Goal: Task Accomplishment & Management: Complete application form

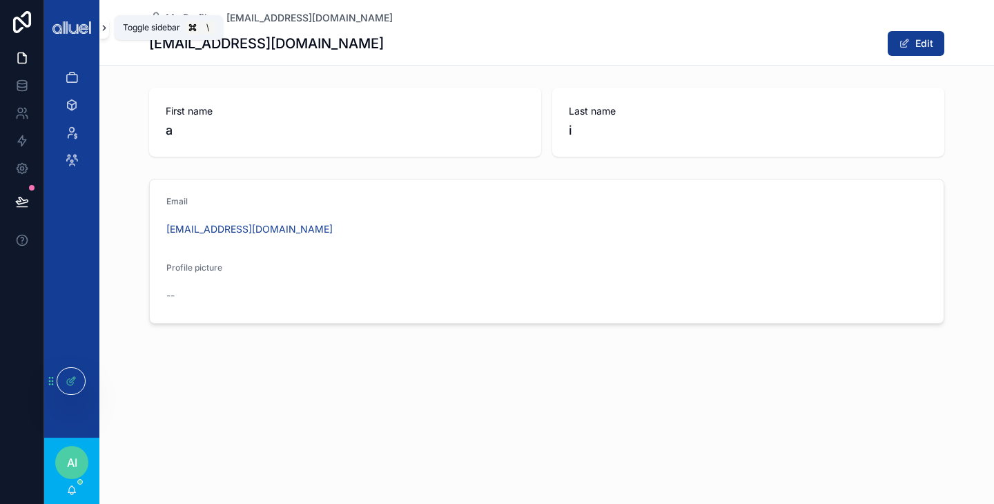
click at [106, 28] on icon "scrollable content" at bounding box center [104, 28] width 10 height 10
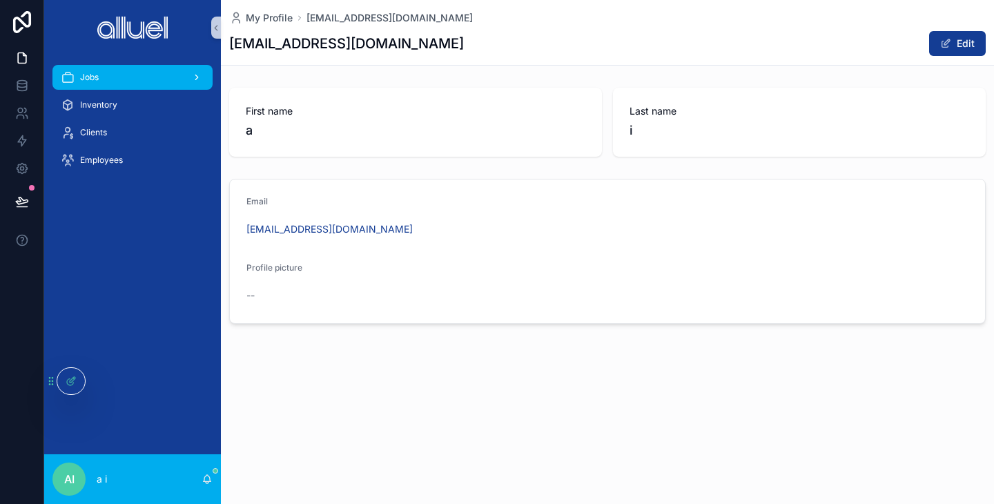
click at [201, 72] on div "scrollable content" at bounding box center [195, 77] width 18 height 22
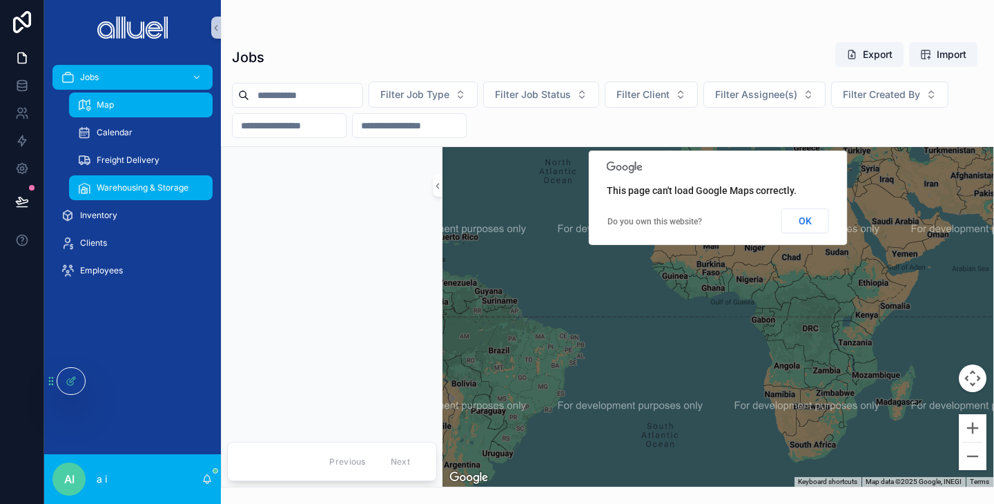
click at [144, 179] on div "Warehousing & Storage" at bounding box center [140, 188] width 127 height 22
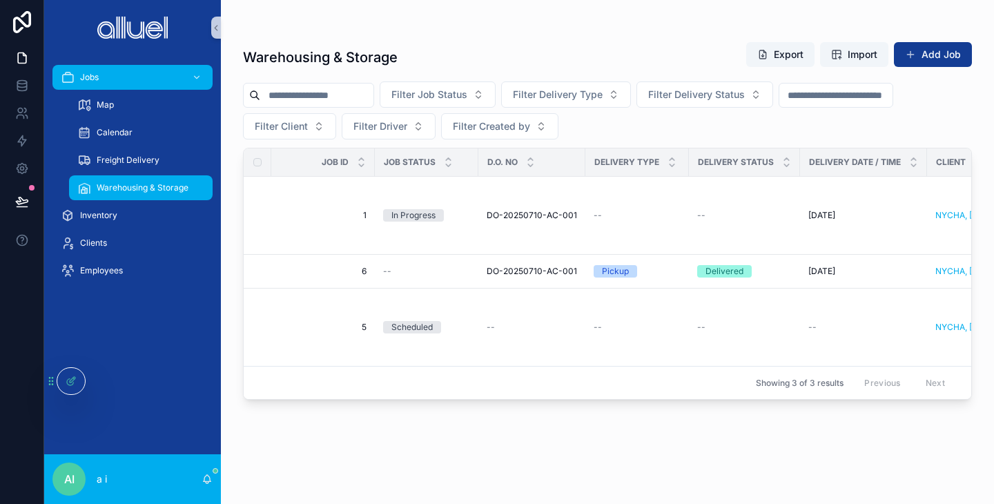
click at [376, 26] on div "scrollable content" at bounding box center [607, 27] width 729 height 11
click at [70, 384] on icon at bounding box center [71, 380] width 11 height 11
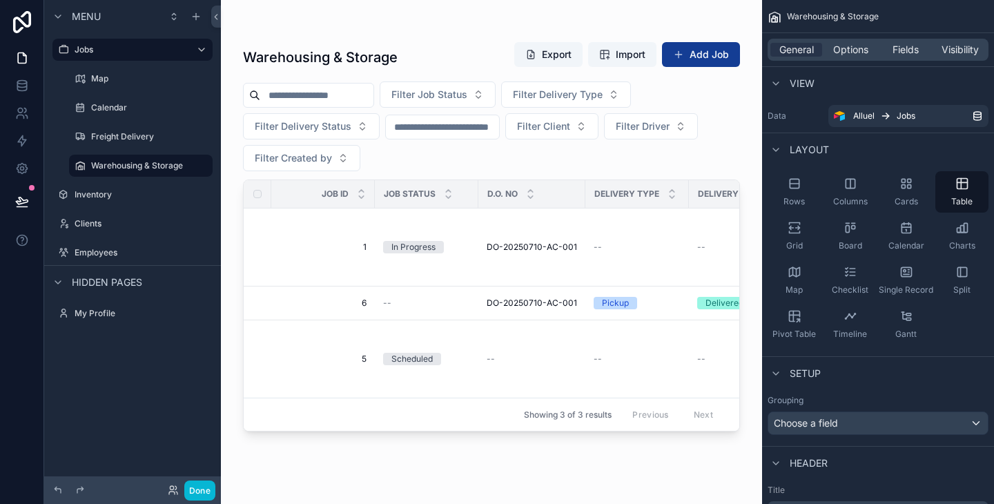
click at [330, 28] on div "scrollable content" at bounding box center [491, 243] width 541 height 487
click at [124, 144] on div "Freight Delivery" at bounding box center [140, 136] width 99 height 17
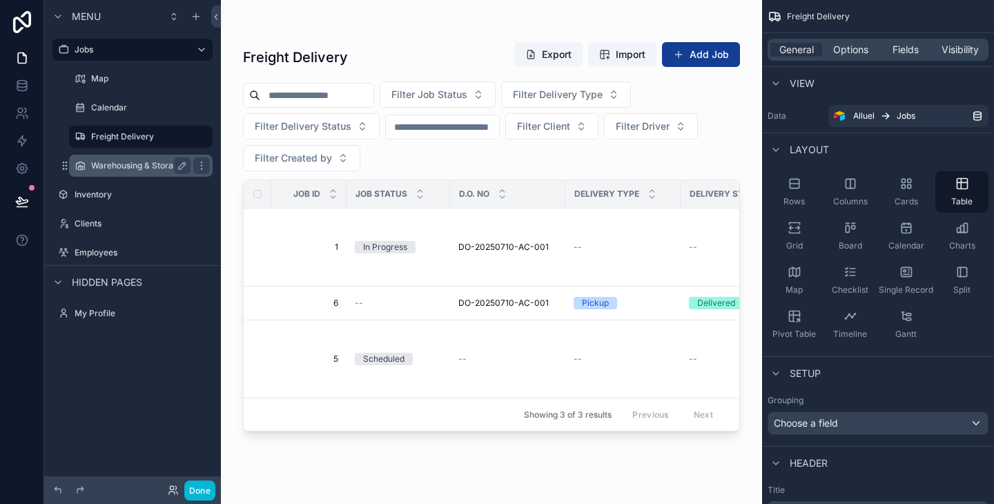
click at [137, 170] on label "Warehousing & Storage" at bounding box center [138, 165] width 94 height 11
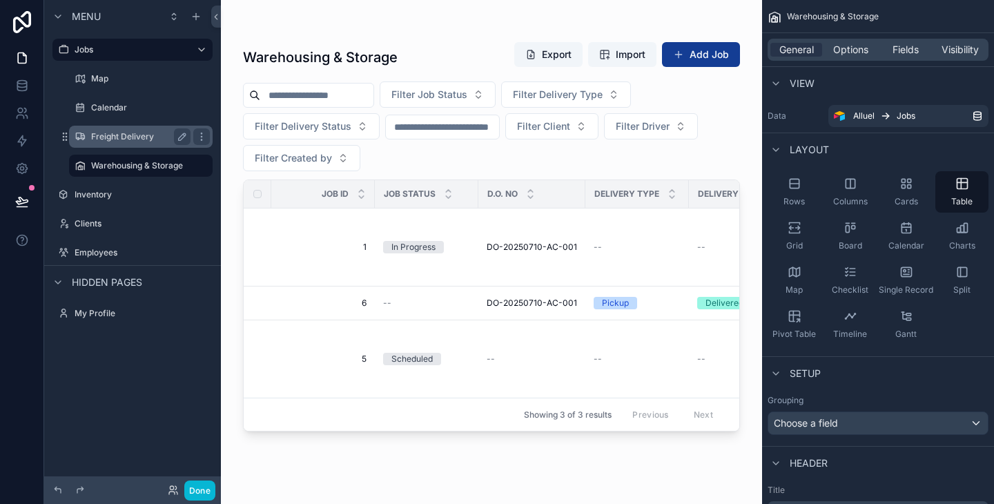
click at [148, 141] on label "Freight Delivery" at bounding box center [138, 136] width 94 height 11
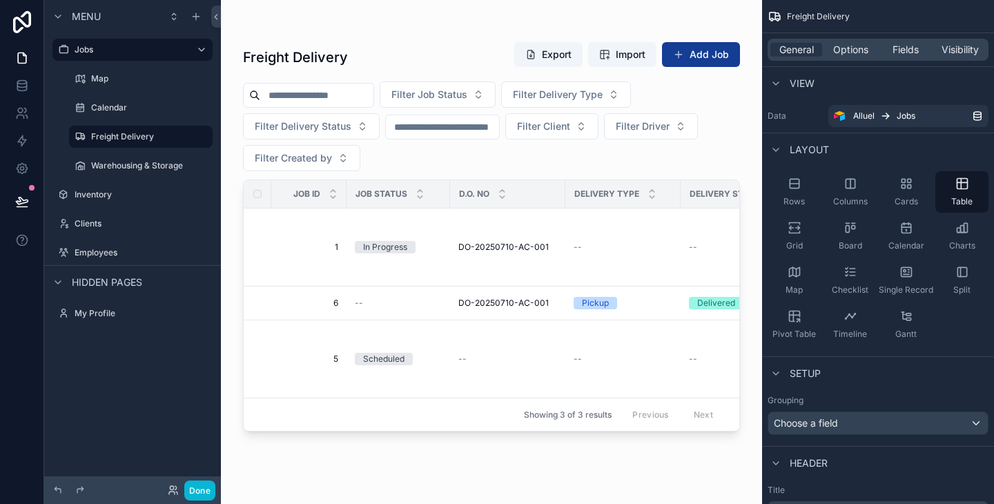
click at [411, 163] on div "scrollable content" at bounding box center [491, 243] width 541 height 487
click at [442, 88] on span "Filter Job Status" at bounding box center [429, 95] width 76 height 14
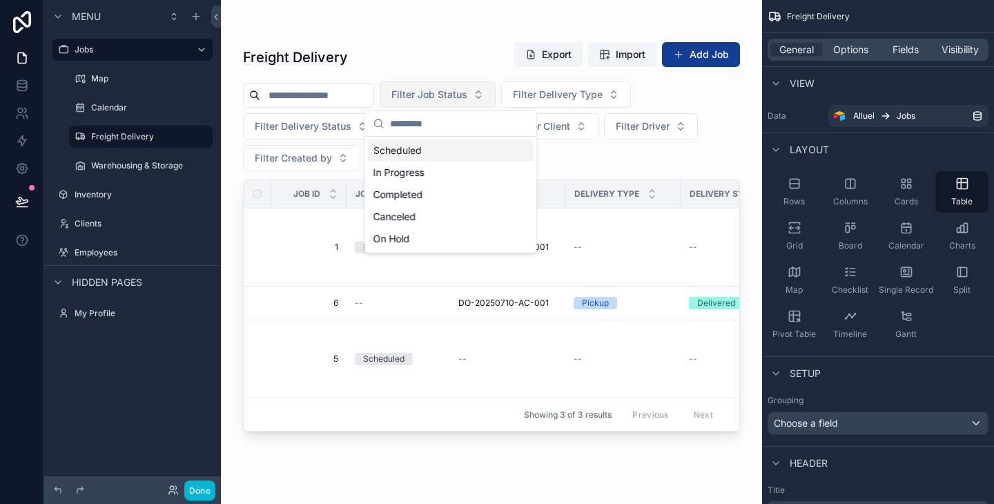
click at [442, 88] on span "Filter Job Status" at bounding box center [429, 95] width 76 height 14
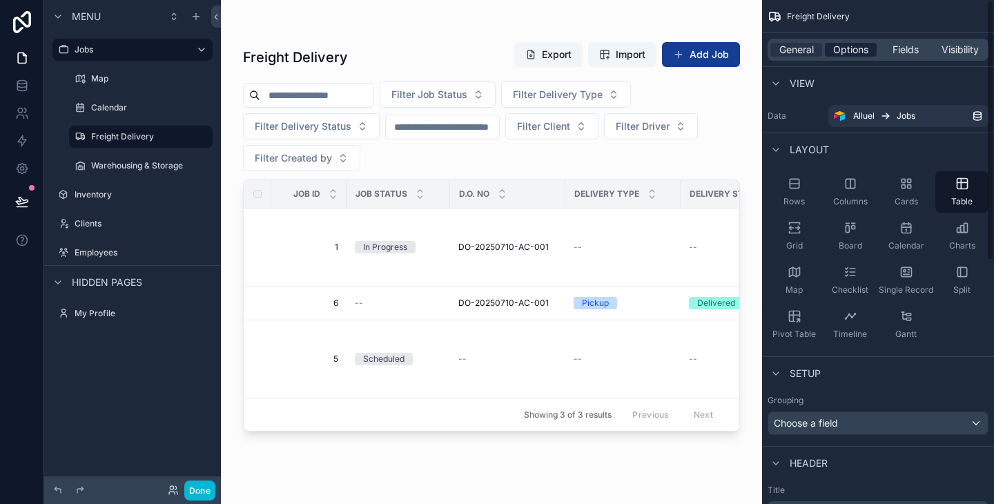
click at [840, 51] on span "Options" at bounding box center [850, 50] width 35 height 14
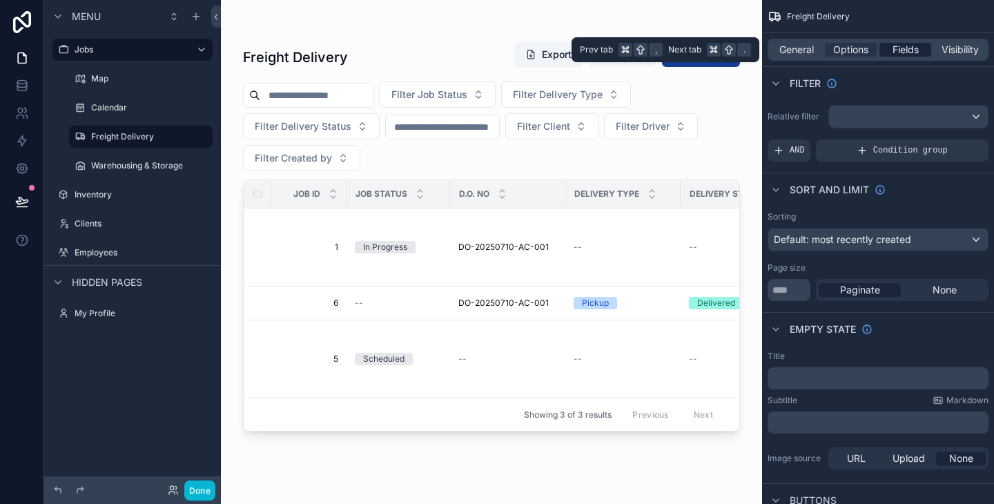
click at [896, 50] on span "Fields" at bounding box center [905, 50] width 26 height 14
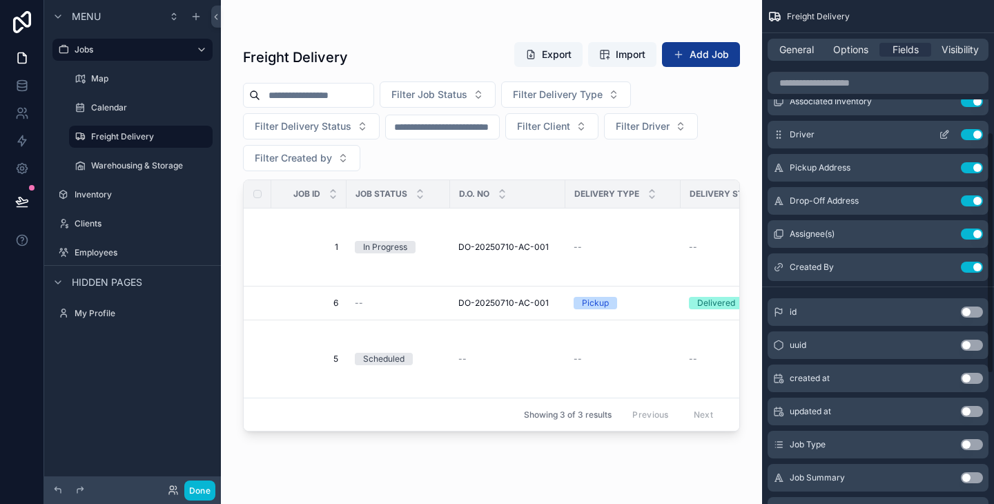
scroll to position [260, 0]
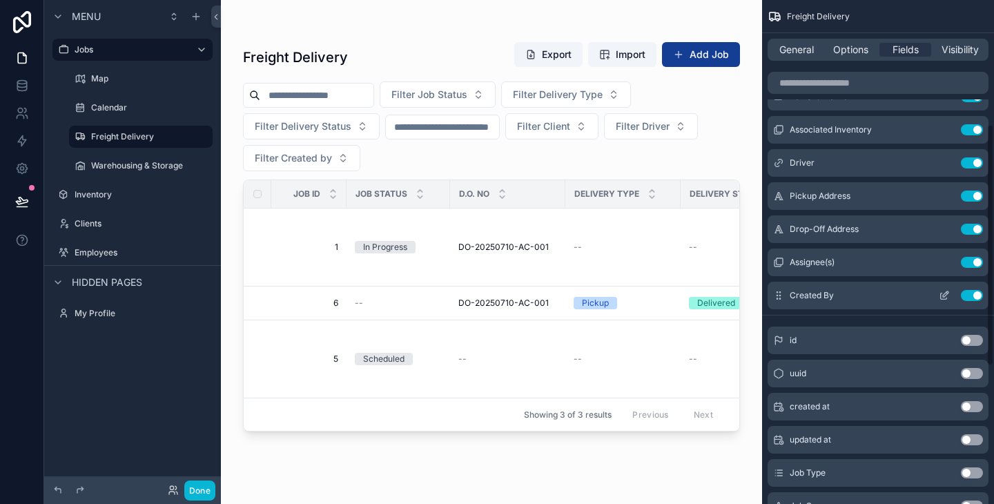
click at [944, 295] on icon "scrollable content" at bounding box center [945, 294] width 6 height 6
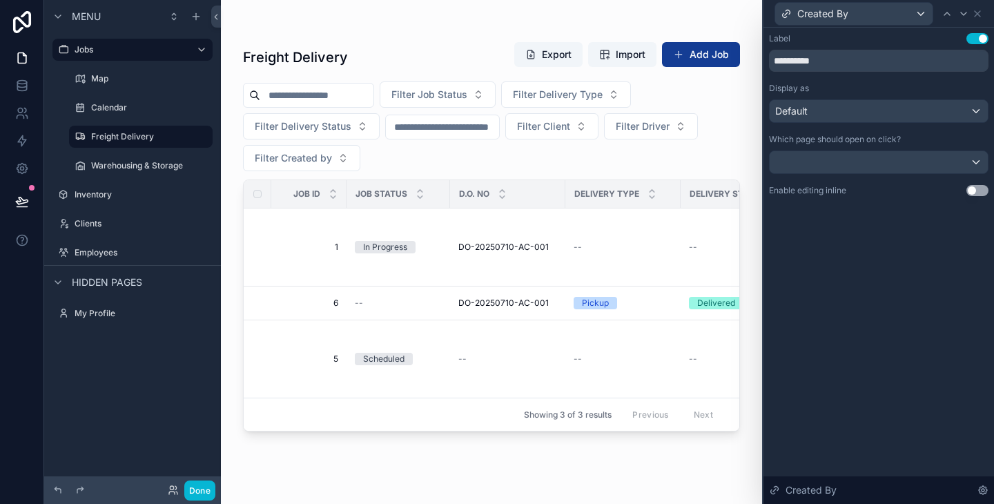
click at [980, 19] on div "Created By" at bounding box center [878, 13] width 219 height 27
click at [979, 17] on icon at bounding box center [976, 13] width 11 height 11
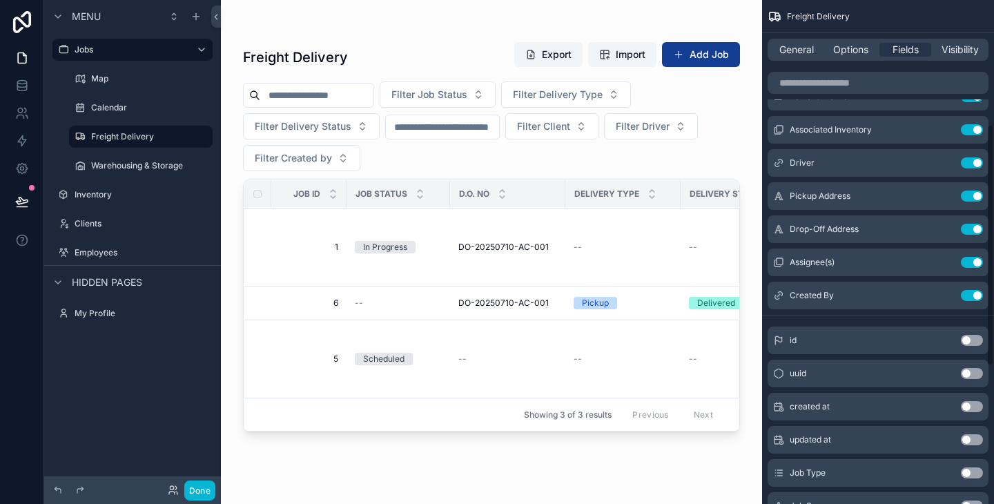
click at [486, 30] on div "scrollable content" at bounding box center [491, 27] width 497 height 11
click at [231, 114] on div "Freight Delivery Export Import Add Job Filter Job Status Filter Delivery Type F…" at bounding box center [491, 243] width 541 height 487
click at [143, 169] on label "Warehousing & Storage" at bounding box center [138, 165] width 94 height 11
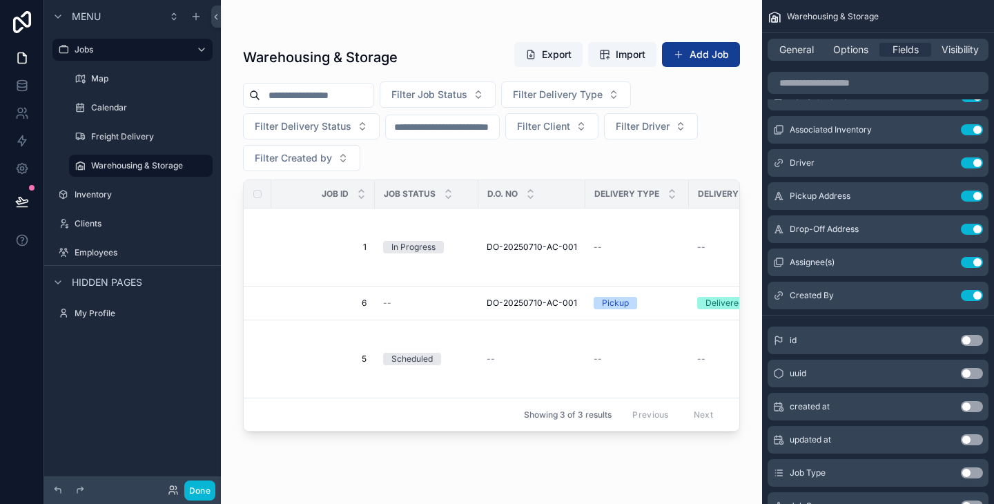
click at [226, 116] on div "scrollable content" at bounding box center [491, 243] width 541 height 487
click at [226, 116] on div "Warehousing & Storage Export Import Add Job Filter Job Status Filter Delivery T…" at bounding box center [491, 243] width 541 height 487
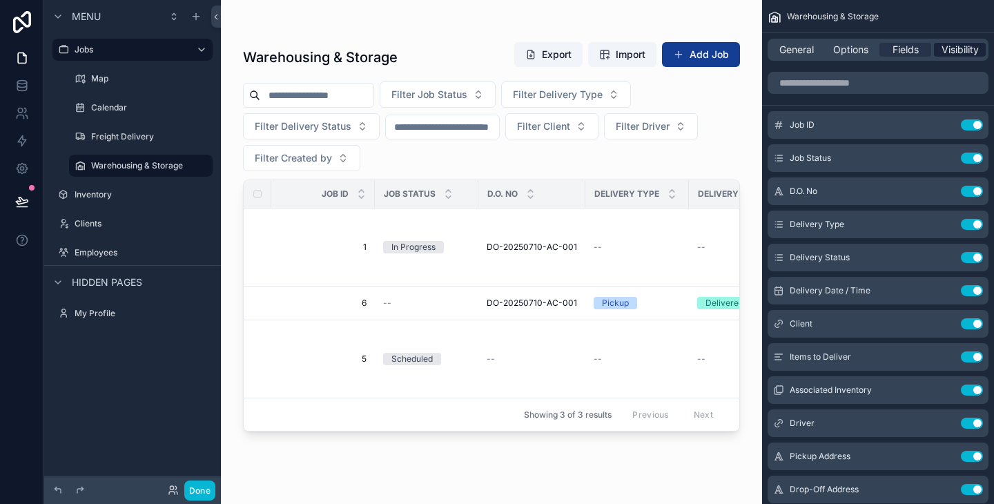
click at [951, 49] on span "Visibility" at bounding box center [959, 50] width 37 height 14
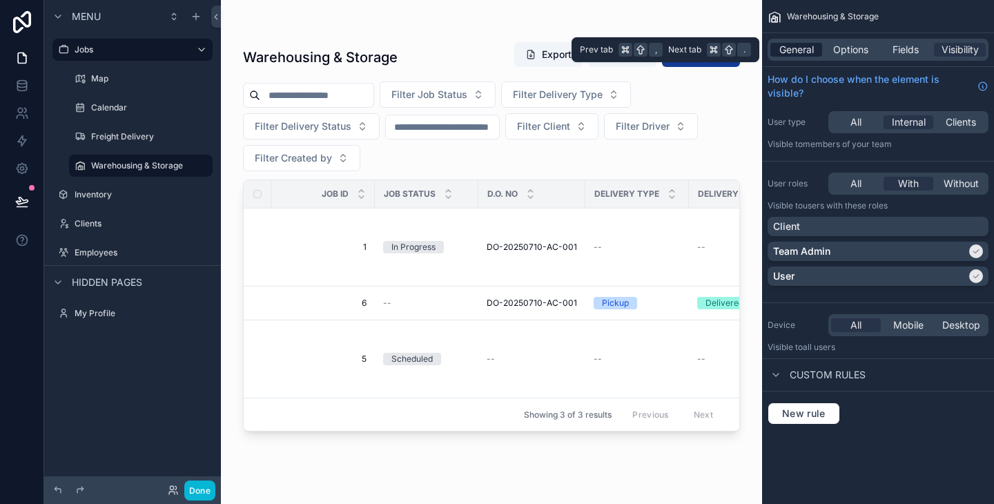
click at [790, 52] on span "General" at bounding box center [796, 50] width 34 height 14
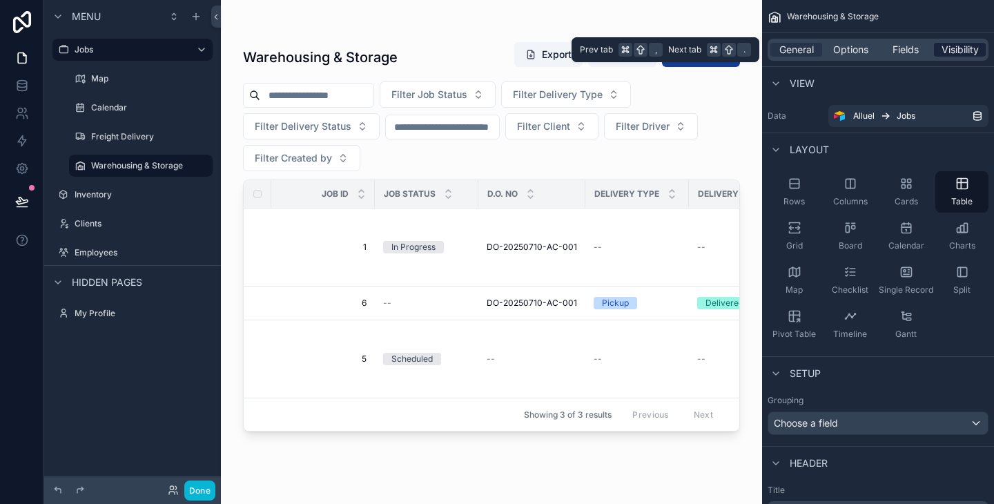
click at [948, 50] on span "Visibility" at bounding box center [959, 50] width 37 height 14
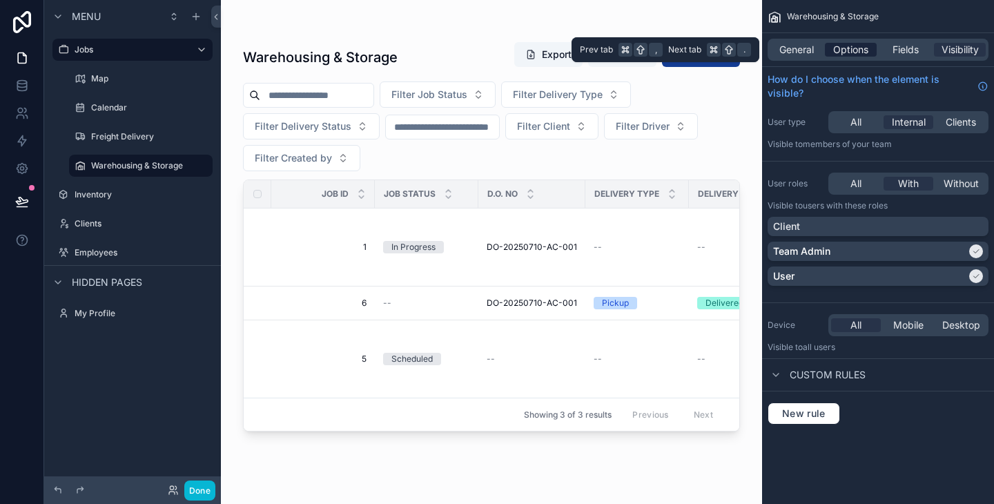
click at [867, 48] on span "Options" at bounding box center [850, 50] width 35 height 14
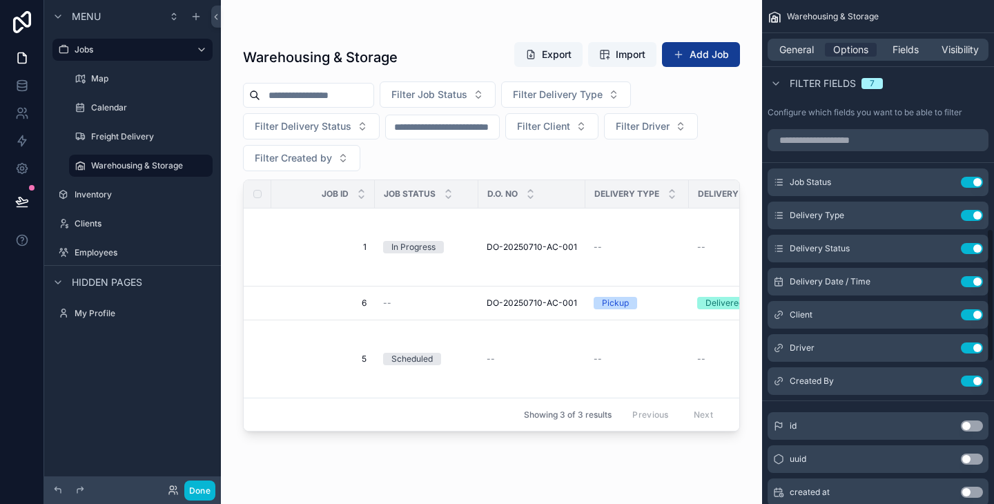
scroll to position [855, 0]
click at [976, 282] on button "Use setting" at bounding box center [971, 282] width 22 height 11
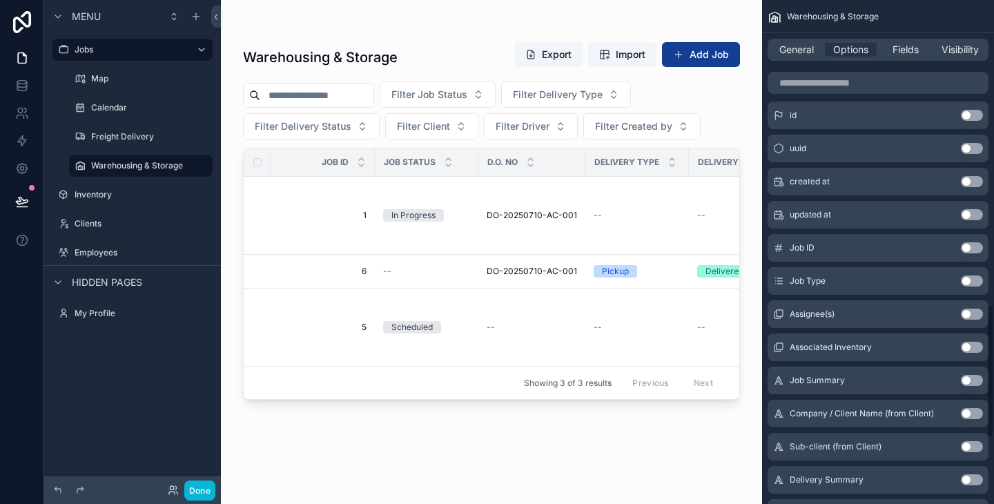
scroll to position [1145, 0]
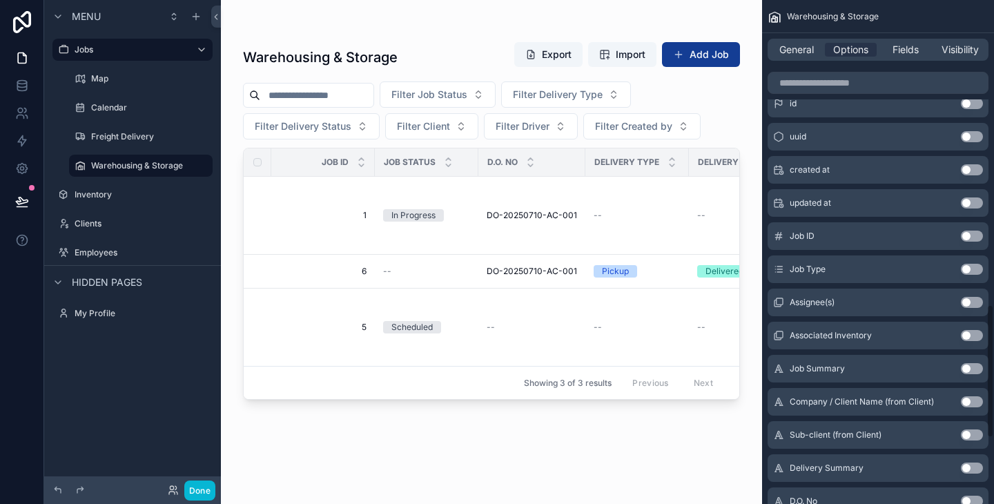
click at [966, 337] on button "Use setting" at bounding box center [971, 335] width 22 height 11
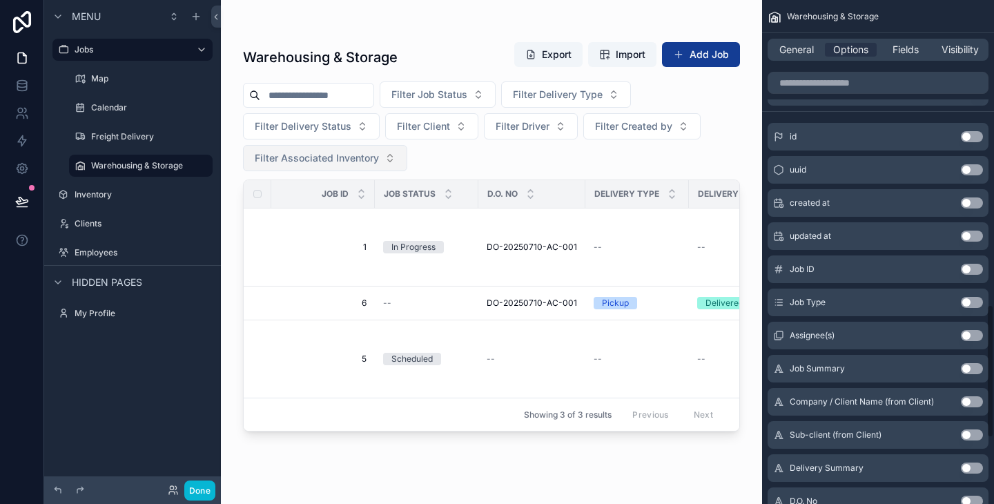
click at [355, 158] on span "Filter Associated Inventory" at bounding box center [317, 158] width 124 height 14
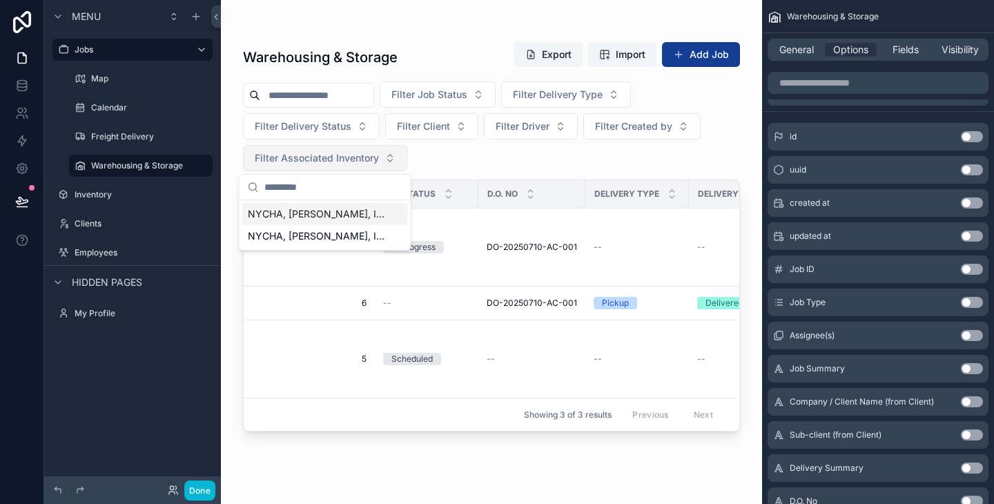
click at [379, 155] on button "Filter Associated Inventory" at bounding box center [325, 158] width 164 height 26
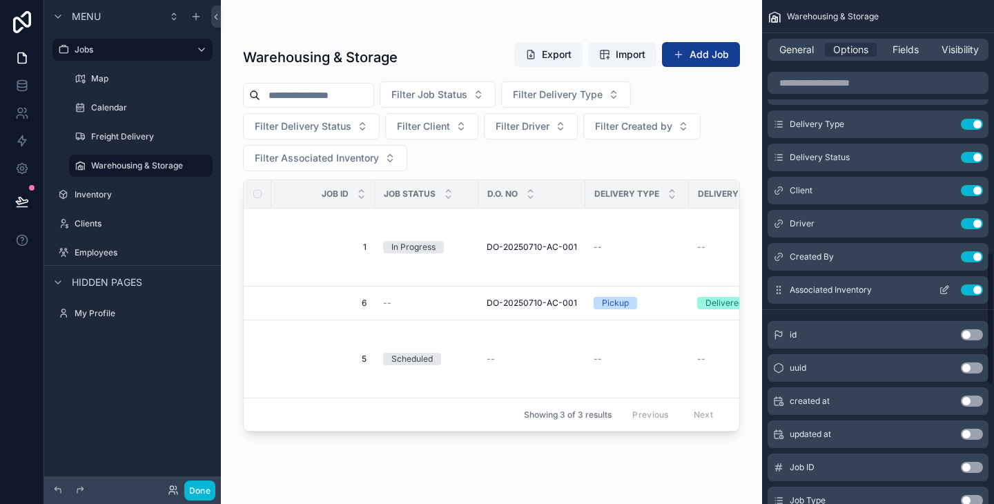
scroll to position [948, 0]
click at [969, 287] on button "Use setting" at bounding box center [971, 289] width 22 height 11
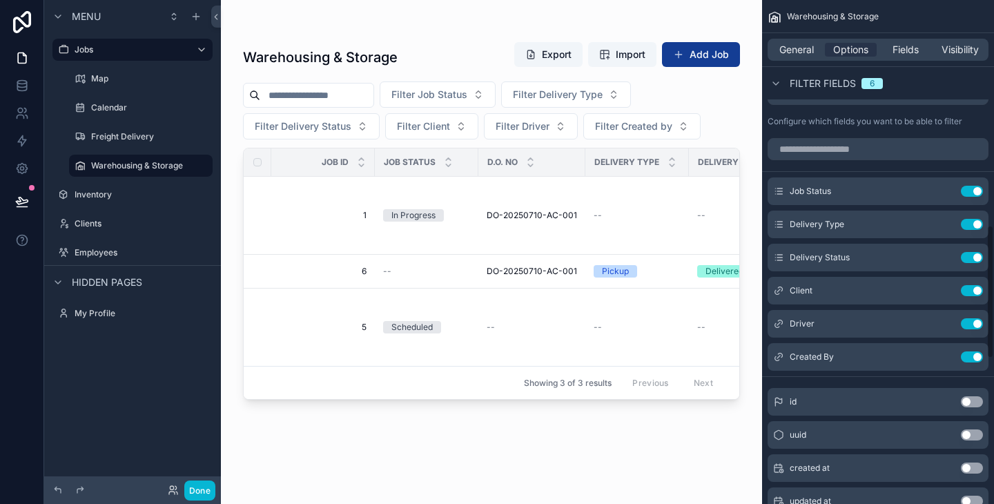
scroll to position [902, 0]
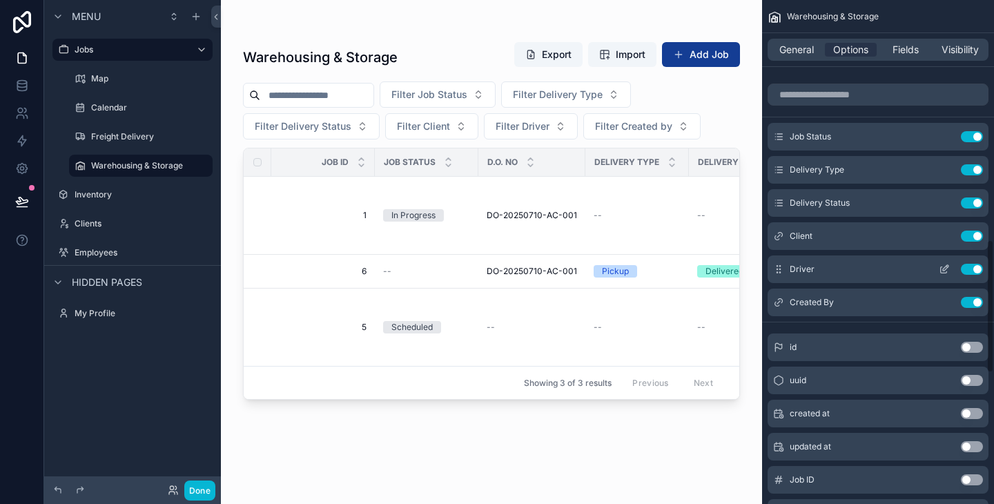
click at [971, 266] on button "Use setting" at bounding box center [971, 269] width 22 height 11
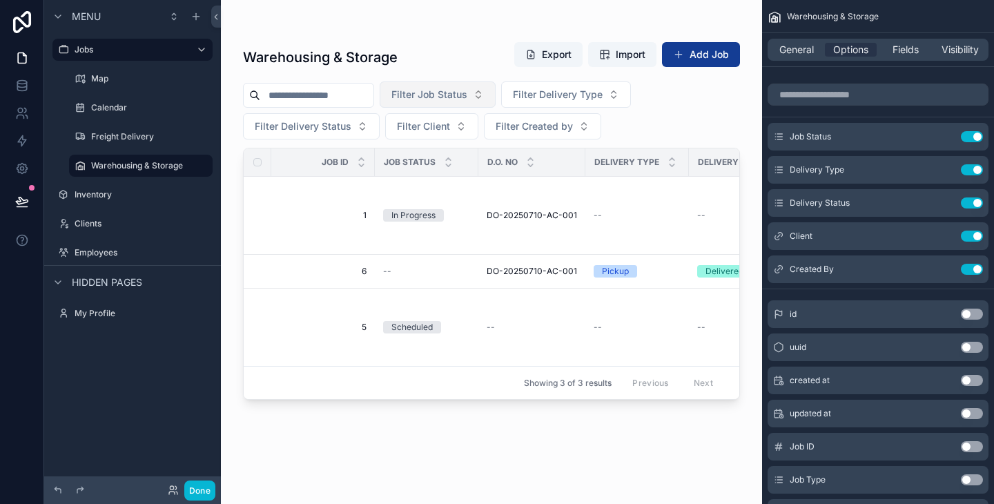
click at [461, 95] on span "Filter Job Status" at bounding box center [429, 95] width 76 height 14
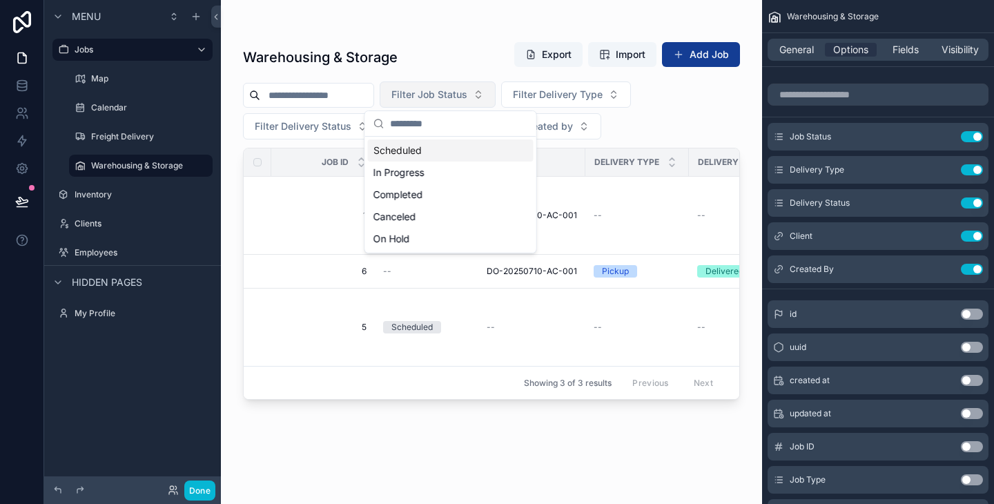
click at [461, 95] on span "Filter Job Status" at bounding box center [429, 95] width 76 height 14
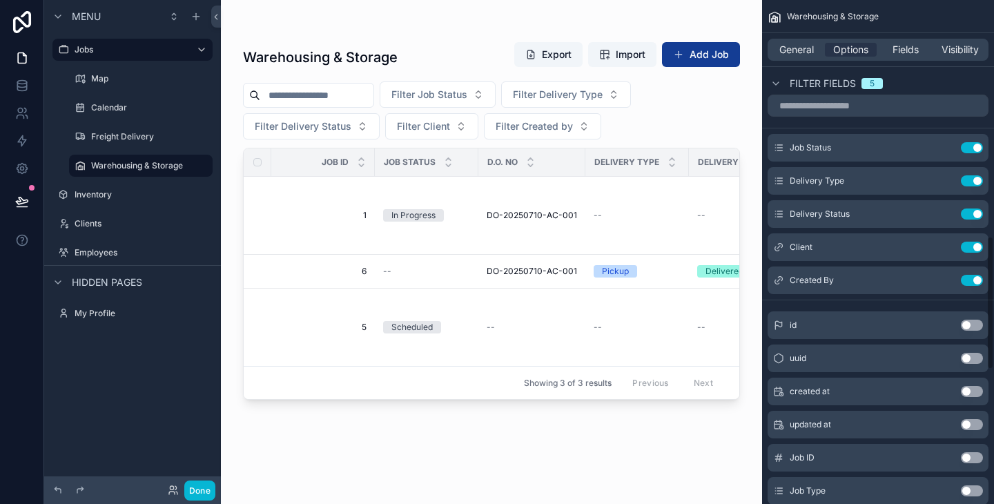
scroll to position [889, 0]
click at [969, 181] on button "Use setting" at bounding box center [971, 182] width 22 height 11
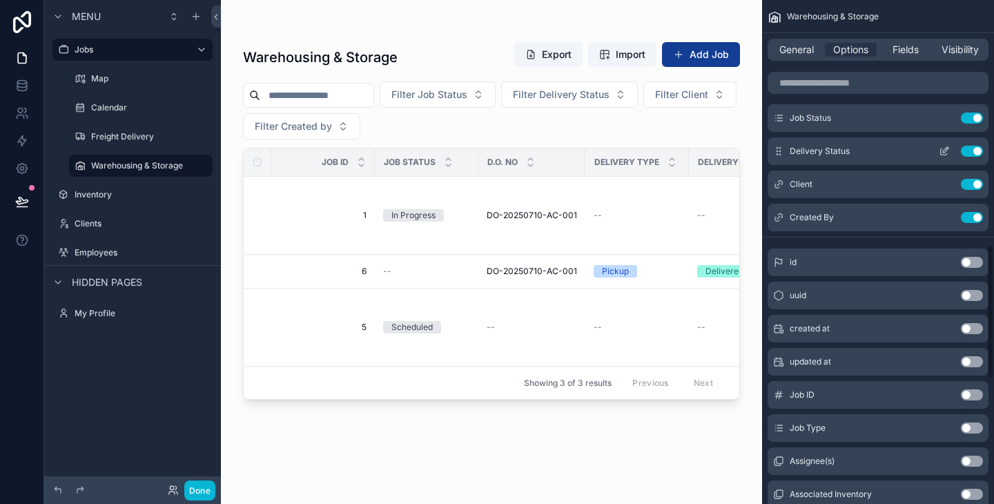
scroll to position [925, 0]
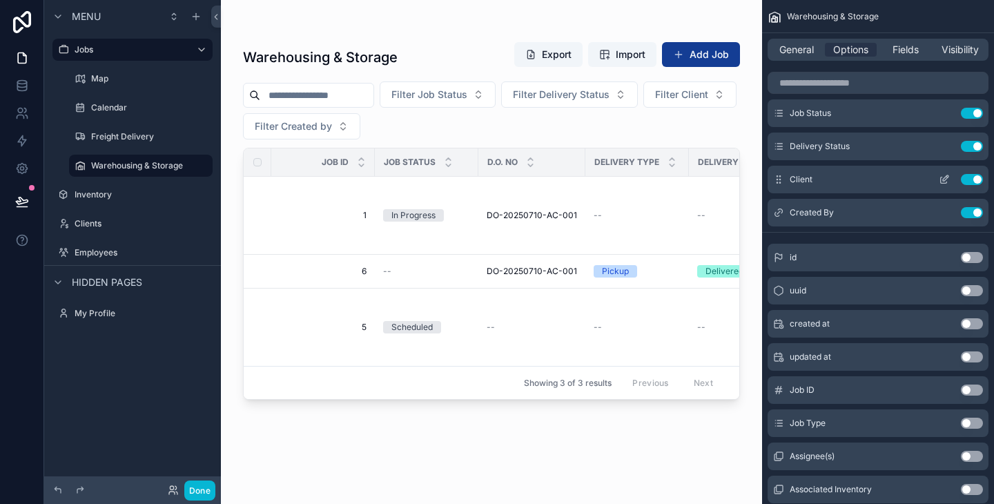
click at [857, 166] on div "Client Use setting" at bounding box center [877, 180] width 221 height 28
click at [971, 146] on button "Use setting" at bounding box center [971, 146] width 22 height 11
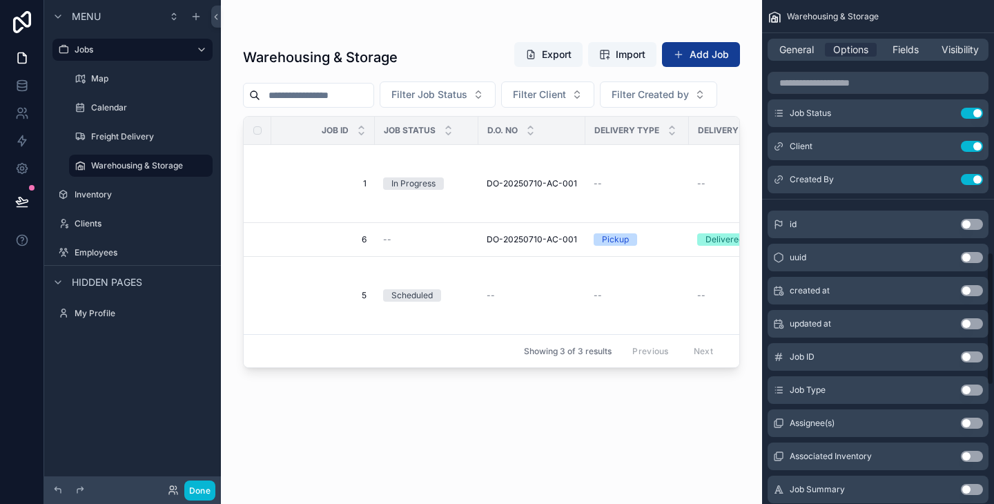
scroll to position [958, 0]
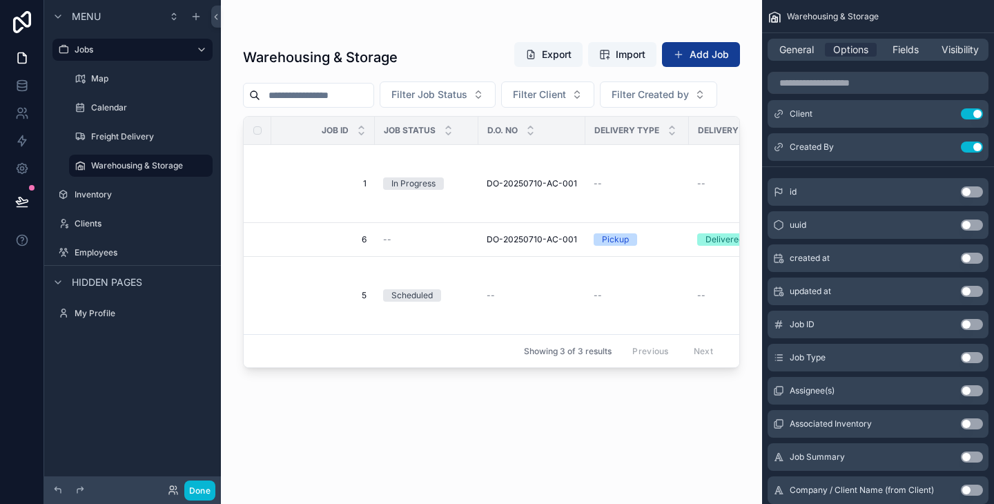
click at [974, 420] on button "Use setting" at bounding box center [971, 423] width 22 height 11
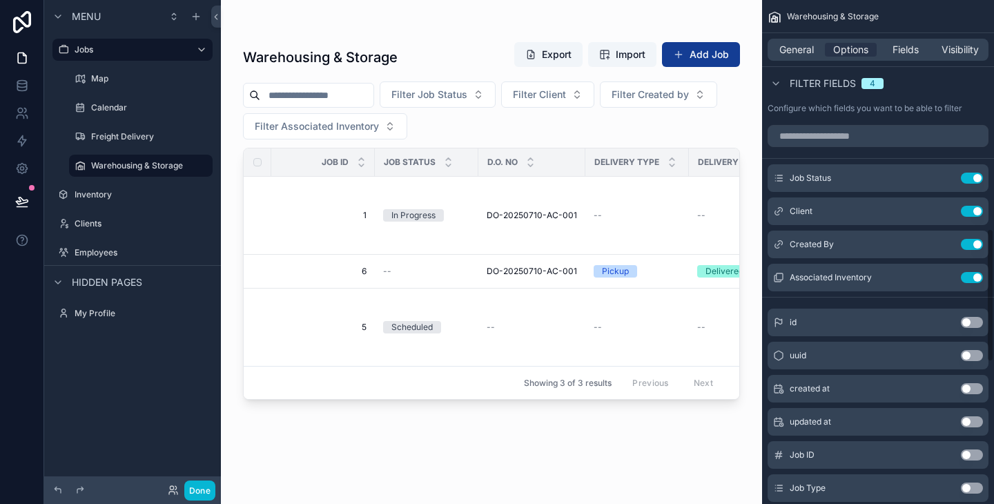
scroll to position [845, 0]
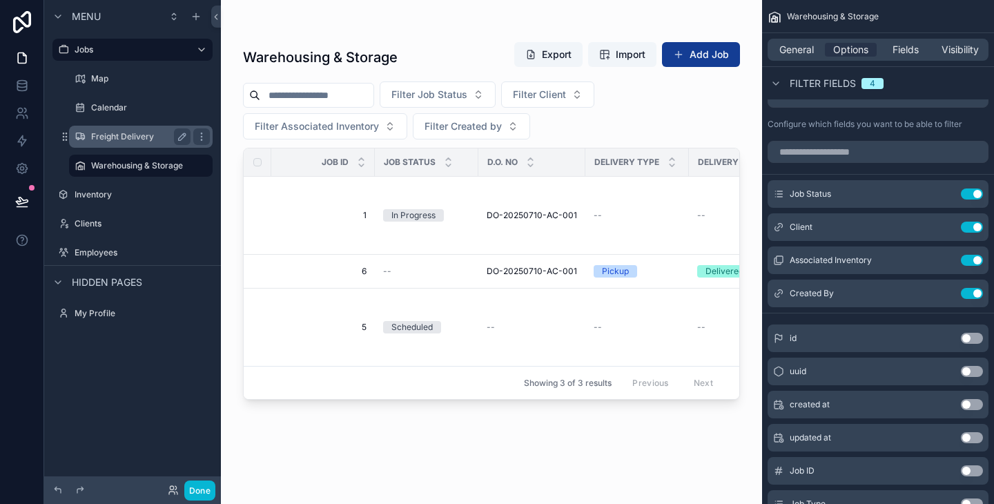
click at [98, 146] on div "Freight Delivery" at bounding box center [141, 137] width 138 height 22
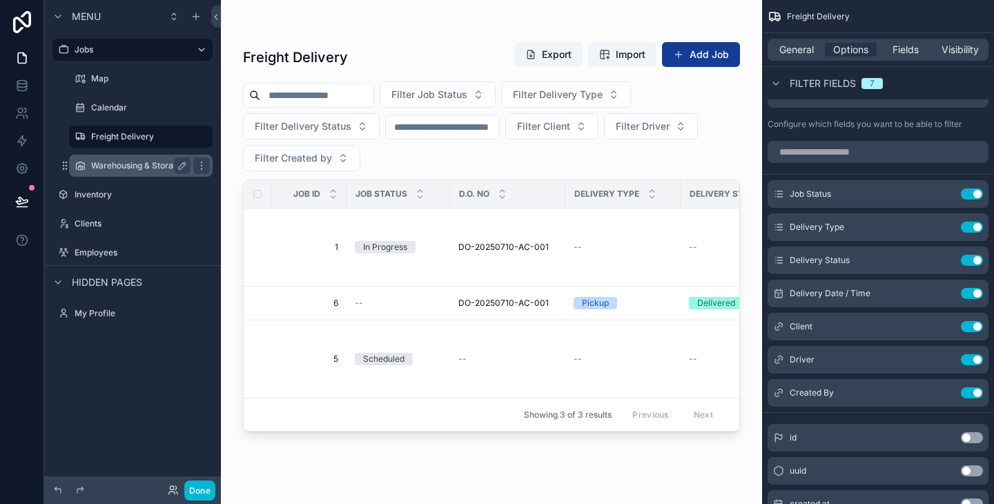
click at [155, 158] on div "Warehousing & Storage" at bounding box center [140, 165] width 99 height 17
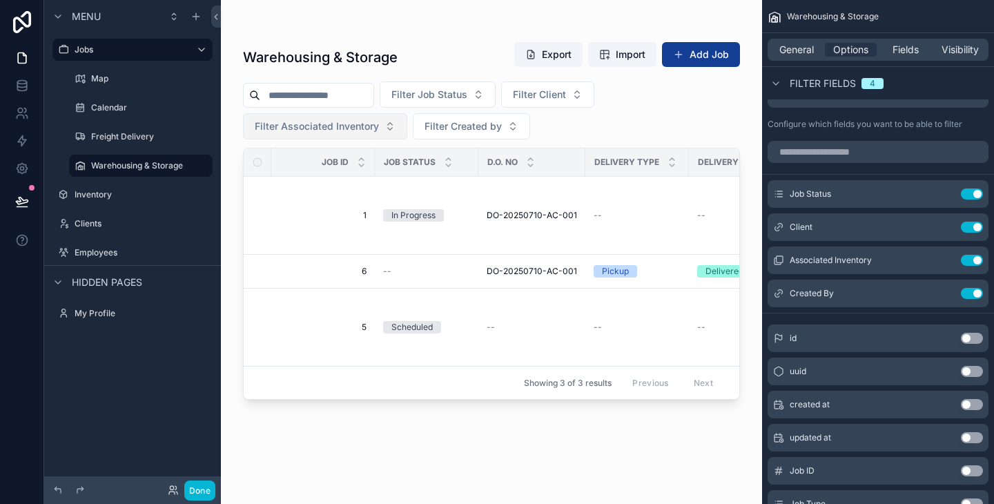
click at [324, 116] on button "Filter Associated Inventory" at bounding box center [325, 126] width 164 height 26
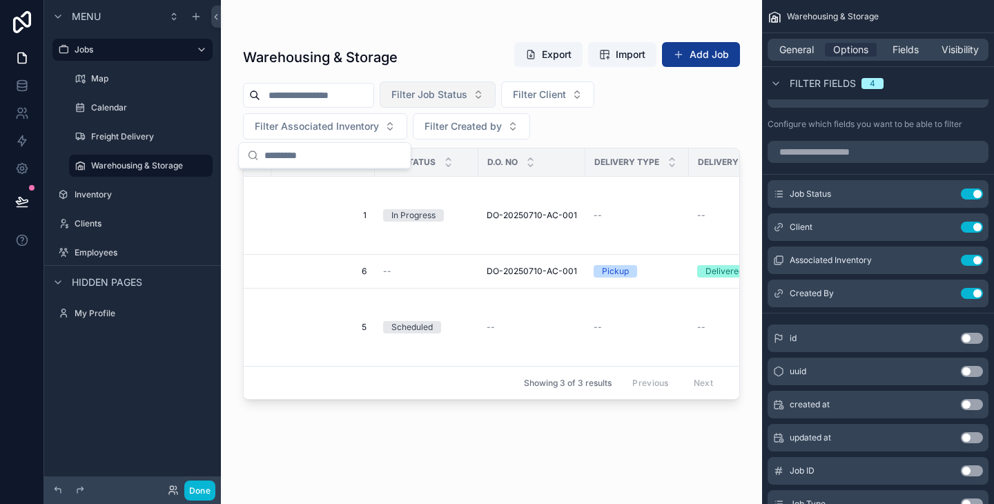
click at [467, 97] on span "Filter Job Status" at bounding box center [429, 95] width 76 height 14
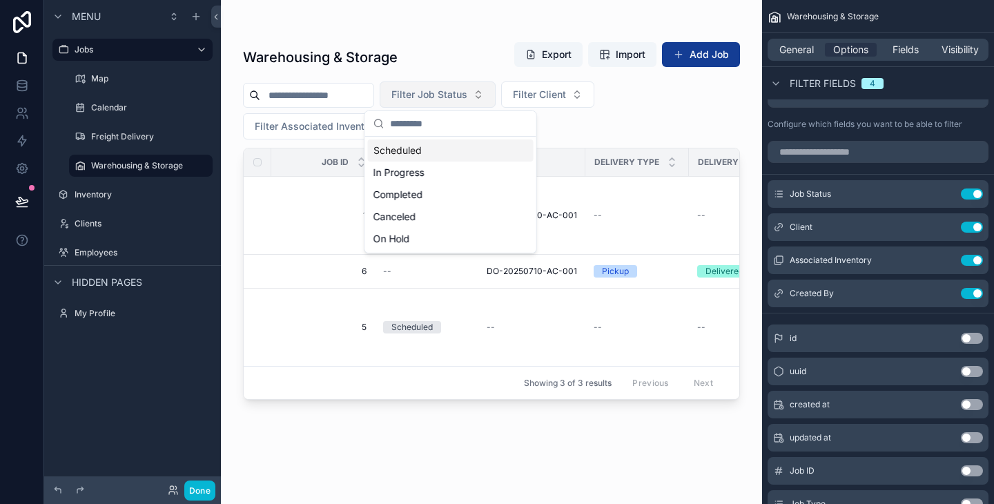
click at [467, 97] on span "Filter Job Status" at bounding box center [429, 95] width 76 height 14
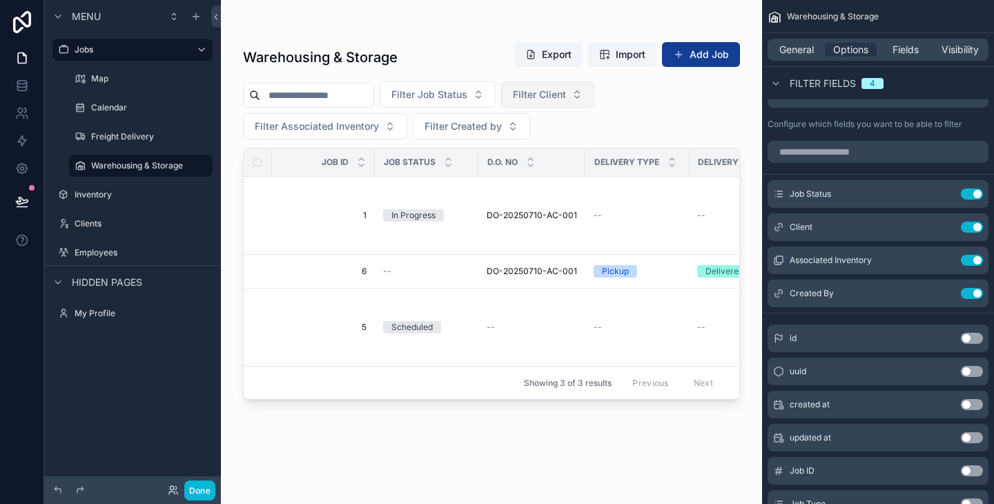
click at [566, 88] on span "Filter Client" at bounding box center [539, 95] width 53 height 14
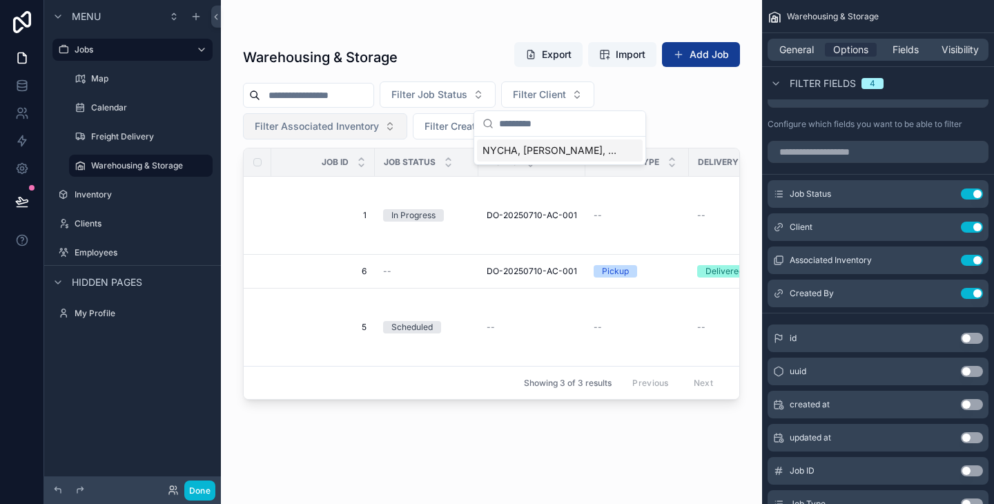
click at [309, 119] on span "Filter Associated Inventory" at bounding box center [317, 126] width 124 height 14
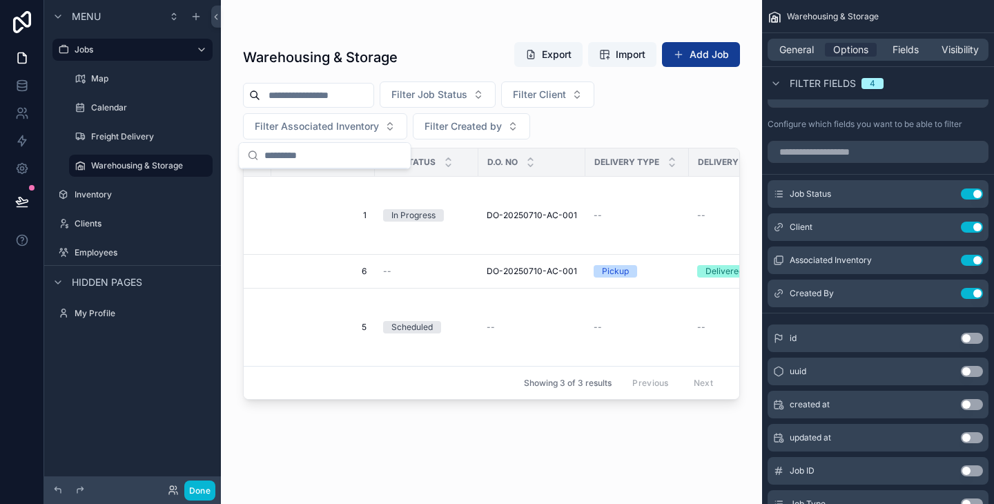
click at [658, 90] on div "Filter Job Status Filter Client Filter Associated Inventory Filter Created by" at bounding box center [491, 110] width 497 height 58
click at [593, 93] on button "Filter Client" at bounding box center [547, 94] width 93 height 26
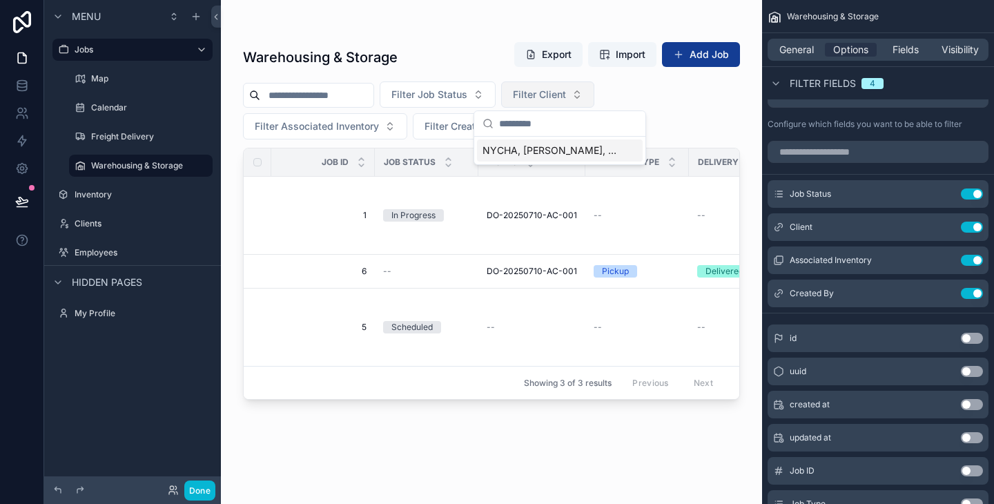
click at [593, 92] on button "Filter Client" at bounding box center [547, 94] width 93 height 26
click at [651, 87] on div "Filter Job Status Filter Client Filter Associated Inventory Filter Created by" at bounding box center [491, 110] width 497 height 58
click at [942, 257] on icon "scrollable content" at bounding box center [943, 260] width 11 height 11
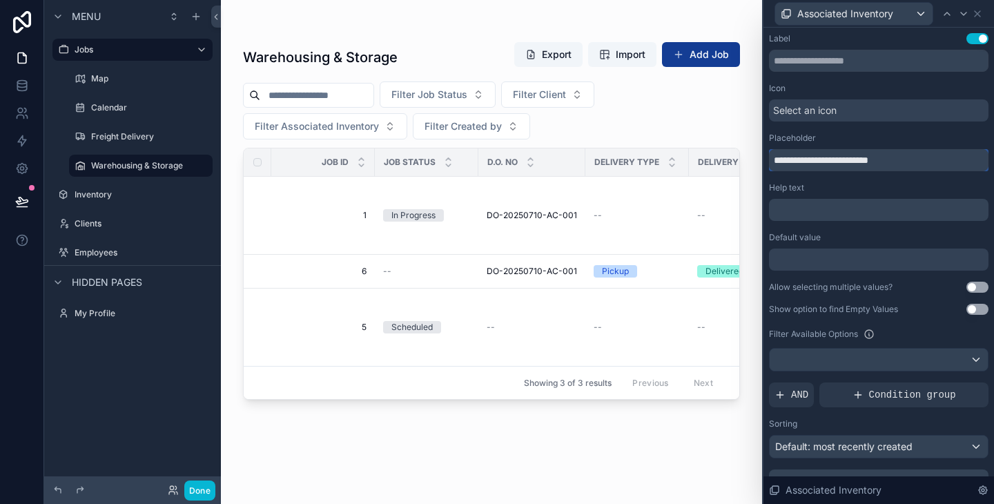
click at [848, 159] on input "**********" at bounding box center [878, 160] width 219 height 22
click at [752, 130] on div "Warehousing & Storage Export Import Add Job Filter Job Status Filter Client Fil…" at bounding box center [491, 243] width 541 height 487
click at [976, 17] on icon at bounding box center [976, 13] width 11 height 11
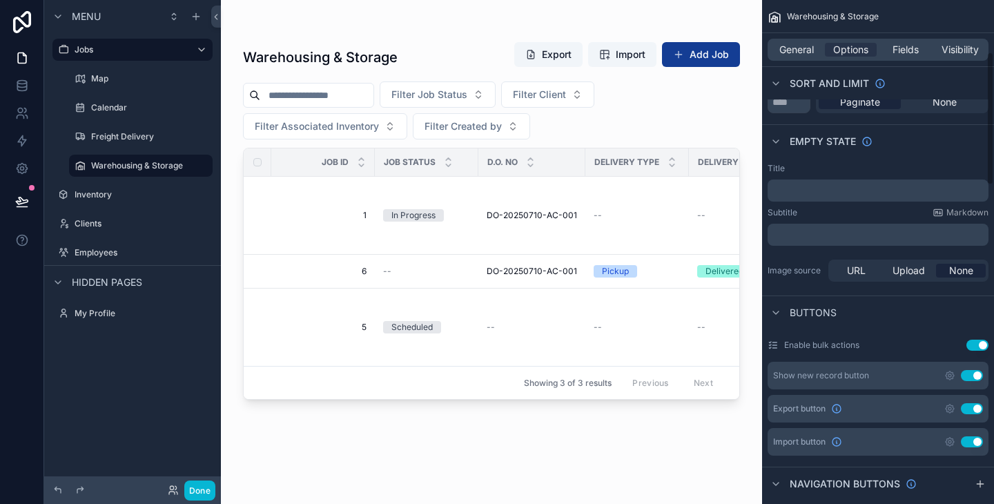
scroll to position [184, 0]
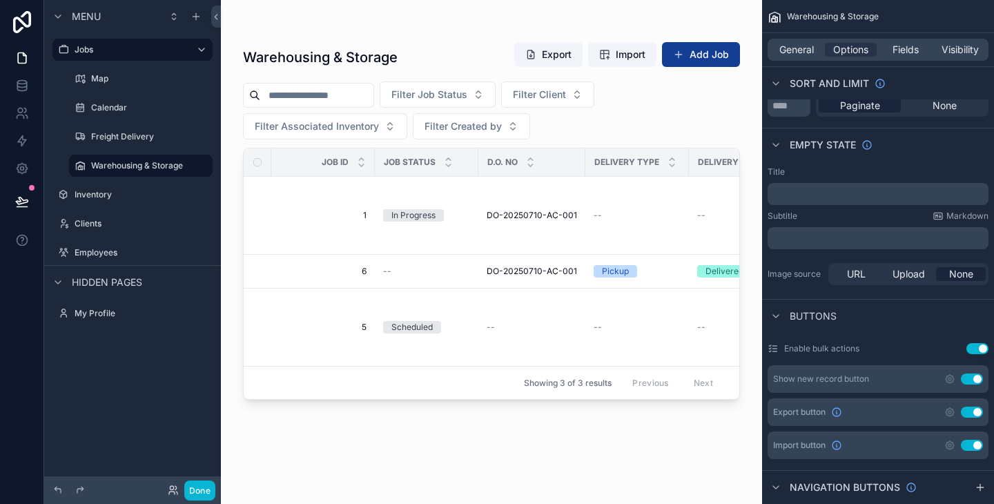
click at [846, 160] on div "Empty state" at bounding box center [878, 144] width 232 height 33
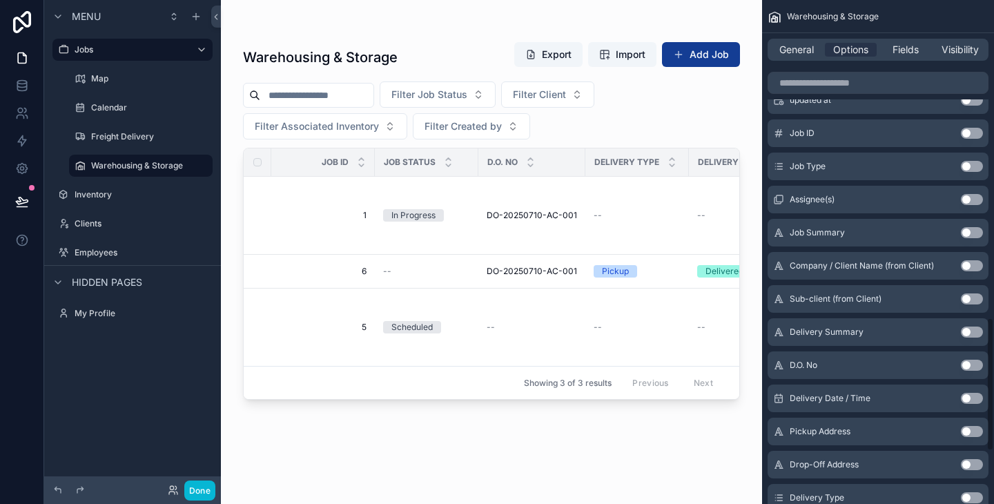
scroll to position [1198, 0]
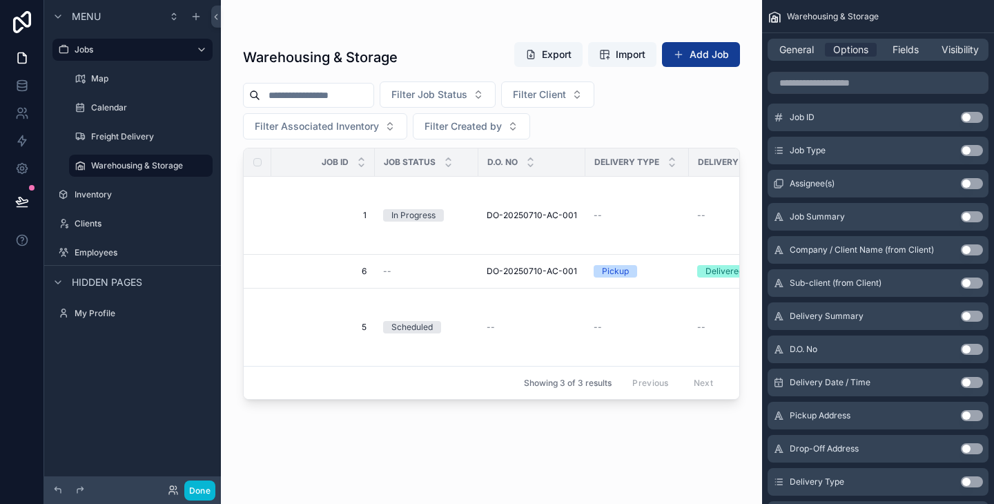
click at [975, 380] on button "Use setting" at bounding box center [971, 382] width 22 height 11
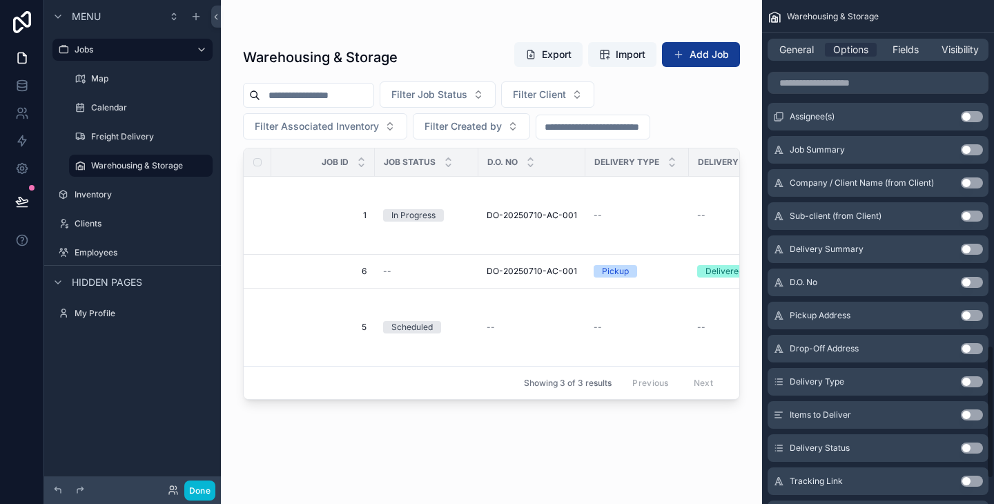
scroll to position [1300, 0]
click at [976, 448] on button "Use setting" at bounding box center [971, 445] width 22 height 11
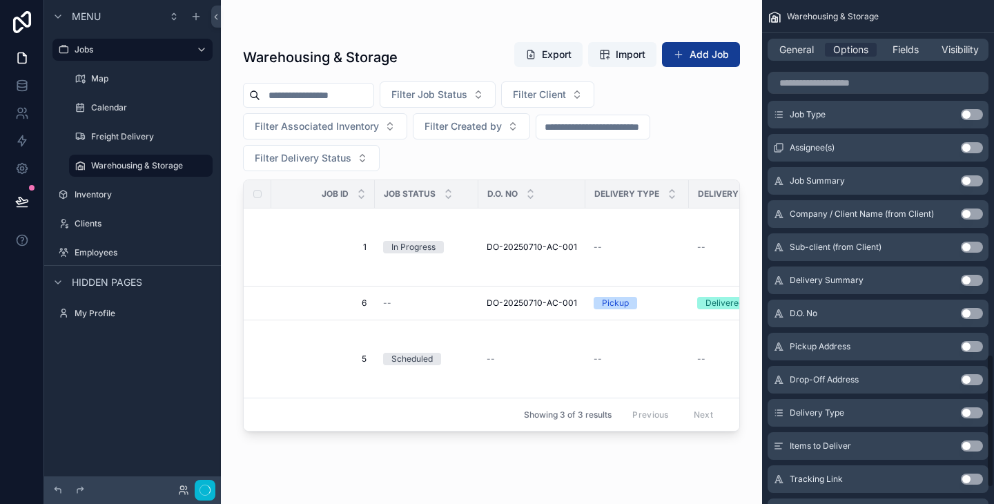
scroll to position [1333, 0]
click at [334, 161] on span "Filter Delivery Status" at bounding box center [303, 158] width 97 height 14
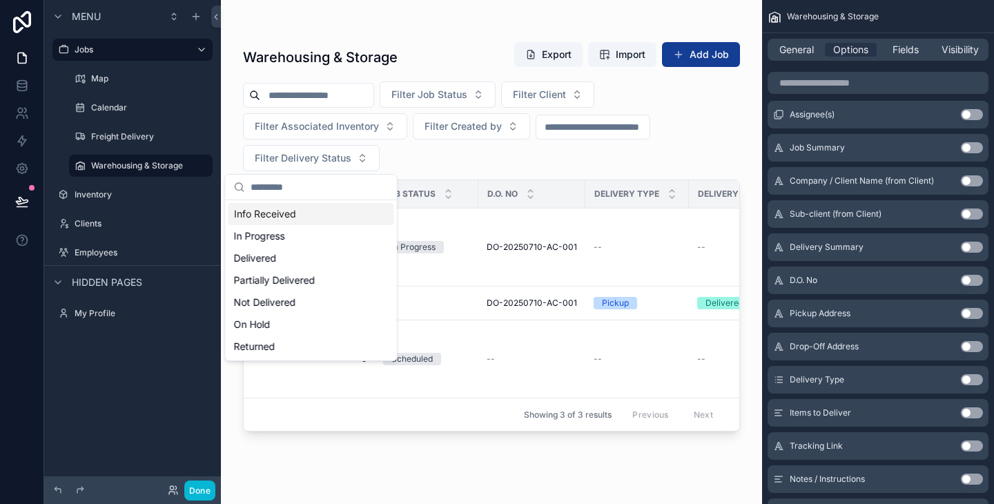
click at [594, 132] on input "scrollable content" at bounding box center [592, 126] width 113 height 19
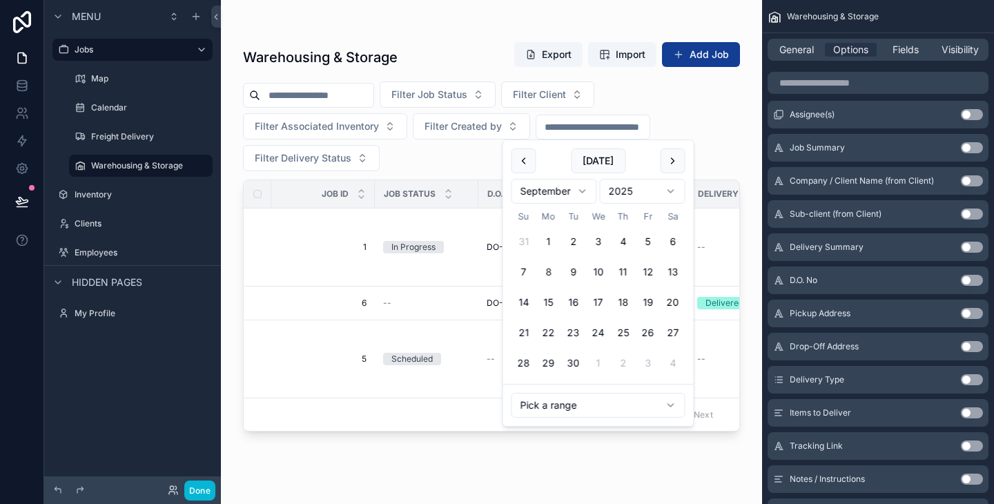
click at [674, 112] on div "Filter Job Status Filter Client Filter Associated Inventory Filter Created by F…" at bounding box center [491, 126] width 497 height 90
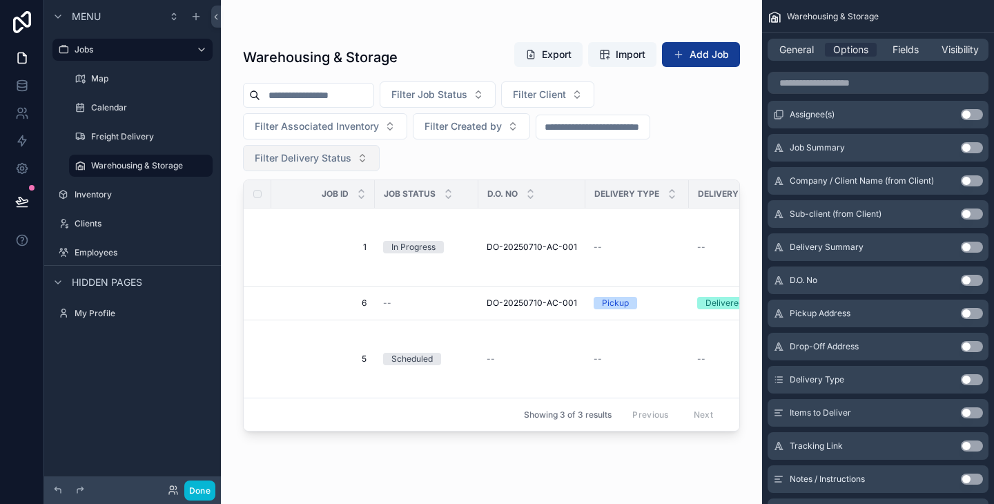
click at [350, 155] on span "Filter Delivery Status" at bounding box center [303, 158] width 97 height 14
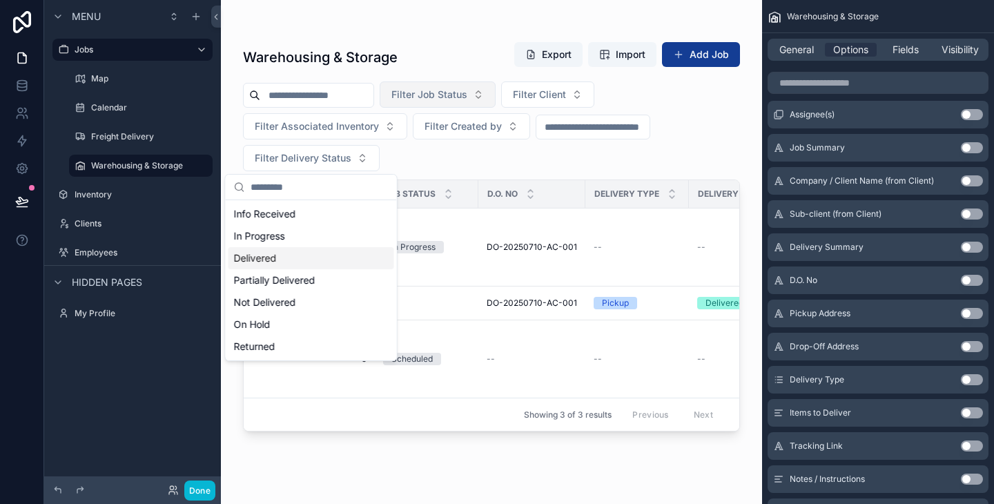
click at [491, 98] on button "Filter Job Status" at bounding box center [437, 94] width 116 height 26
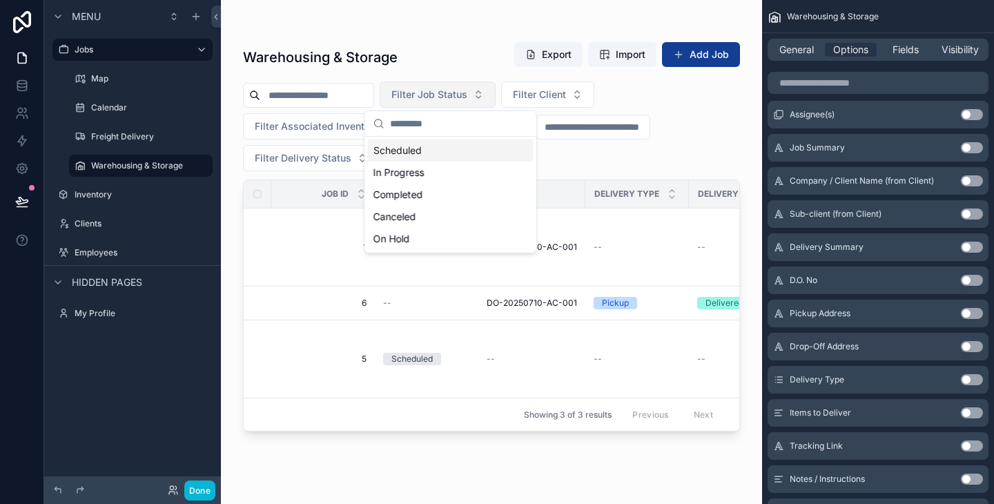
click at [491, 98] on button "Filter Job Status" at bounding box center [437, 94] width 116 height 26
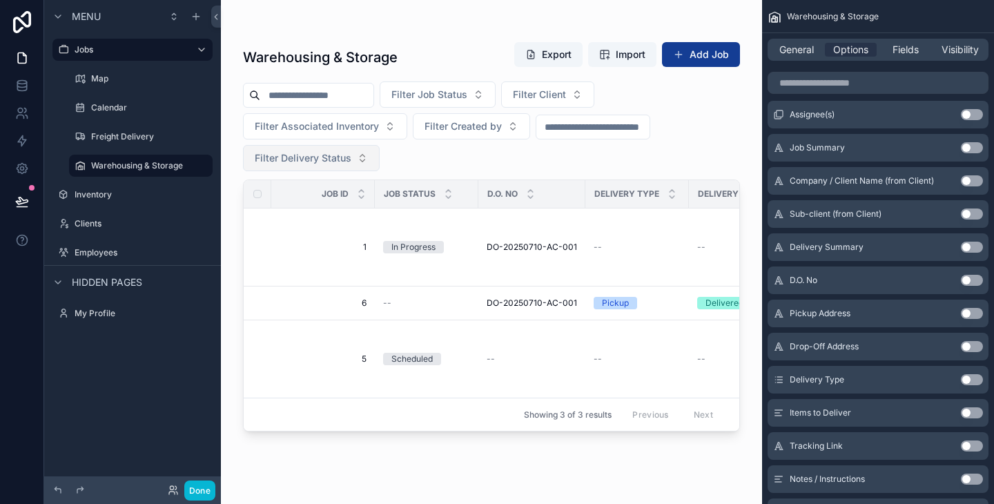
click at [358, 153] on button "Filter Delivery Status" at bounding box center [311, 158] width 137 height 26
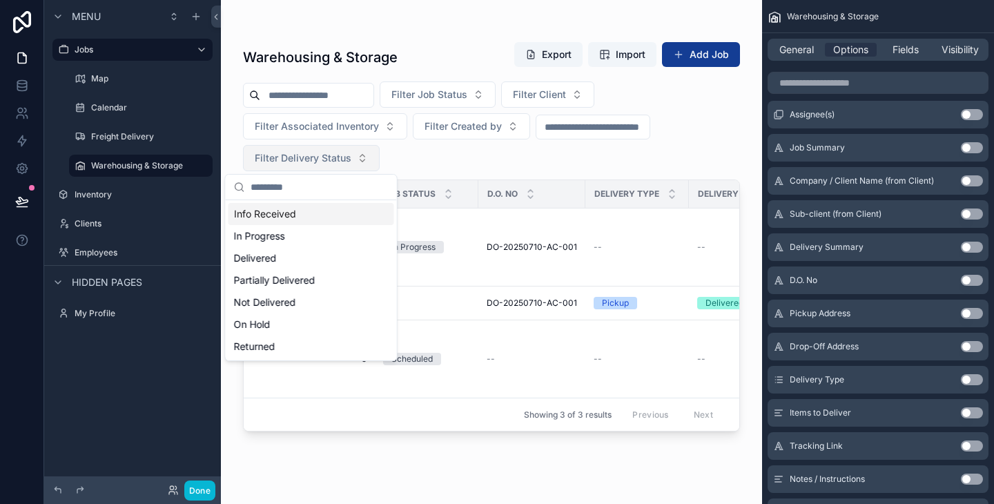
click at [358, 153] on button "Filter Delivery Status" at bounding box center [311, 158] width 137 height 26
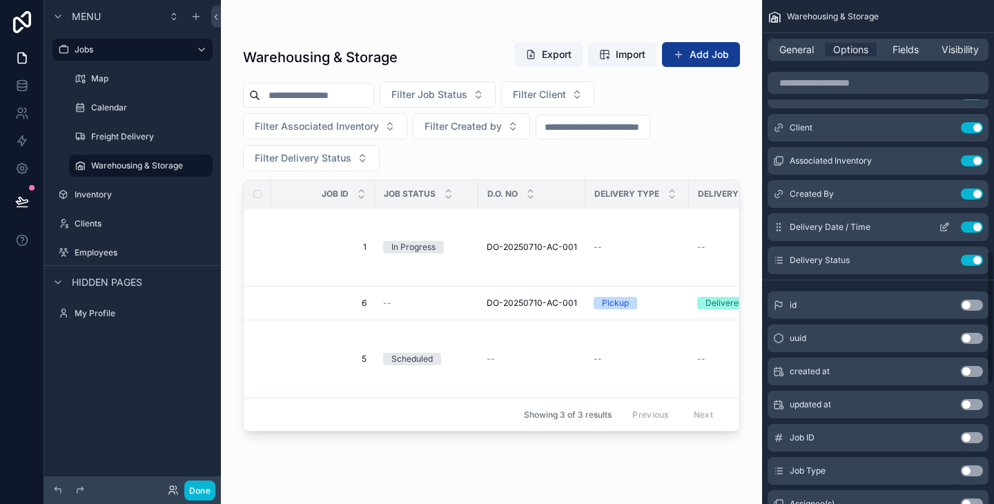
scroll to position [945, 0]
click at [976, 257] on button "Use setting" at bounding box center [971, 259] width 22 height 11
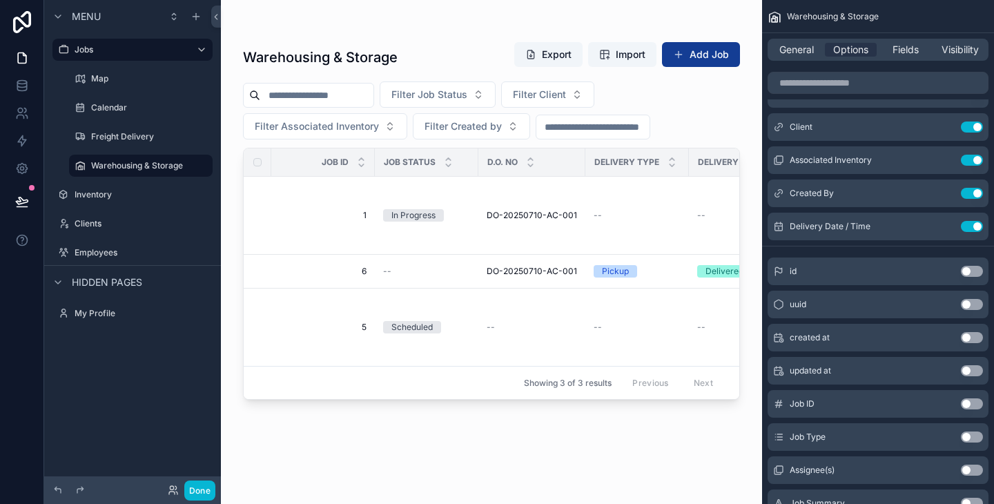
click at [633, 132] on input "scrollable content" at bounding box center [592, 126] width 113 height 19
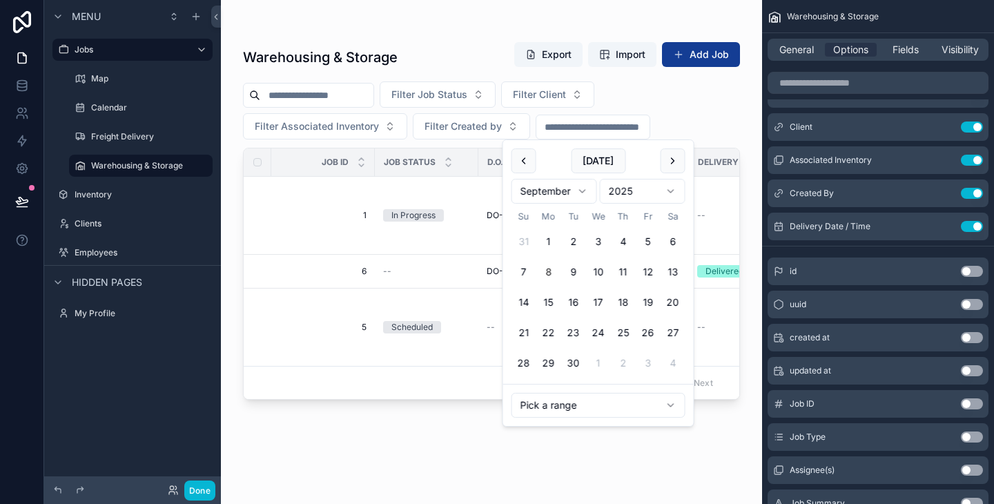
click at [709, 104] on div "Filter Job Status Filter Client Filter Associated Inventory Filter Created by" at bounding box center [491, 110] width 497 height 58
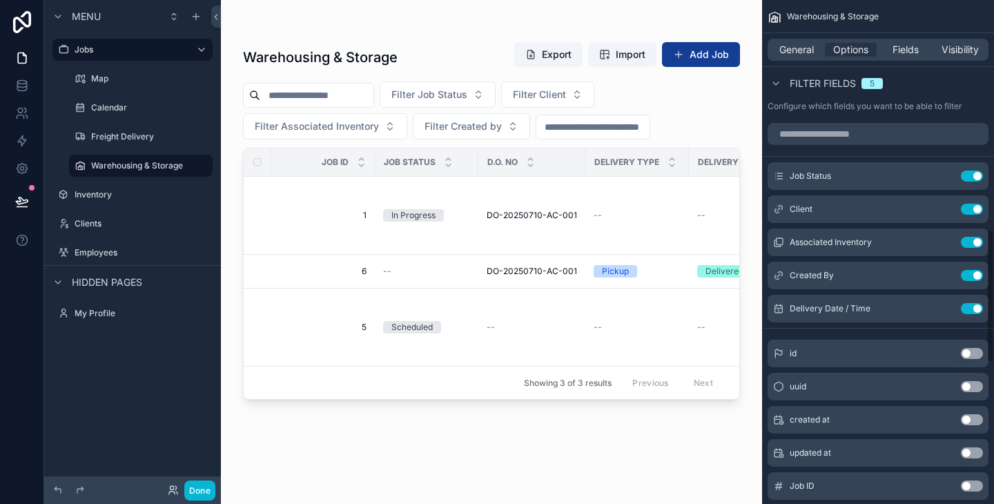
scroll to position [861, 0]
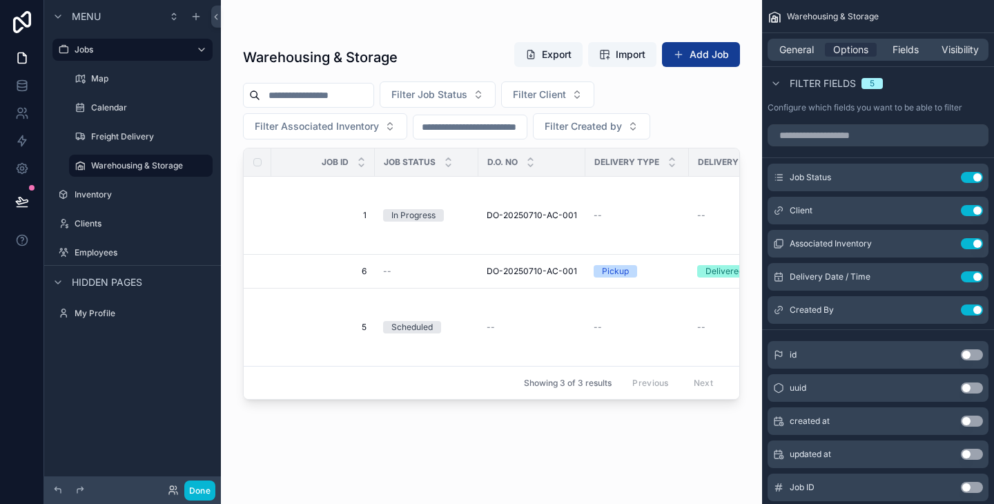
drag, startPoint x: 614, startPoint y: 115, endPoint x: 529, endPoint y: 114, distance: 84.9
click at [529, 114] on div "Filter Job Status Filter Client Filter Associated Inventory Filter Created by" at bounding box center [491, 110] width 497 height 58
click at [500, 121] on input "scrollable content" at bounding box center [469, 126] width 113 height 19
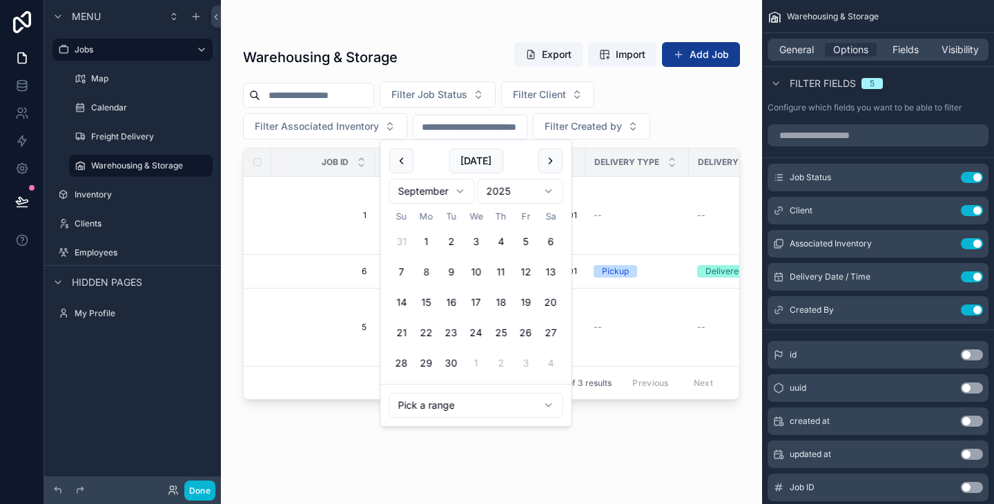
click at [682, 123] on div "Filter Job Status Filter Client Filter Associated Inventory Filter Created by" at bounding box center [491, 110] width 497 height 58
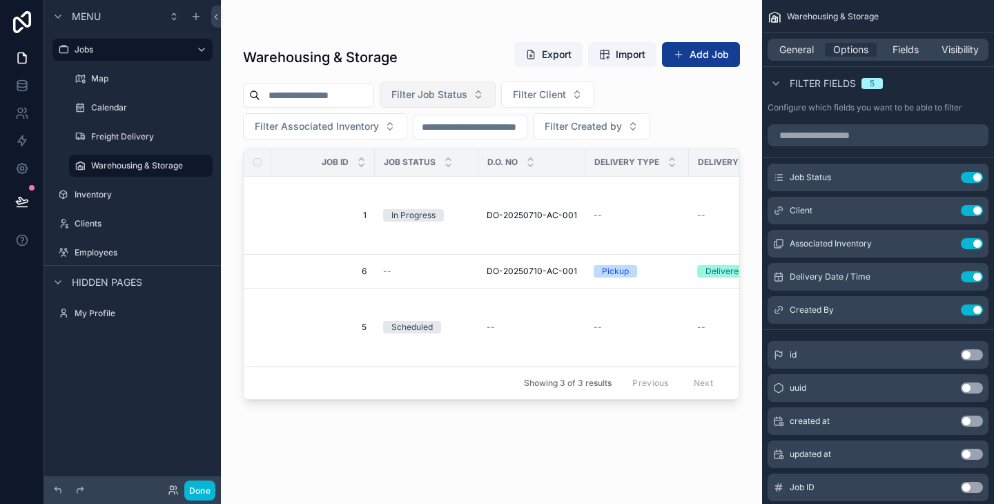
click at [442, 81] on button "Filter Job Status" at bounding box center [437, 94] width 116 height 26
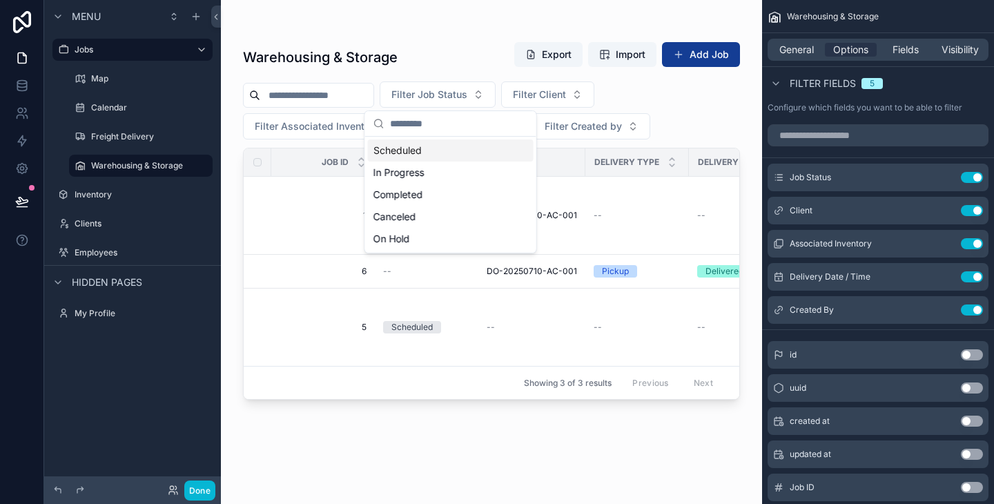
click at [695, 124] on div "Filter Job Status Filter Client Filter Associated Inventory Filter Created by" at bounding box center [491, 110] width 497 height 58
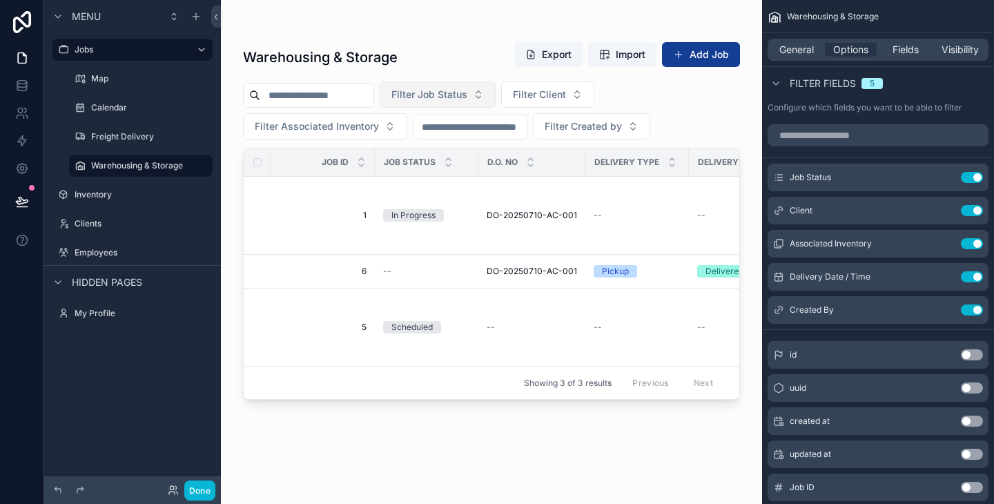
click at [451, 90] on span "Filter Job Status" at bounding box center [429, 95] width 76 height 14
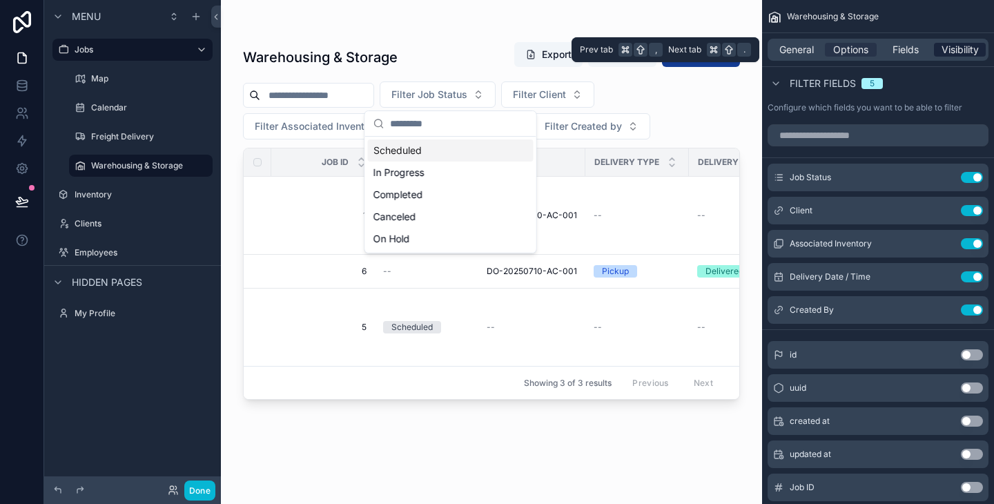
click at [954, 53] on span "Visibility" at bounding box center [959, 50] width 37 height 14
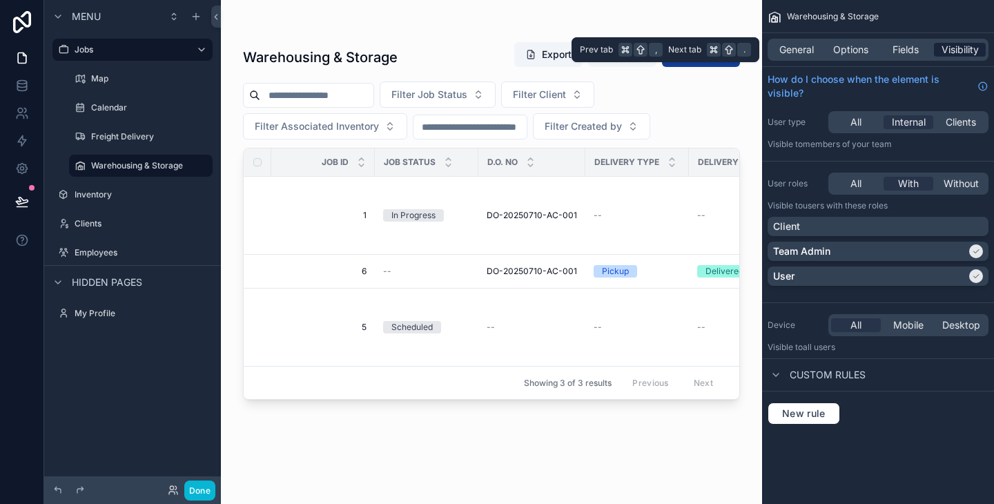
scroll to position [0, 0]
click at [900, 48] on span "Fields" at bounding box center [905, 50] width 26 height 14
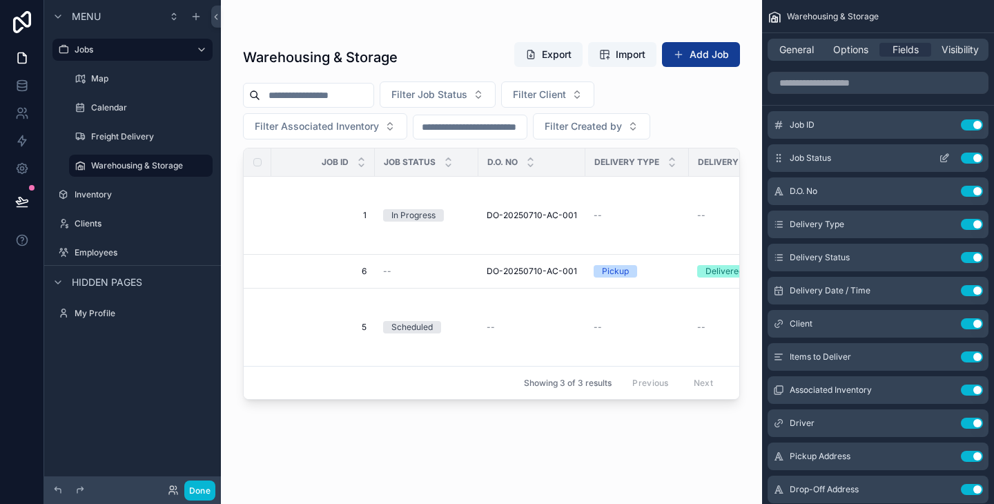
click at [942, 158] on icon "scrollable content" at bounding box center [943, 157] width 11 height 11
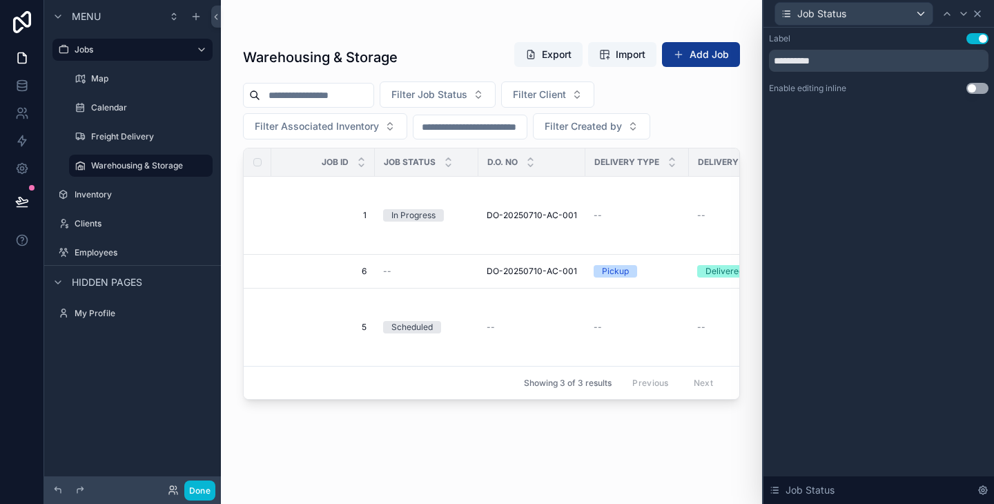
click at [978, 12] on icon at bounding box center [977, 14] width 6 height 6
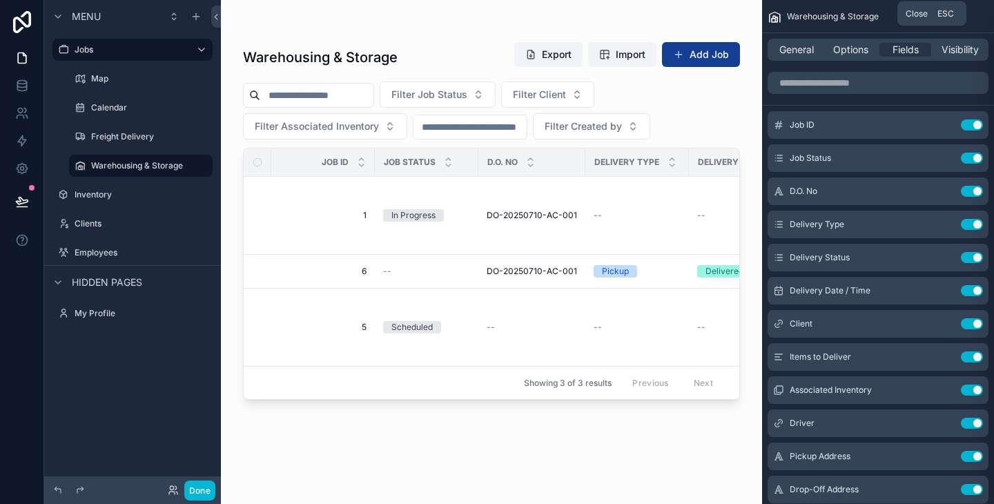
click at [734, 119] on div "Filter Job Status Filter Client Filter Associated Inventory Filter Created by" at bounding box center [491, 110] width 497 height 58
click at [742, 106] on div "Warehousing & Storage Export Import Add Job Filter Job Status Filter Client Fil…" at bounding box center [491, 243] width 541 height 487
click at [129, 137] on label "Freight Delivery" at bounding box center [138, 136] width 94 height 11
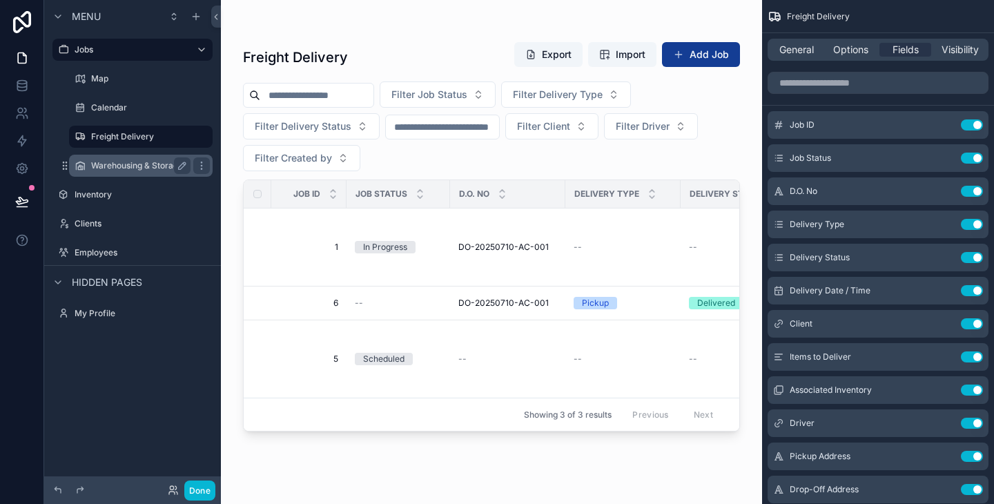
click at [129, 167] on label "Warehousing & Storage" at bounding box center [138, 165] width 94 height 11
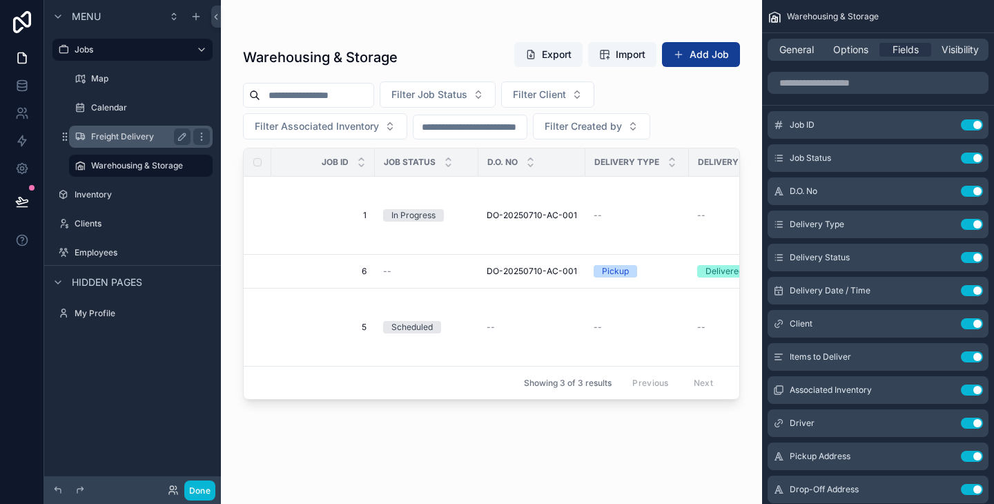
click at [127, 140] on label "Freight Delivery" at bounding box center [138, 136] width 94 height 11
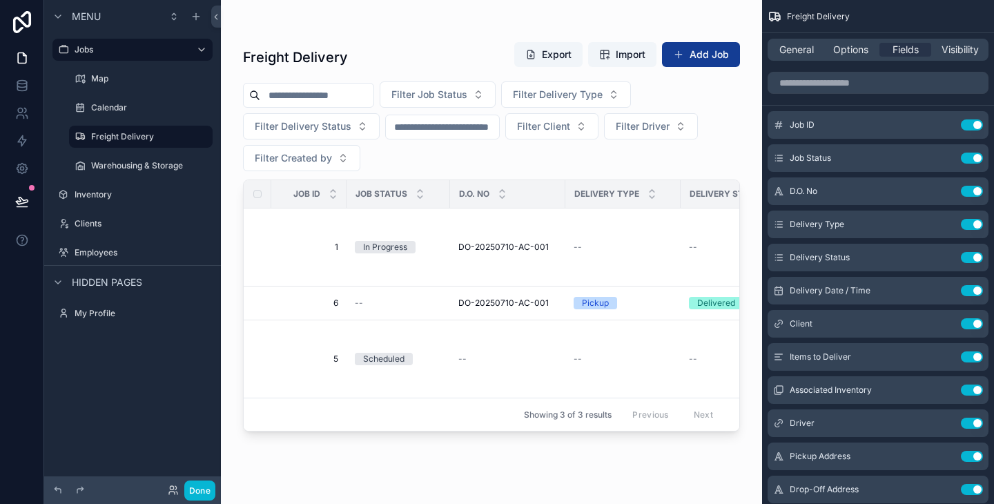
click at [229, 99] on div "scrollable content" at bounding box center [491, 243] width 541 height 487
click at [971, 190] on button "Use setting" at bounding box center [971, 191] width 22 height 11
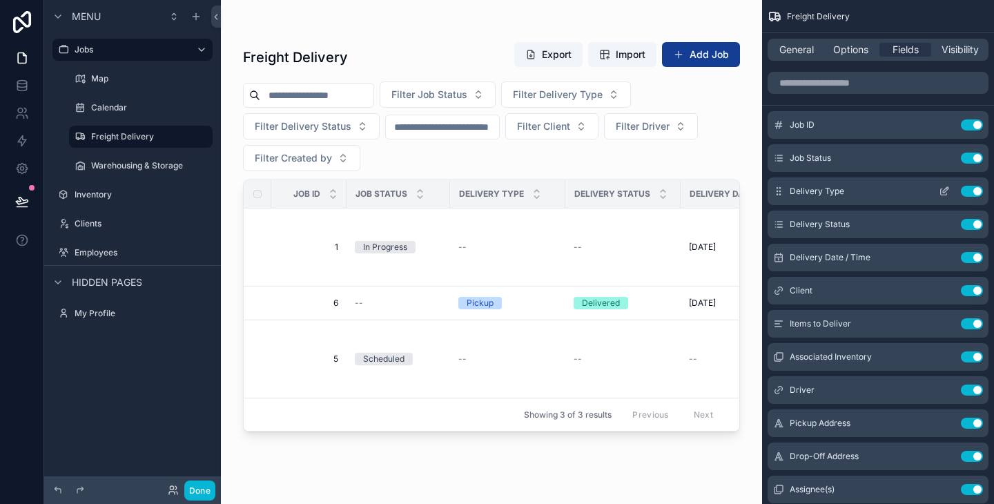
click at [976, 193] on button "Use setting" at bounding box center [971, 191] width 22 height 11
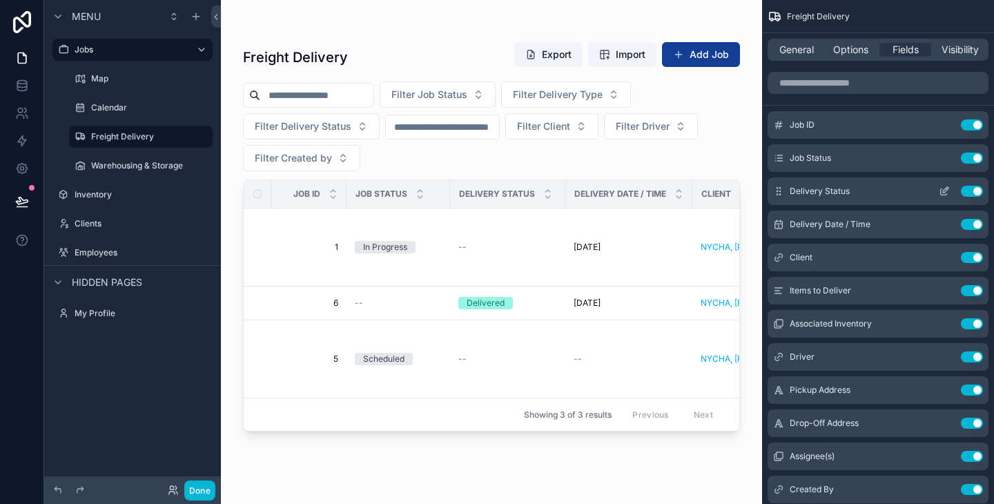
click at [973, 195] on button "Use setting" at bounding box center [971, 191] width 22 height 11
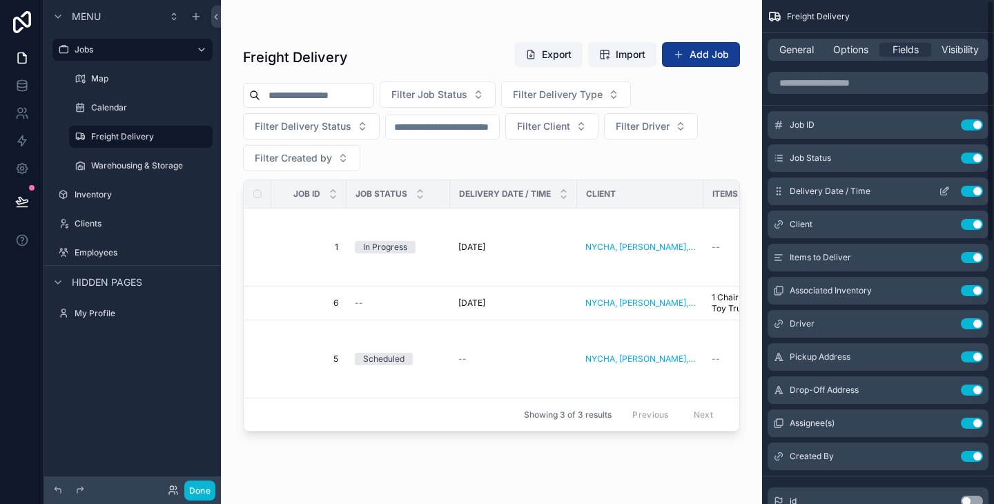
click at [975, 188] on button "Use setting" at bounding box center [971, 191] width 22 height 11
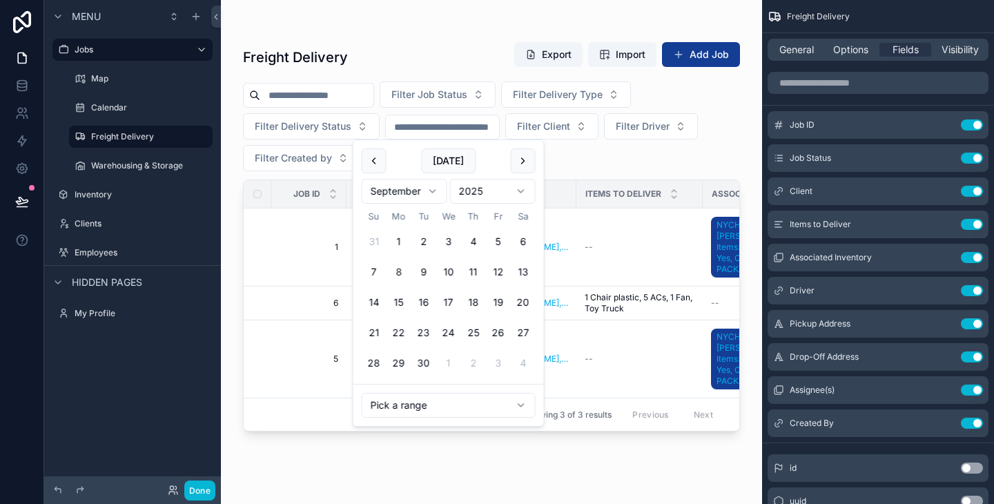
click at [465, 128] on input "scrollable content" at bounding box center [442, 126] width 113 height 19
click at [744, 115] on div "Freight Delivery Export Import Add Job Filter Job Status Filter Delivery Type F…" at bounding box center [491, 243] width 541 height 487
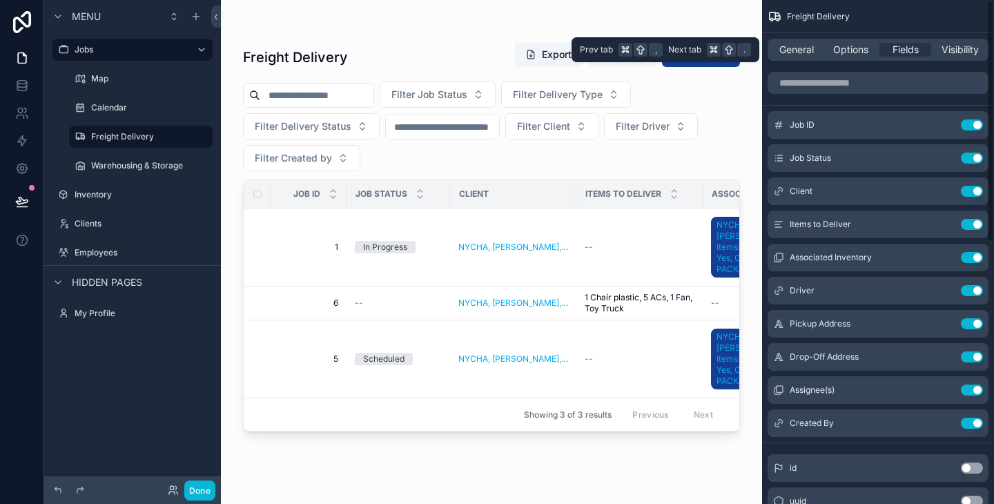
click at [863, 57] on div "General Options Fields Visibility" at bounding box center [877, 50] width 221 height 22
click at [855, 55] on span "Options" at bounding box center [850, 50] width 35 height 14
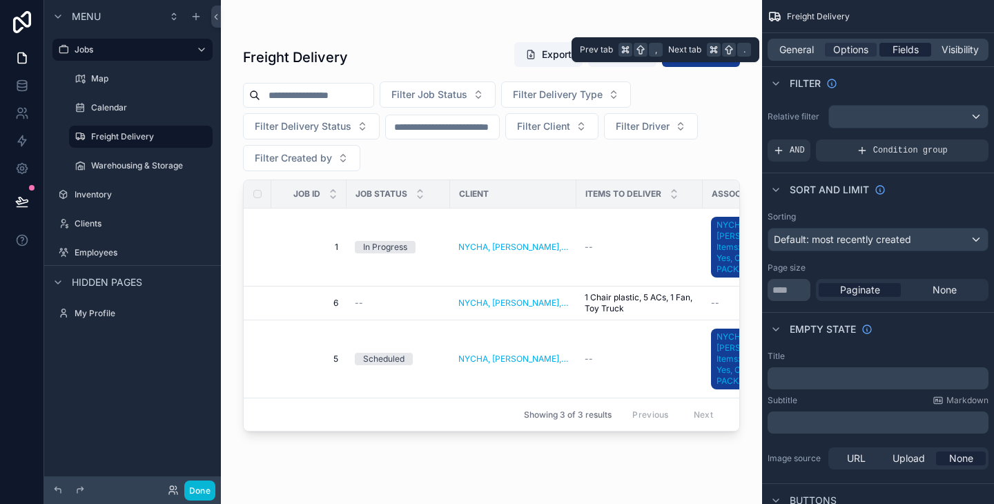
click at [887, 53] on div "Fields" at bounding box center [905, 50] width 52 height 14
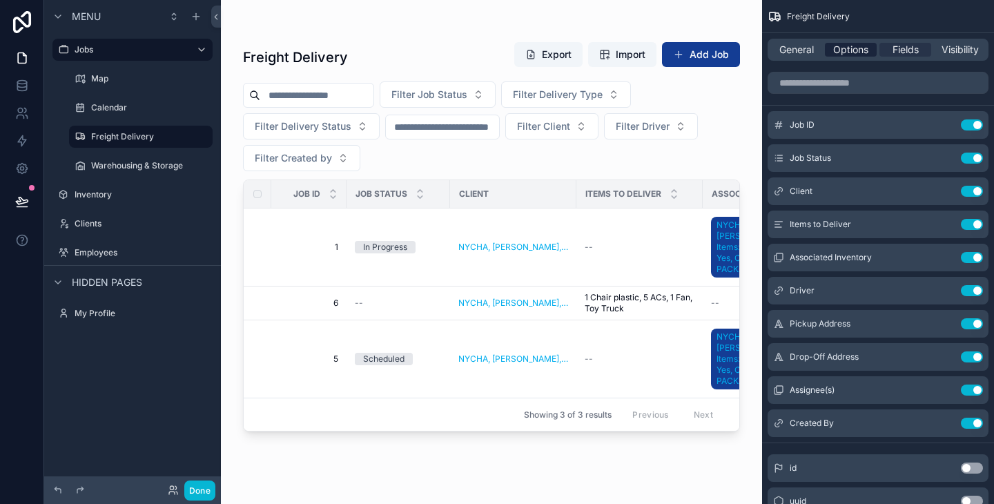
click at [857, 53] on span "Options" at bounding box center [850, 50] width 35 height 14
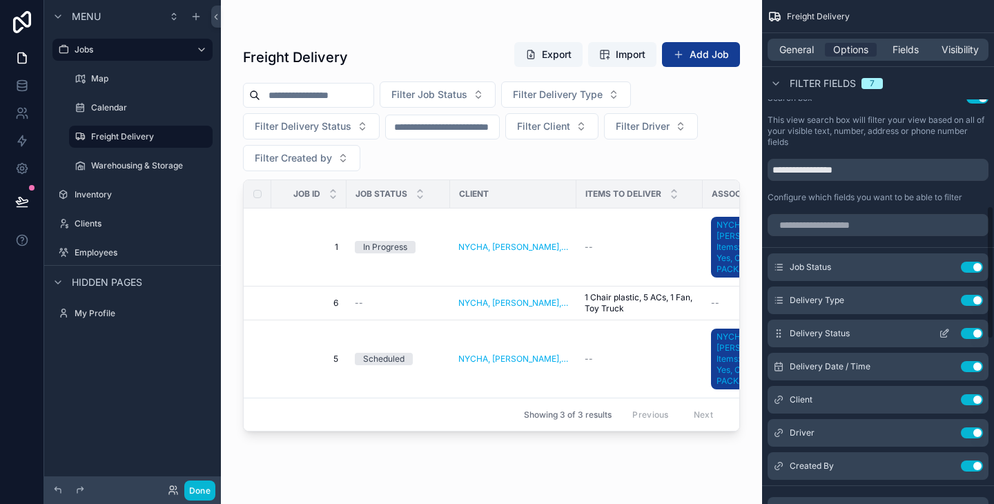
scroll to position [773, 0]
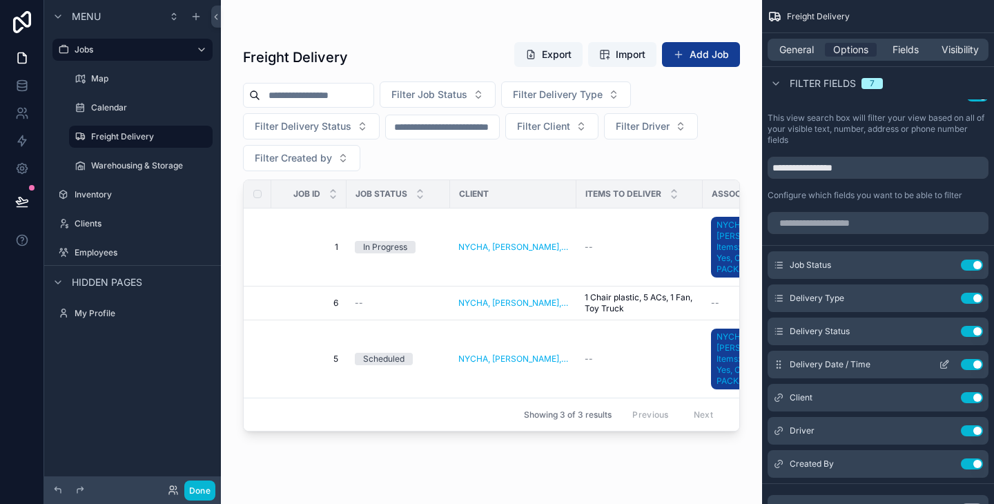
click at [971, 365] on button "Use setting" at bounding box center [971, 364] width 22 height 11
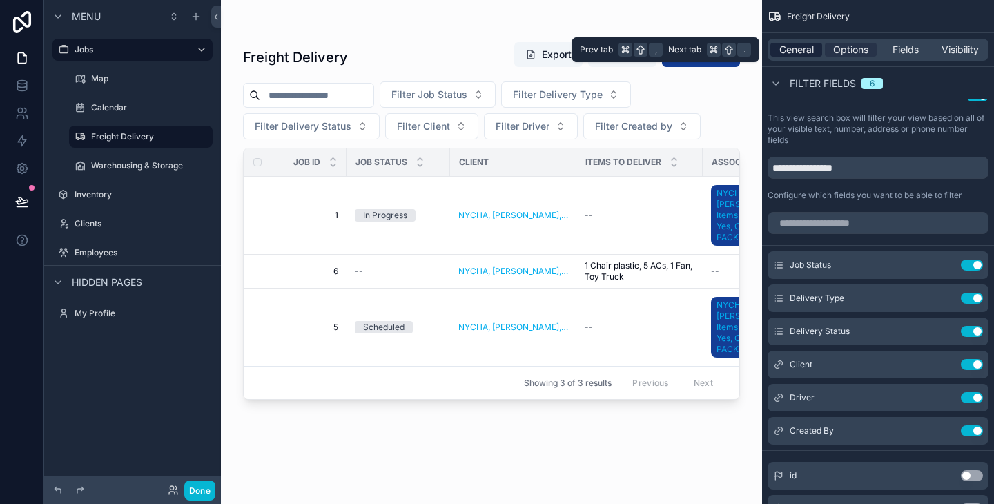
click at [806, 45] on span "General" at bounding box center [796, 50] width 34 height 14
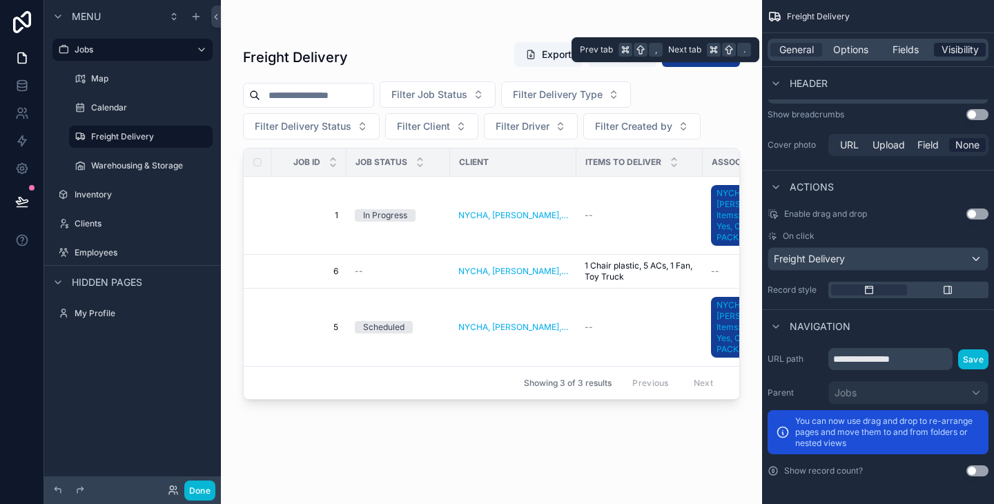
click at [953, 55] on span "Visibility" at bounding box center [959, 50] width 37 height 14
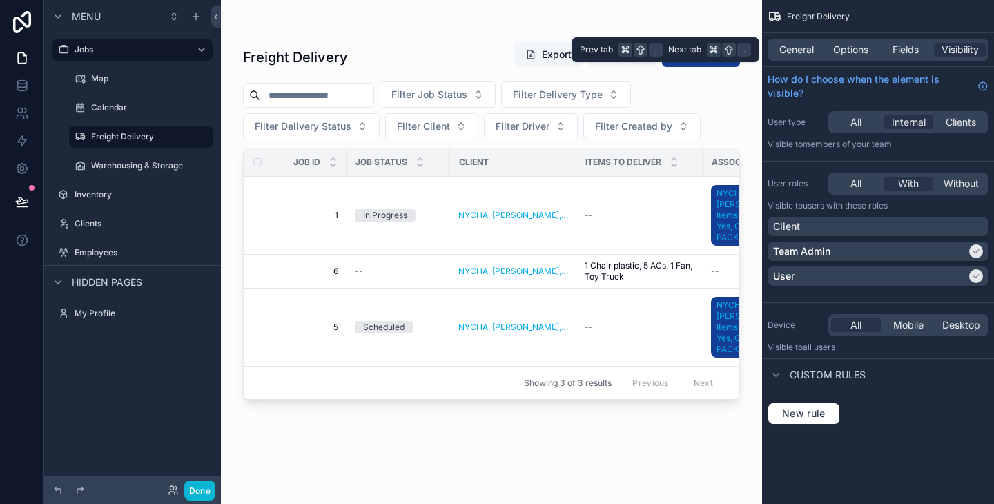
click at [882, 59] on div "General Options Fields Visibility" at bounding box center [877, 50] width 221 height 22
click at [915, 55] on span "Fields" at bounding box center [905, 50] width 26 height 14
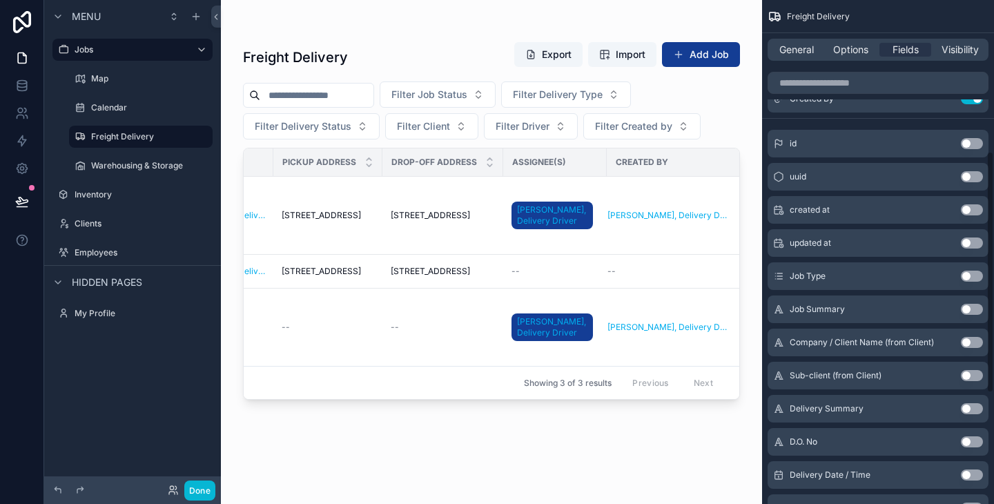
scroll to position [315, 0]
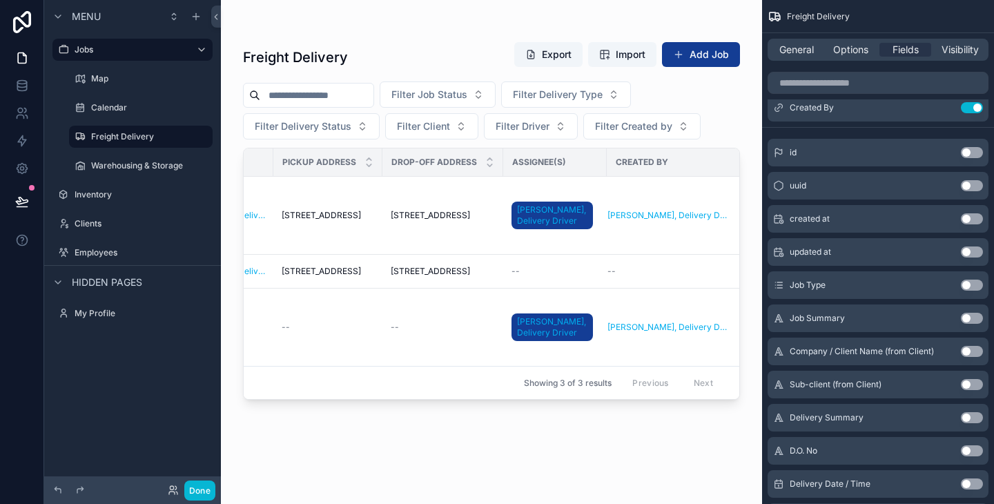
click at [974, 219] on button "Use setting" at bounding box center [971, 218] width 22 height 11
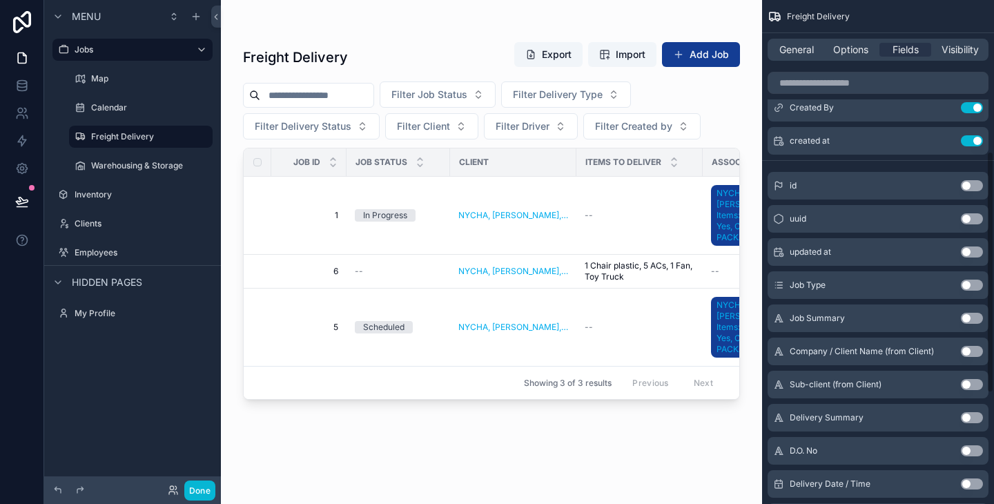
click at [974, 252] on button "Use setting" at bounding box center [971, 251] width 22 height 11
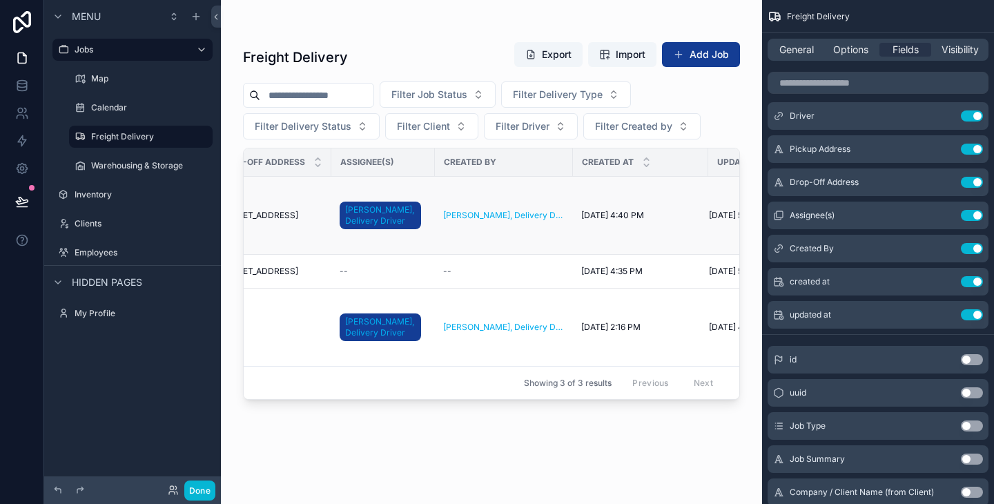
scroll to position [0, 942]
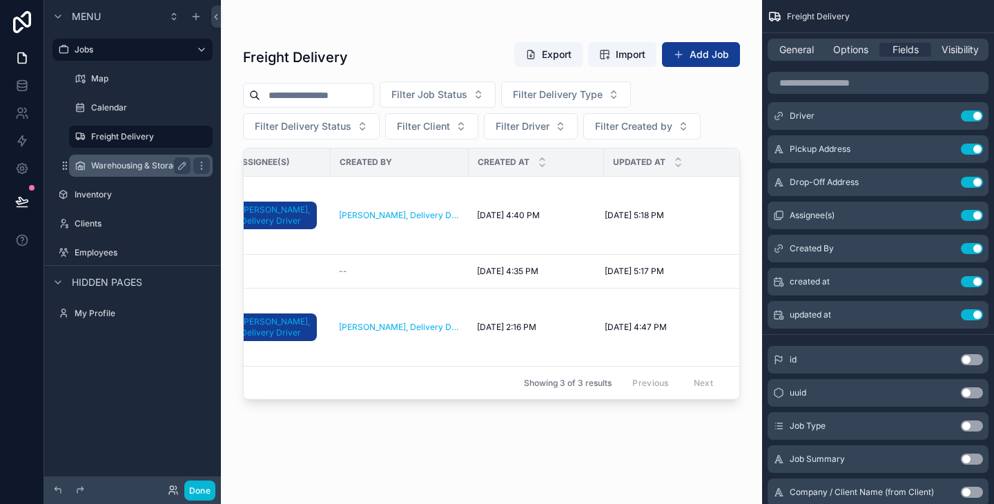
click at [135, 166] on label "Warehousing & Storage" at bounding box center [138, 165] width 94 height 11
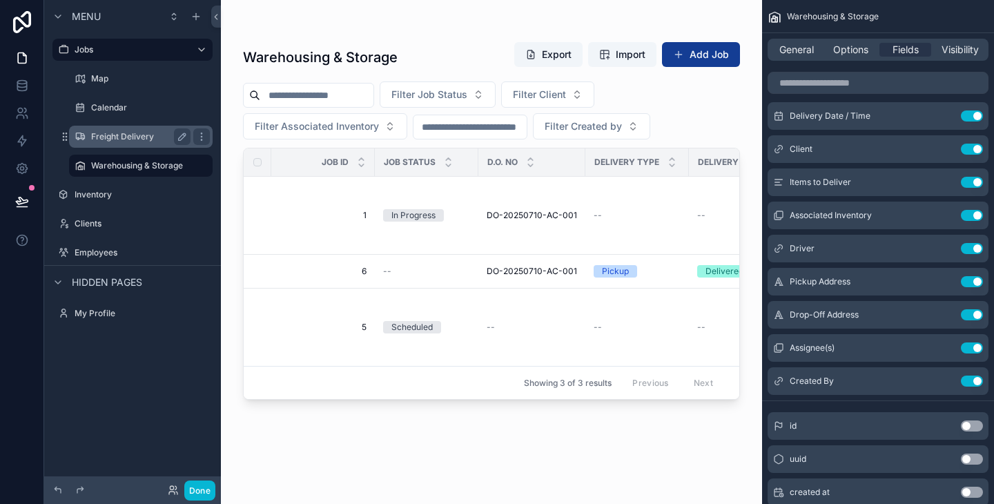
click at [121, 132] on label "Freight Delivery" at bounding box center [138, 136] width 94 height 11
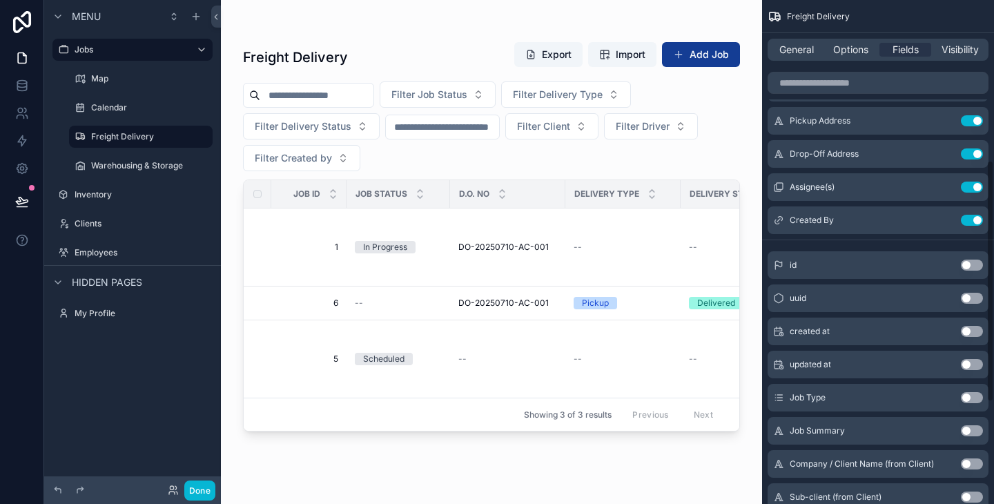
scroll to position [334, 0]
click at [974, 335] on button "Use setting" at bounding box center [971, 332] width 22 height 11
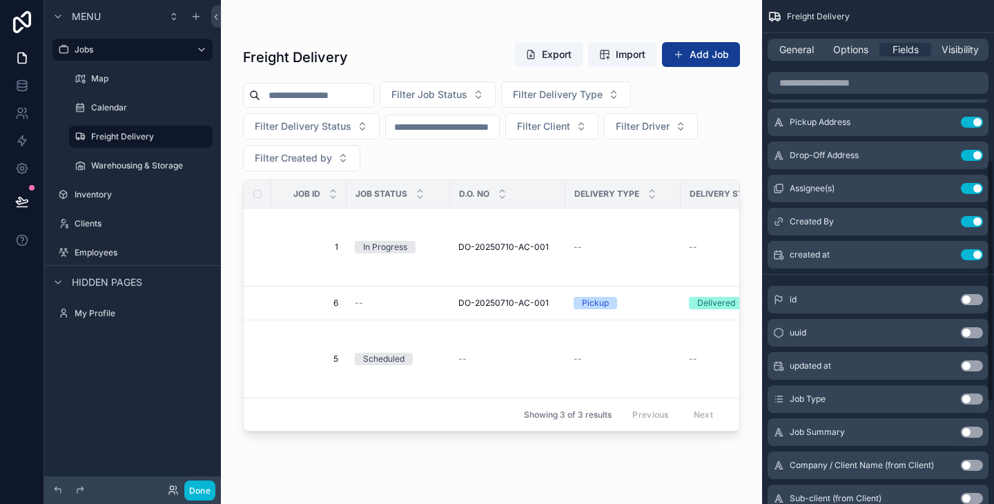
click at [975, 362] on button "Use setting" at bounding box center [971, 365] width 22 height 11
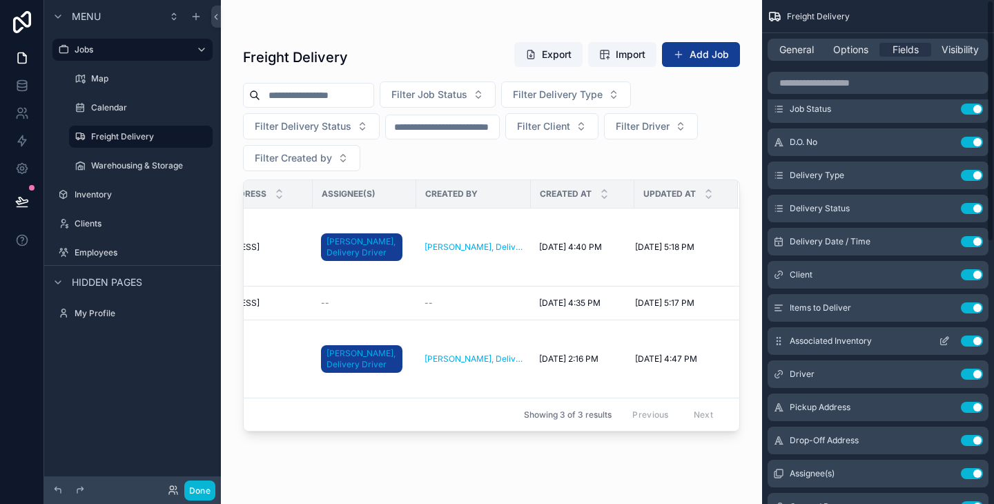
scroll to position [0, 0]
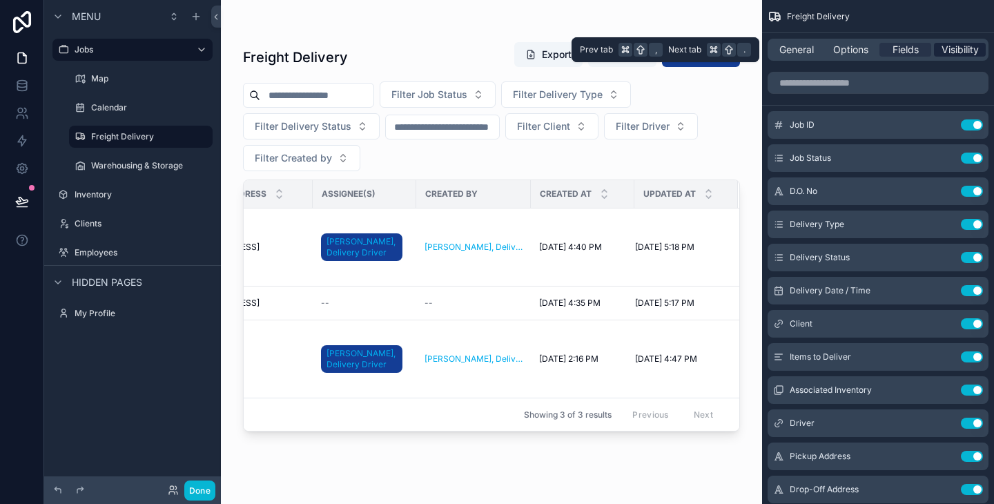
click at [954, 48] on span "Visibility" at bounding box center [959, 50] width 37 height 14
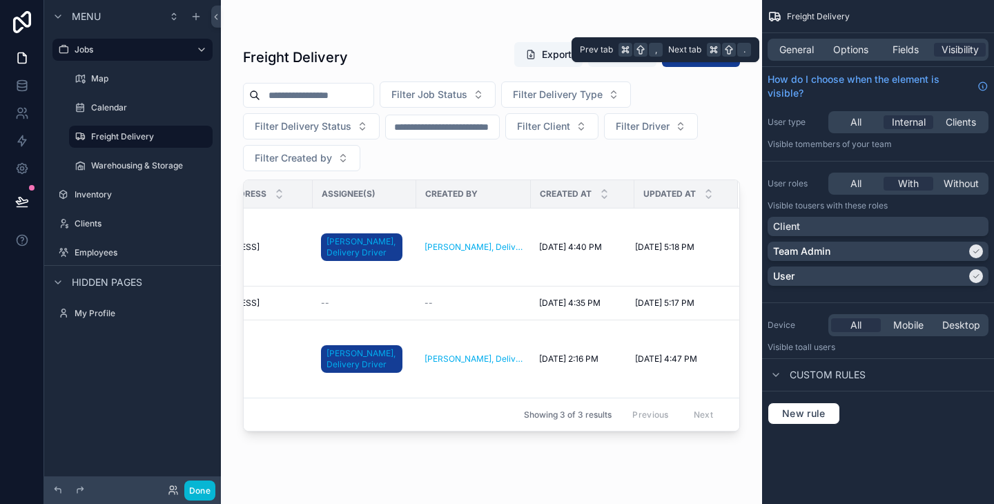
click at [835, 38] on div "General Options Fields Visibility" at bounding box center [878, 49] width 232 height 33
click at [841, 48] on span "Options" at bounding box center [850, 50] width 35 height 14
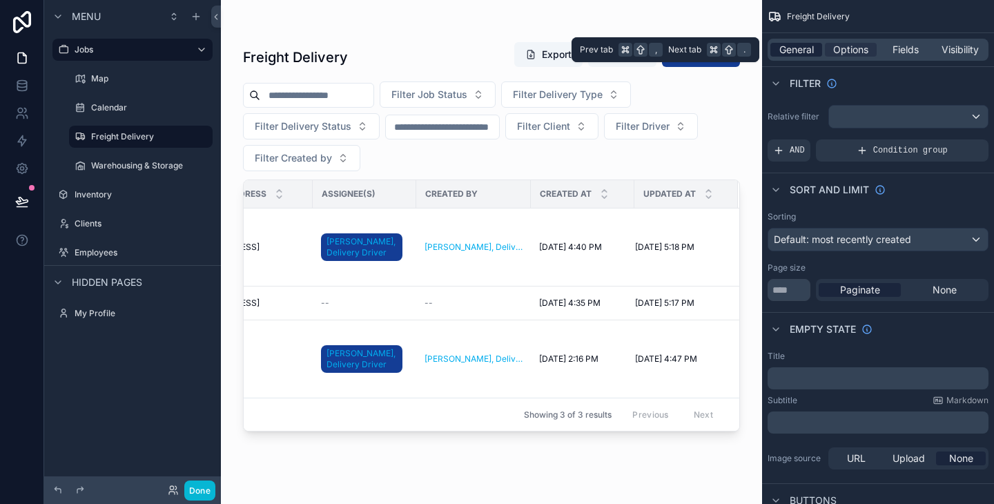
click at [775, 49] on div "General" at bounding box center [796, 50] width 52 height 14
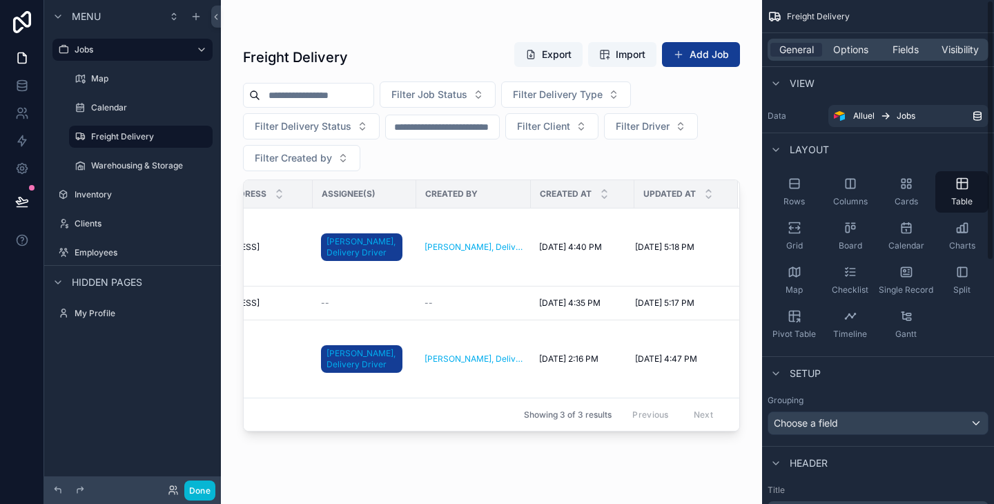
click at [853, 59] on div "General Options Fields Visibility" at bounding box center [877, 50] width 221 height 22
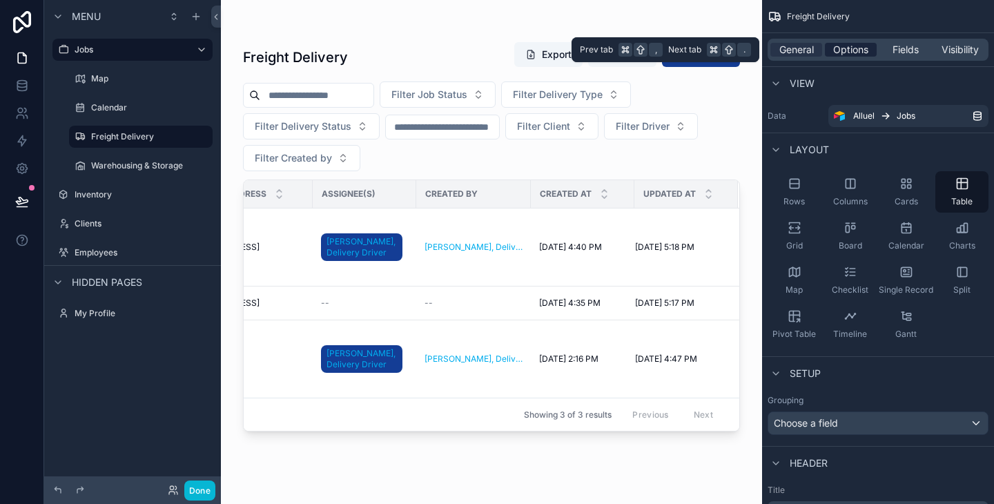
click at [851, 53] on span "Options" at bounding box center [850, 50] width 35 height 14
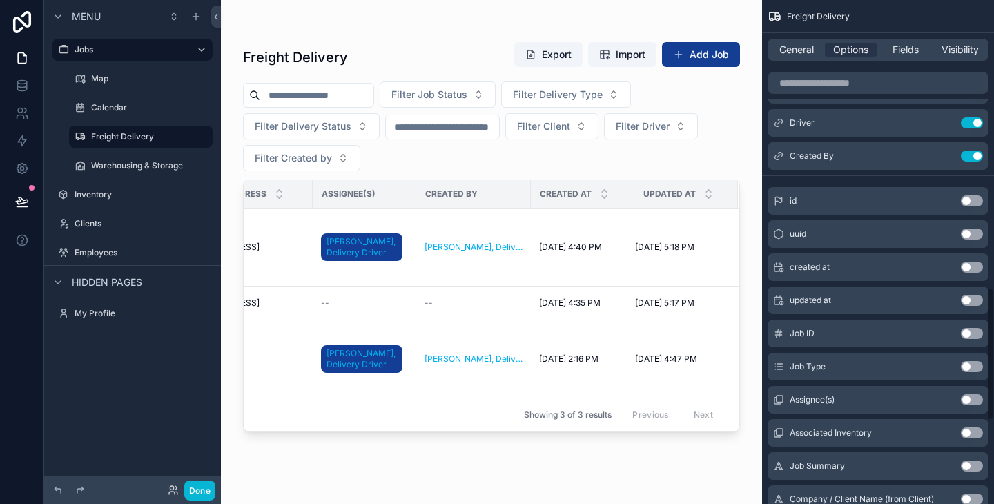
scroll to position [1068, 0]
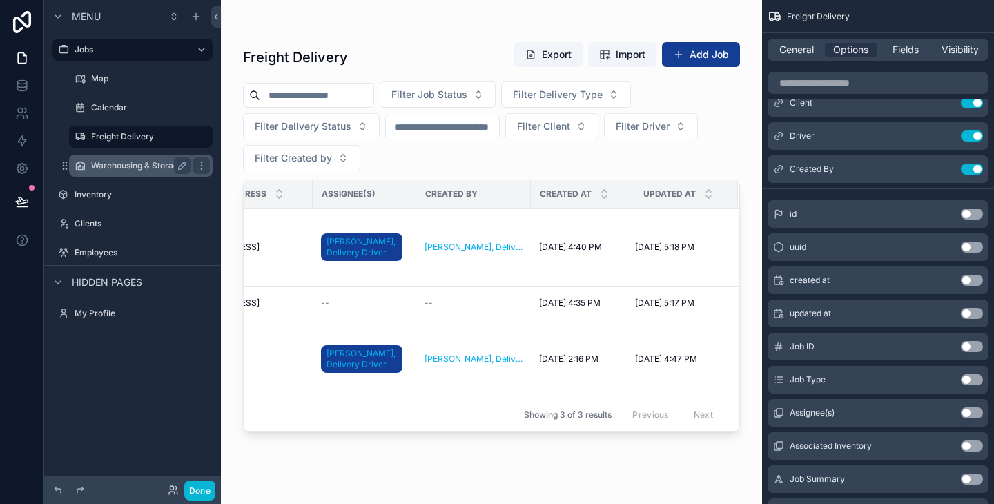
click at [99, 173] on div "Warehousing & Storage" at bounding box center [140, 165] width 99 height 17
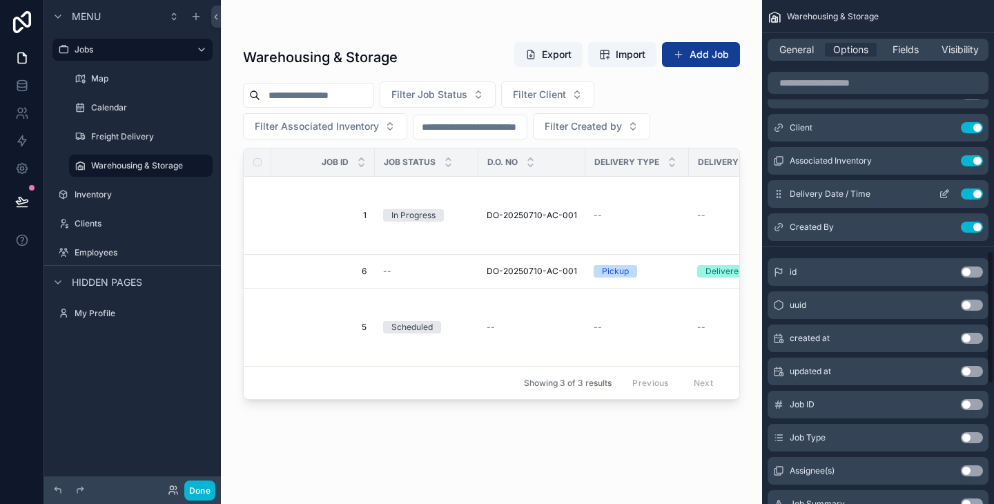
scroll to position [945, 0]
click at [976, 188] on button "Use setting" at bounding box center [971, 193] width 22 height 11
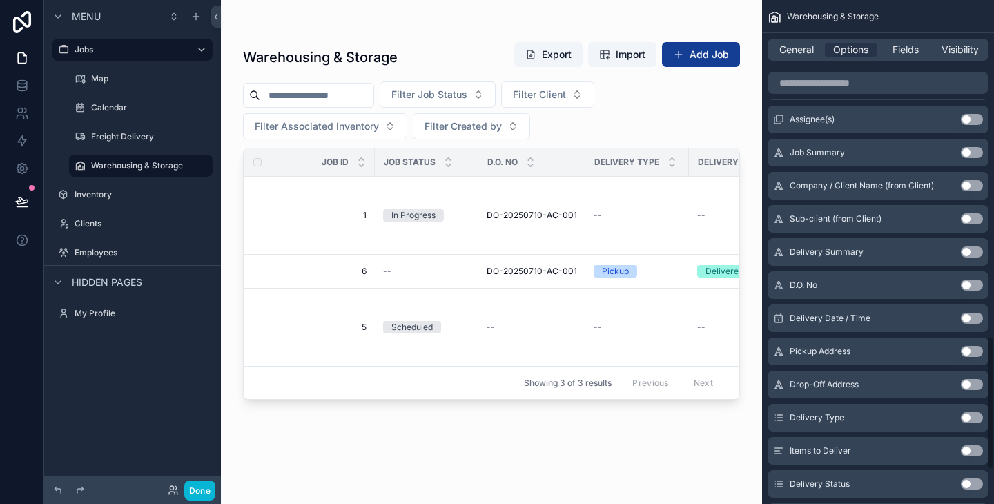
scroll to position [1265, 0]
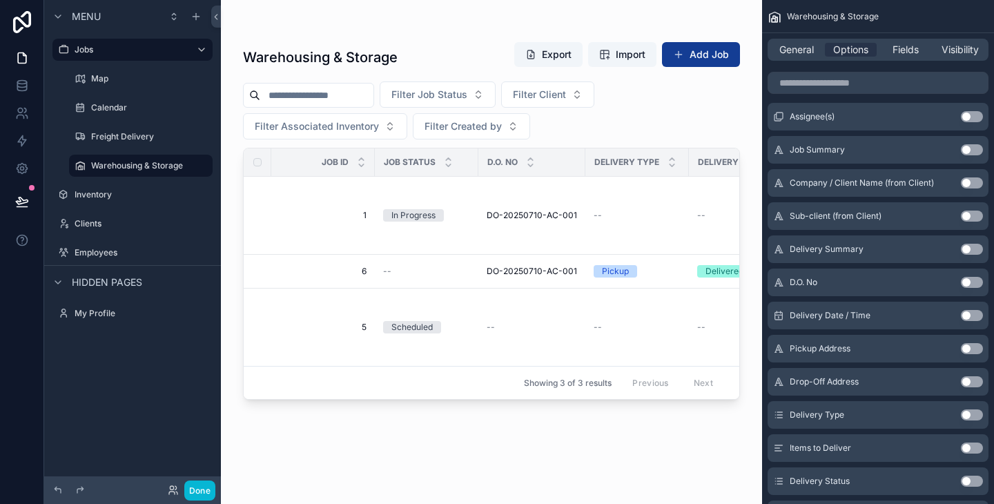
click at [971, 113] on button "Use setting" at bounding box center [971, 116] width 22 height 11
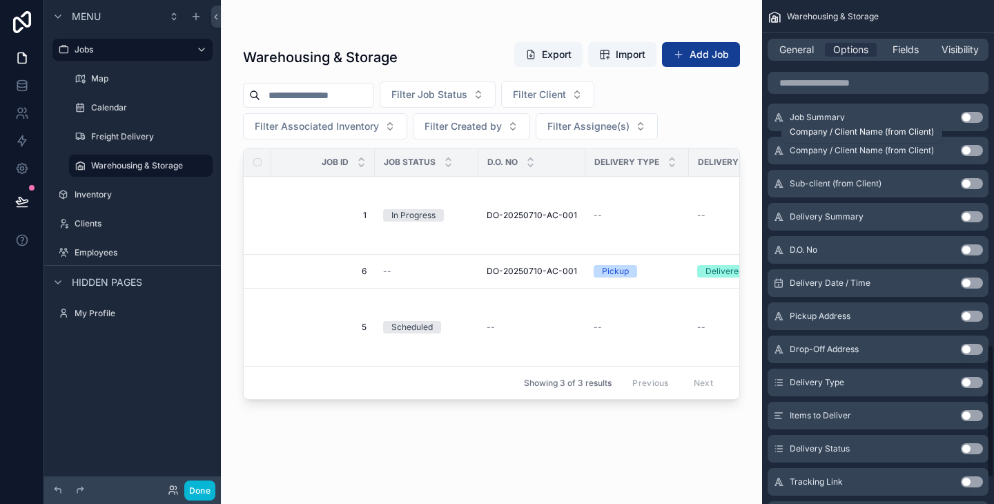
scroll to position [1299, 0]
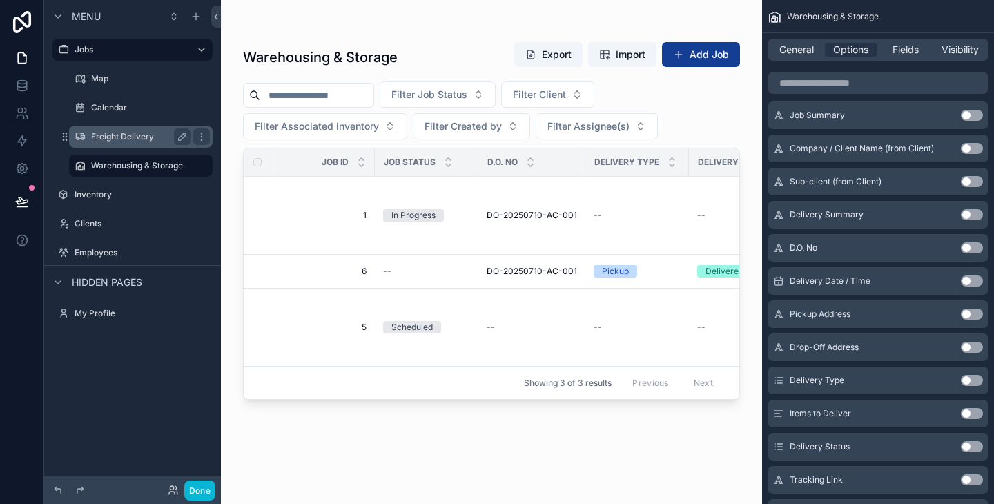
click at [135, 134] on label "Freight Delivery" at bounding box center [138, 136] width 94 height 11
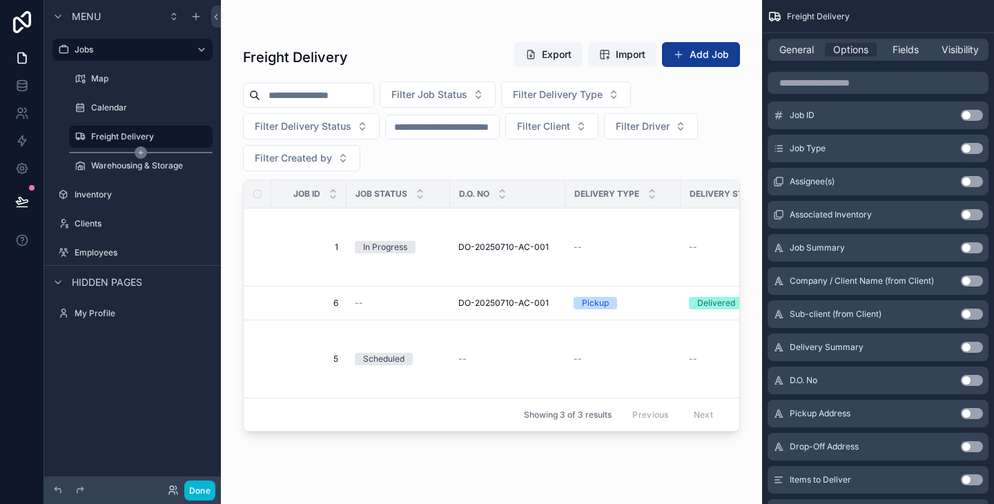
click at [141, 156] on icon "scrollable content" at bounding box center [141, 152] width 12 height 12
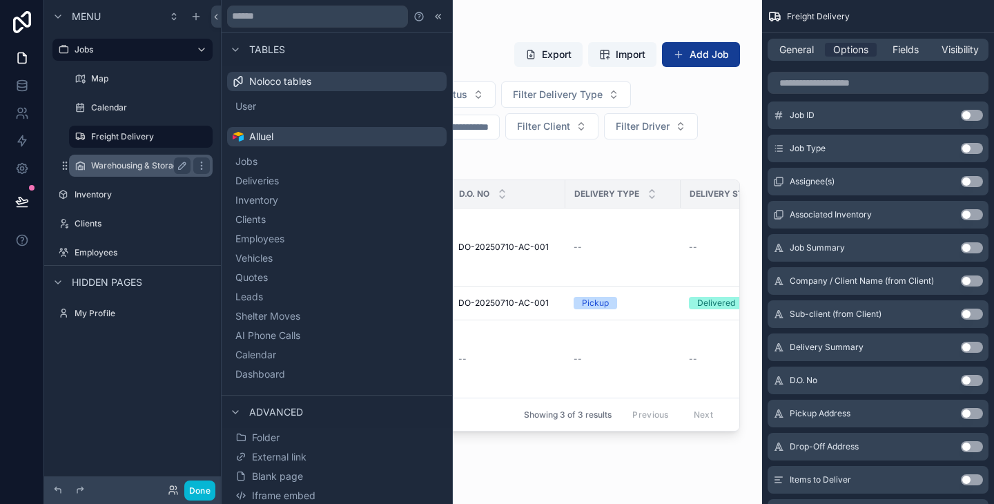
click at [132, 163] on label "Warehousing & Storage" at bounding box center [138, 165] width 94 height 11
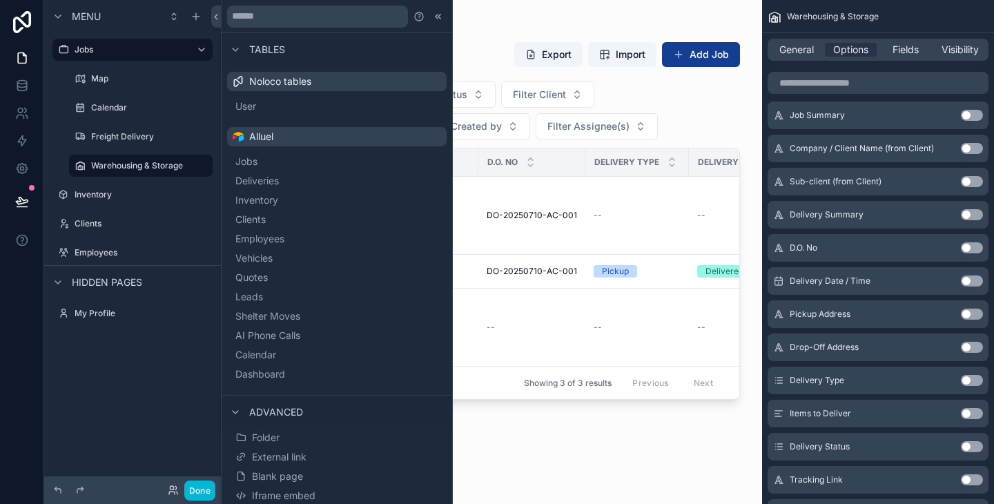
click at [709, 120] on div "scrollable content" at bounding box center [491, 243] width 541 height 487
click at [438, 19] on icon at bounding box center [438, 16] width 11 height 11
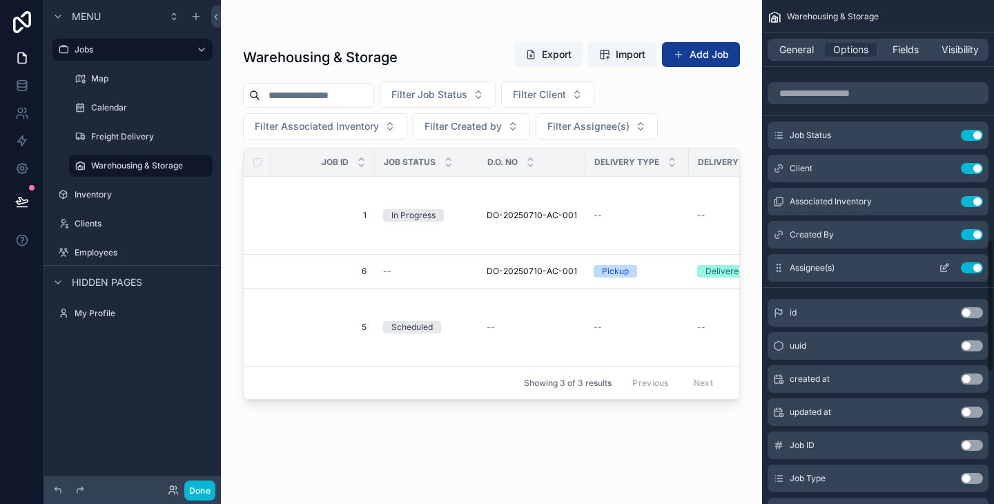
scroll to position [868, 0]
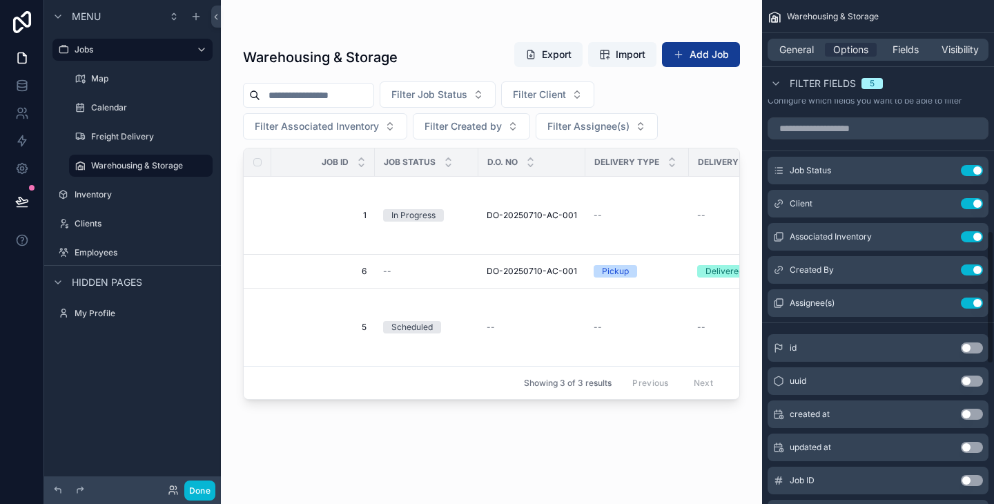
click at [731, 108] on div "Filter Job Status Filter Client Filter Associated Inventory Filter Created by F…" at bounding box center [491, 110] width 497 height 58
click at [700, 15] on div "Warehousing & Storage Export Import Add Job Filter Job Status Filter Client Fil…" at bounding box center [491, 243] width 541 height 487
click at [138, 144] on div "Freight Delivery" at bounding box center [140, 136] width 99 height 17
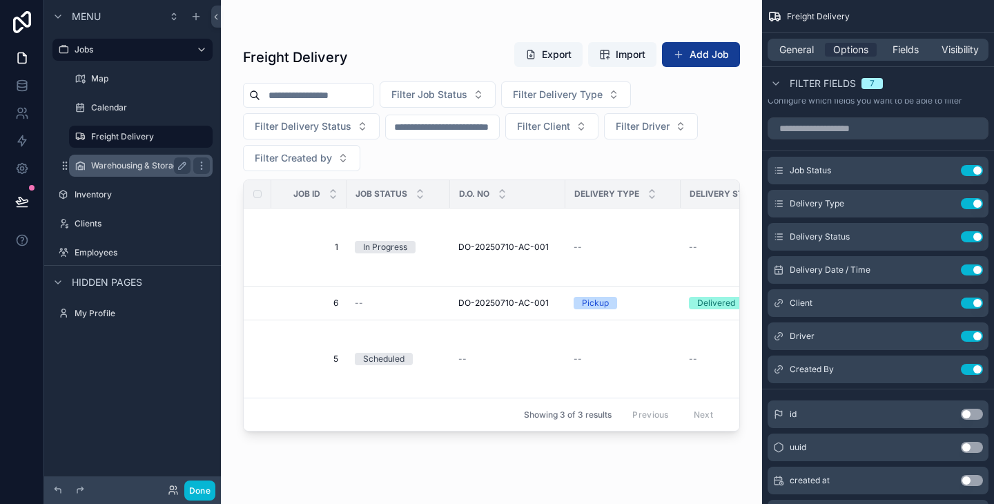
click at [137, 161] on label "Warehousing & Storage" at bounding box center [138, 165] width 94 height 11
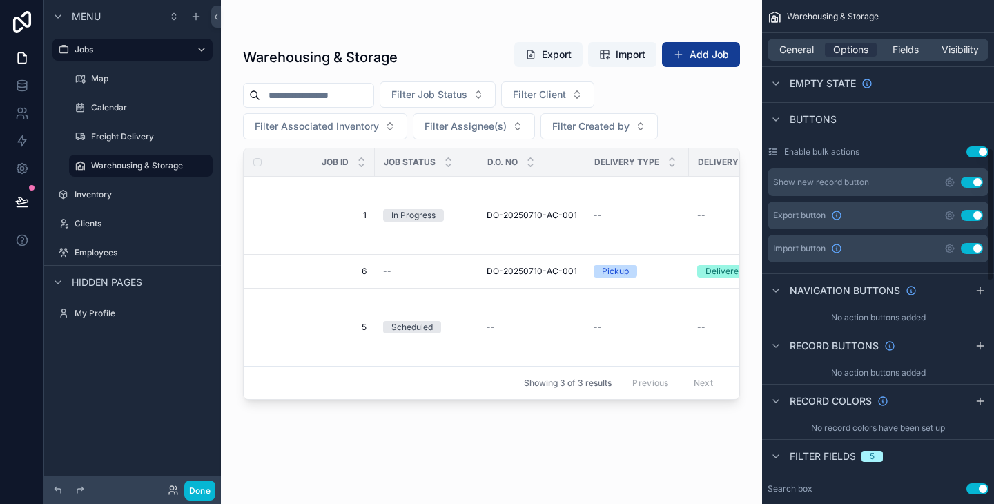
scroll to position [242, 0]
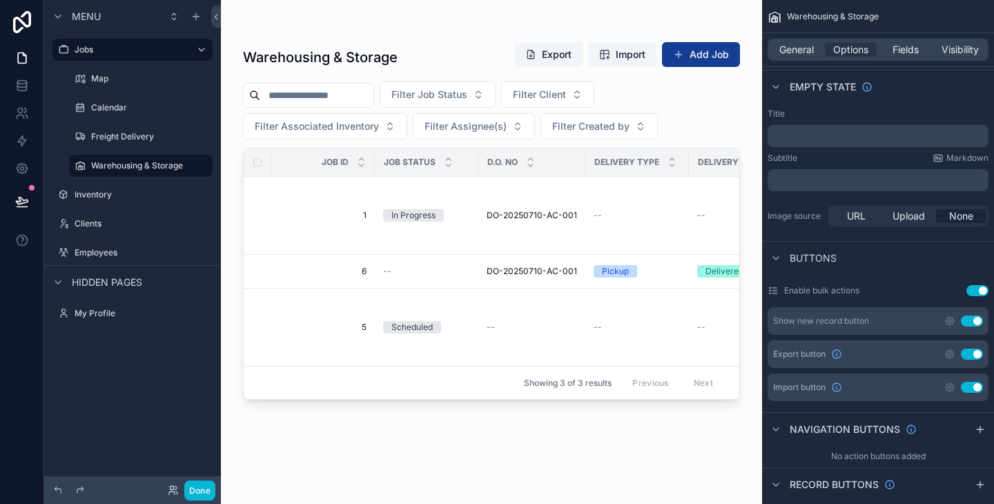
click at [673, 106] on div "Filter Job Status Filter Client Filter Associated Inventory Filter Assignee(s) …" at bounding box center [491, 110] width 497 height 58
click at [965, 60] on div "General Options Fields Visibility" at bounding box center [877, 50] width 221 height 22
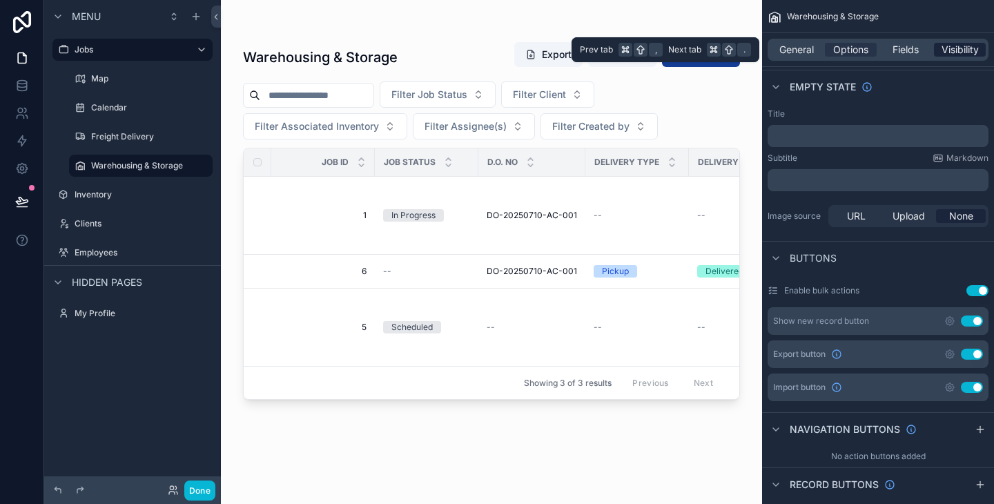
click at [962, 52] on span "Visibility" at bounding box center [959, 50] width 37 height 14
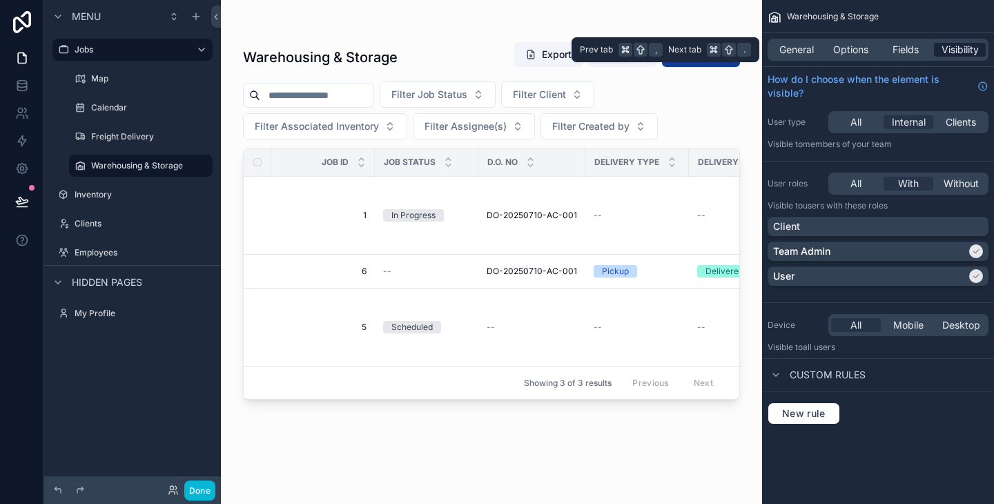
scroll to position [0, 0]
click at [911, 55] on span "Fields" at bounding box center [905, 50] width 26 height 14
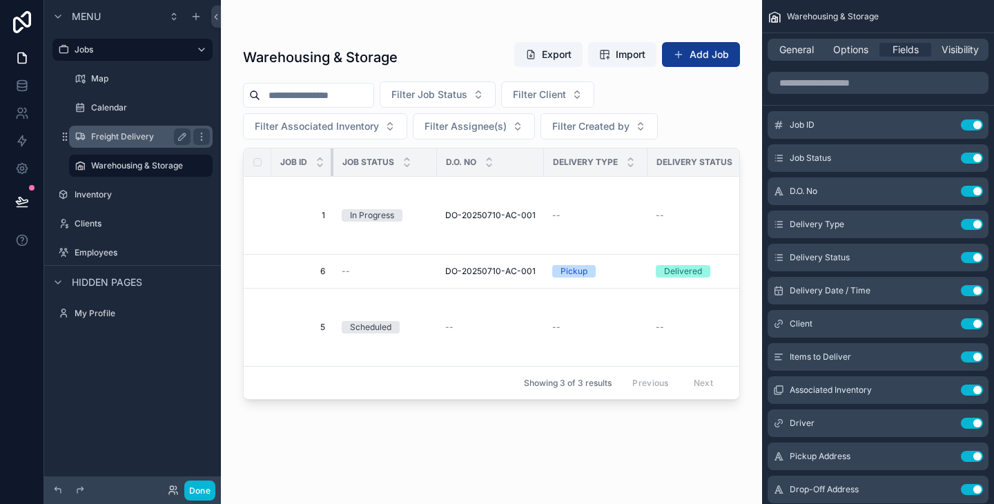
drag, startPoint x: 372, startPoint y: 155, endPoint x: 150, endPoint y: 146, distance: 221.7
click at [150, 146] on div "Menu Jobs Map Calendar Freight Delivery Warehousing & Storage Inventory Clients…" at bounding box center [518, 252] width 949 height 504
click at [976, 190] on button "Use setting" at bounding box center [971, 191] width 22 height 11
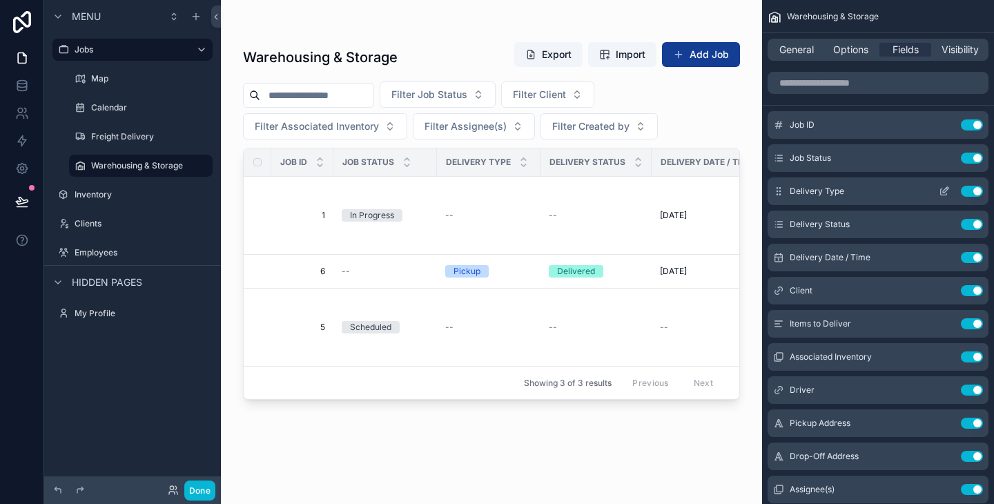
click at [976, 190] on button "Use setting" at bounding box center [971, 191] width 22 height 11
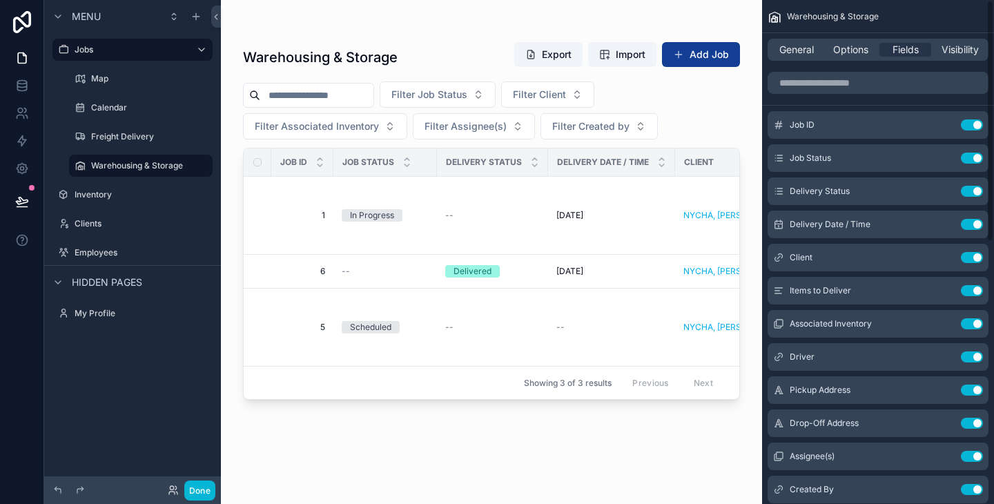
click at [976, 190] on button "Use setting" at bounding box center [971, 191] width 22 height 11
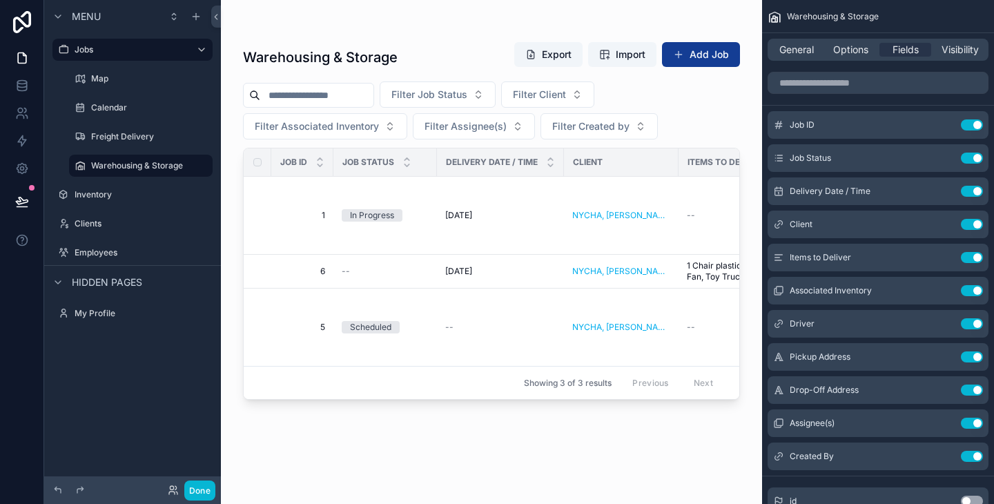
click at [976, 190] on button "Use setting" at bounding box center [971, 191] width 22 height 11
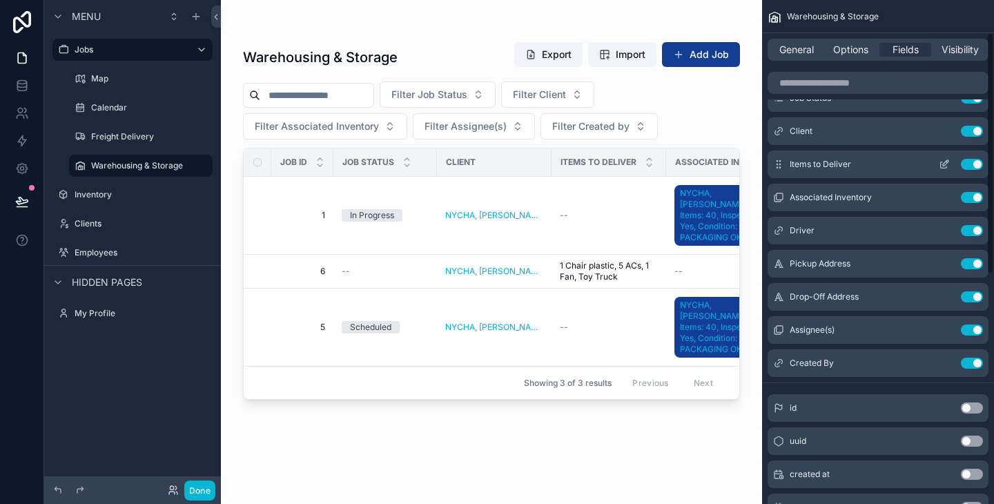
scroll to position [73, 0]
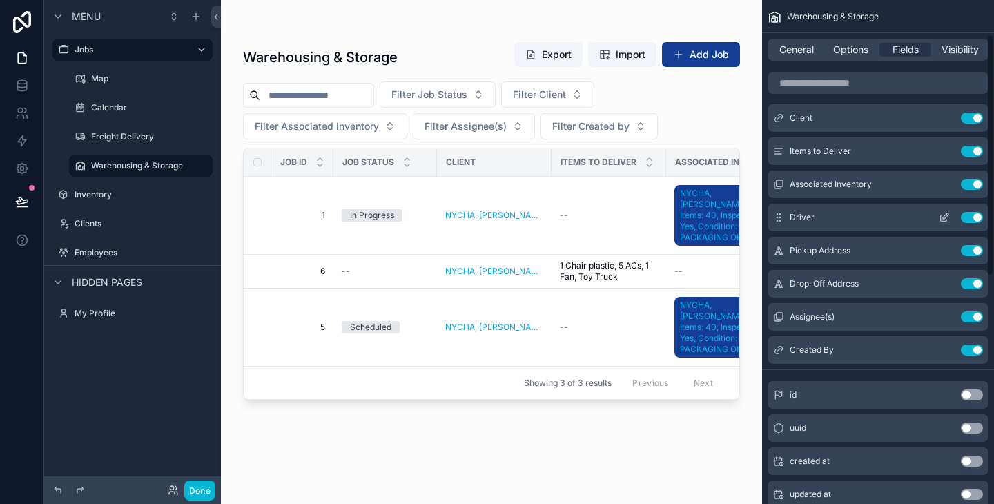
click at [972, 219] on button "Use setting" at bounding box center [971, 217] width 22 height 11
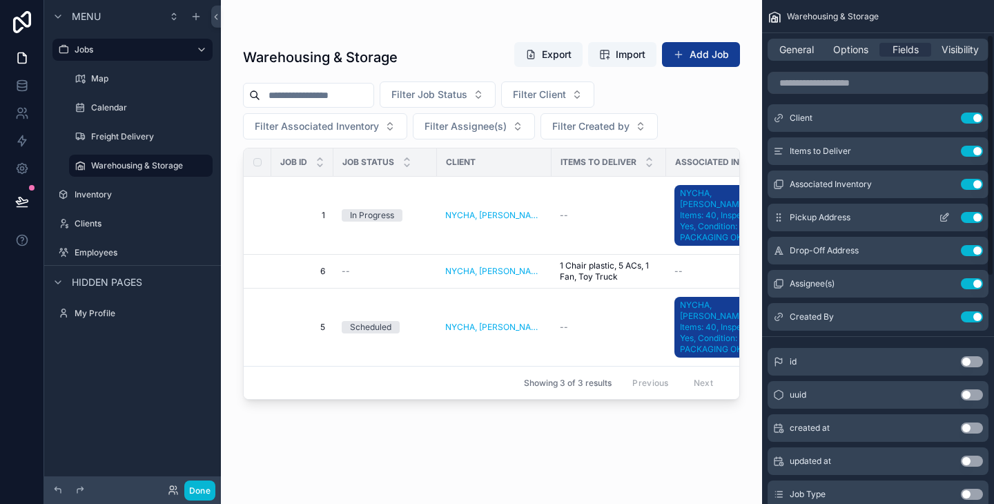
click at [972, 219] on button "Use setting" at bounding box center [971, 217] width 22 height 11
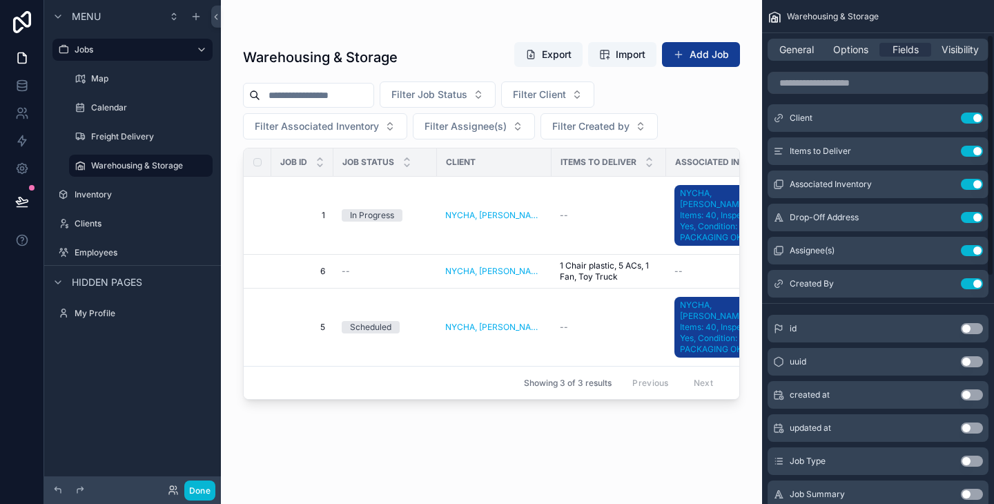
click at [972, 219] on button "Use setting" at bounding box center [971, 217] width 22 height 11
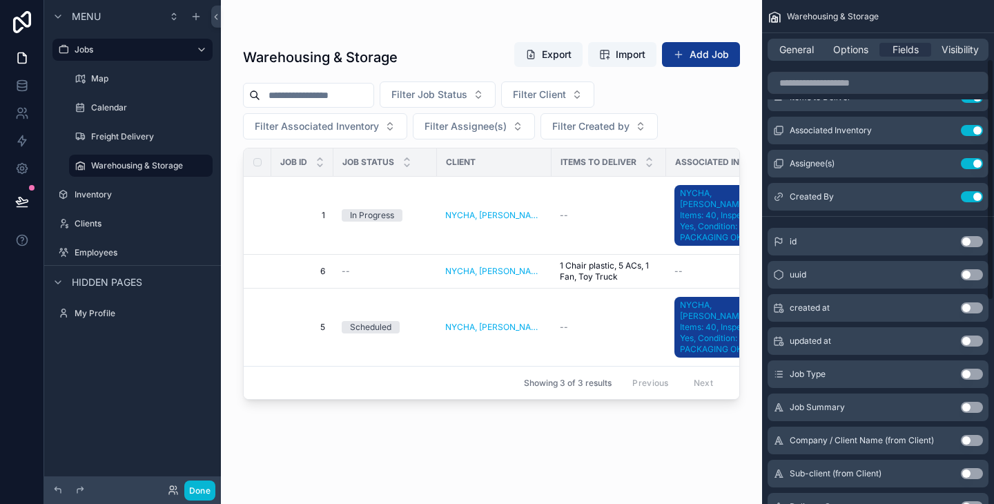
scroll to position [128, 0]
click at [967, 309] on button "Use setting" at bounding box center [971, 307] width 22 height 11
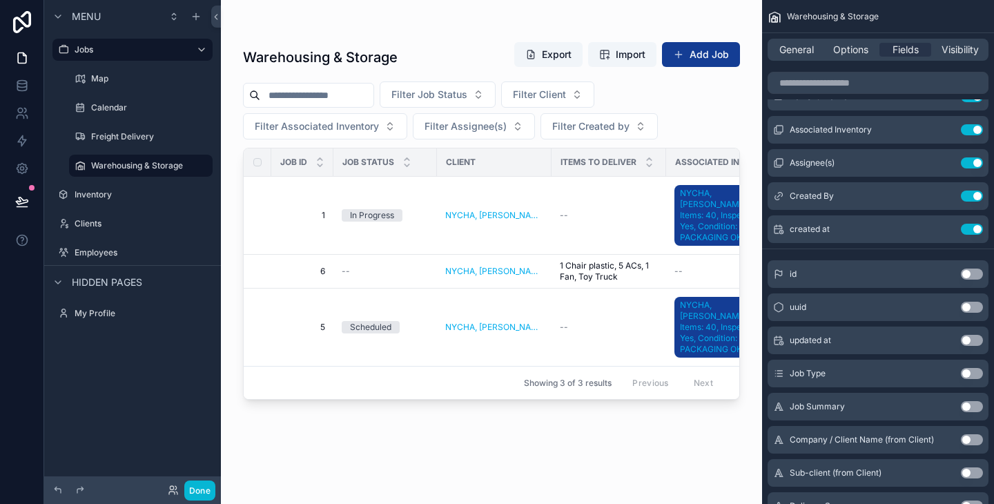
click at [972, 341] on button "Use setting" at bounding box center [971, 340] width 22 height 11
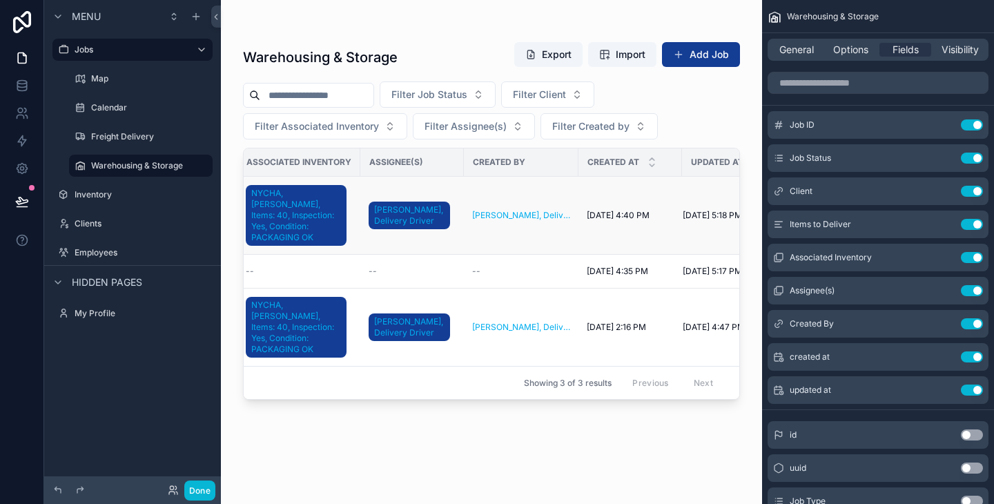
scroll to position [0, 476]
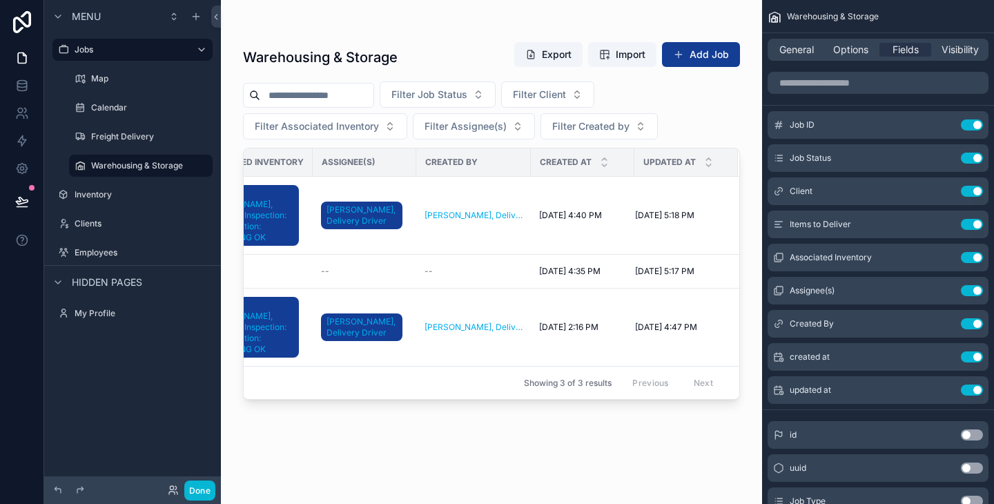
click at [197, 479] on div "Done" at bounding box center [132, 490] width 177 height 28
click at [199, 483] on button "Done" at bounding box center [199, 490] width 31 height 20
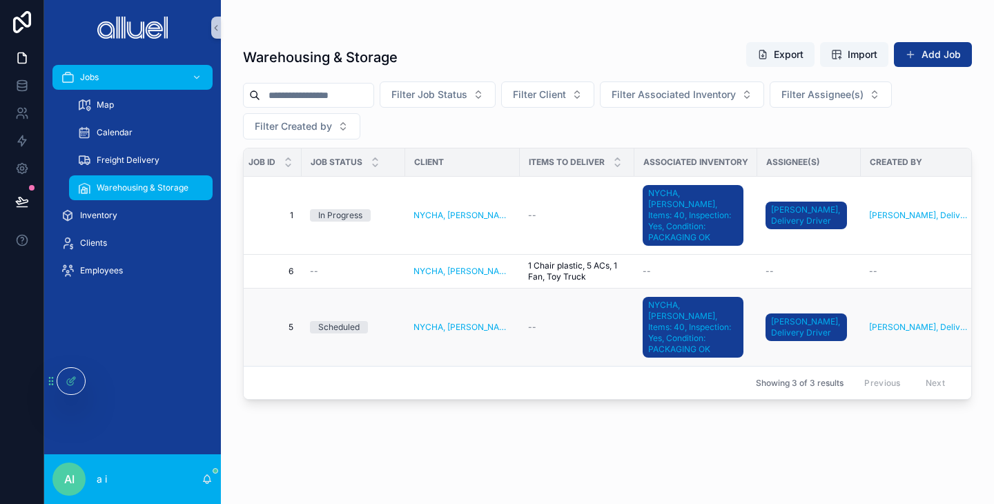
scroll to position [0, 244]
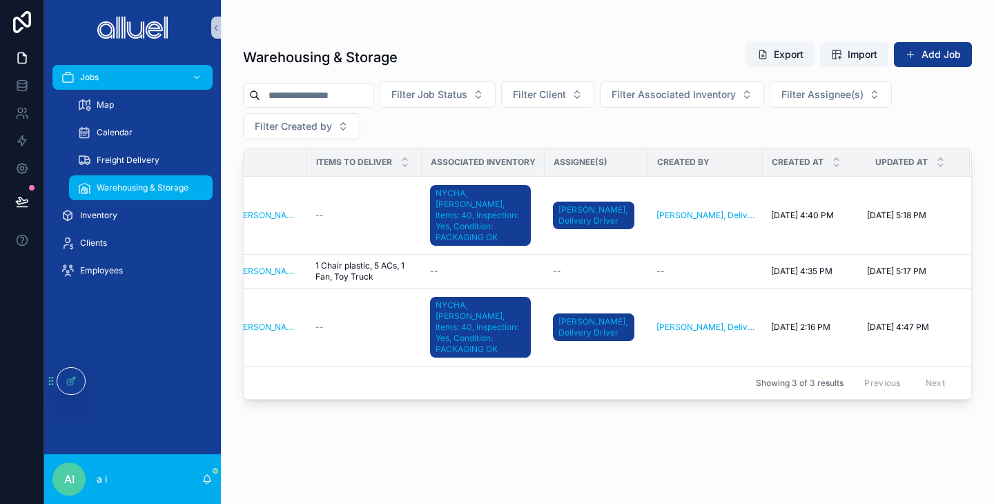
click at [712, 126] on div "Filter Job Status Filter Client Filter Associated Inventory Filter Assignee(s) …" at bounding box center [607, 110] width 729 height 58
click at [632, 50] on div "Warehousing & Storage Export Import Add Job" at bounding box center [607, 57] width 729 height 32
click at [718, 123] on div "Filter Job Status Filter Client Filter Associated Inventory Filter Assignee(s) …" at bounding box center [607, 110] width 729 height 58
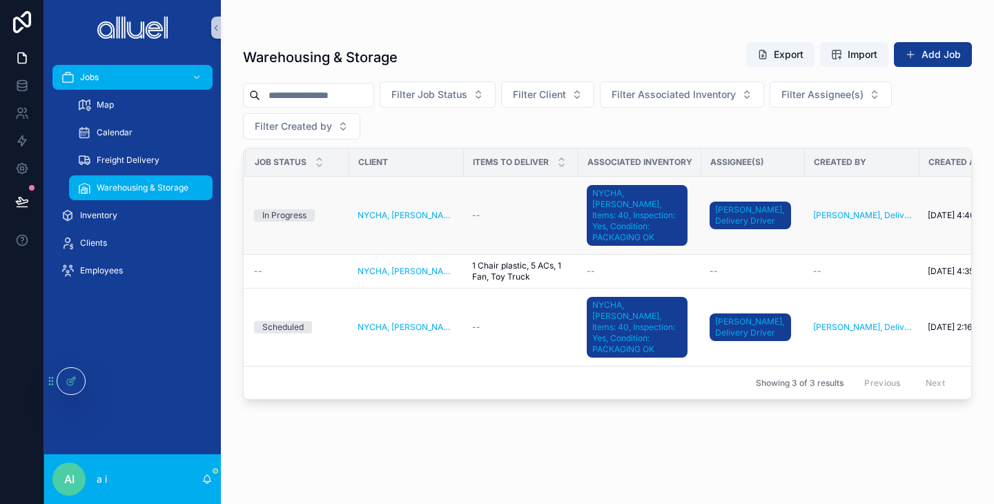
scroll to position [0, 0]
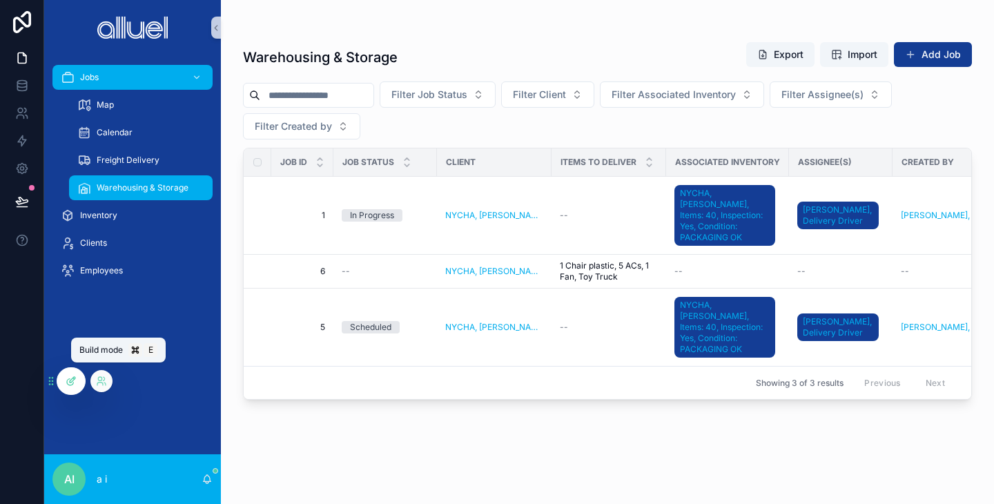
click at [69, 378] on icon at bounding box center [71, 380] width 11 height 11
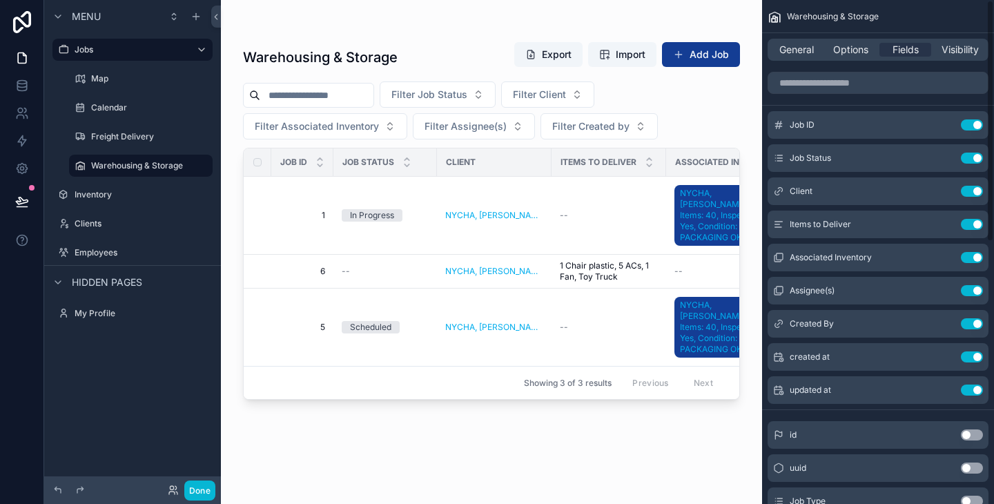
click at [707, 50] on div "scrollable content" at bounding box center [491, 243] width 541 height 487
click at [707, 61] on button "Add Job" at bounding box center [701, 54] width 78 height 25
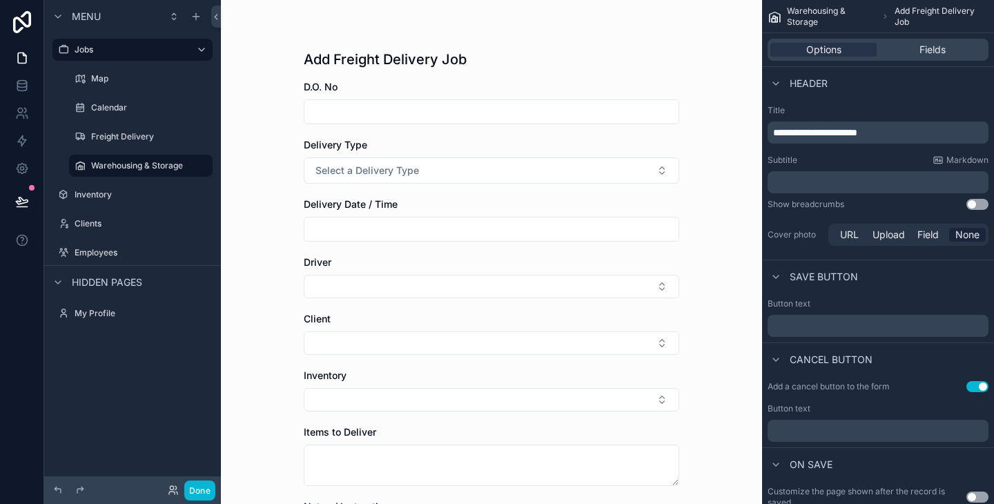
click at [897, 135] on p "**********" at bounding box center [879, 133] width 213 height 14
drag, startPoint x: 863, startPoint y: 132, endPoint x: 811, endPoint y: 132, distance: 51.7
click at [811, 132] on span "**********" at bounding box center [815, 133] width 84 height 10
click at [947, 135] on p "**********" at bounding box center [879, 133] width 213 height 14
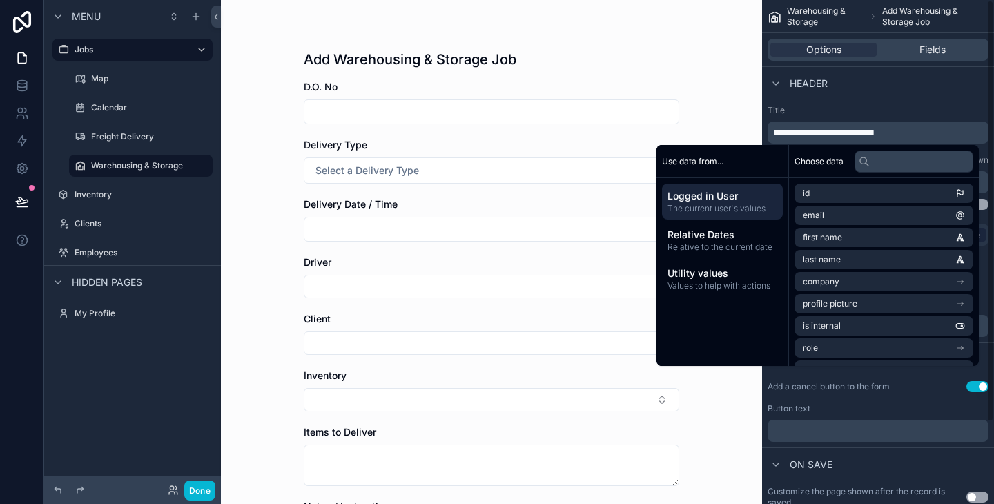
click at [945, 101] on div "**********" at bounding box center [878, 176] width 232 height 155
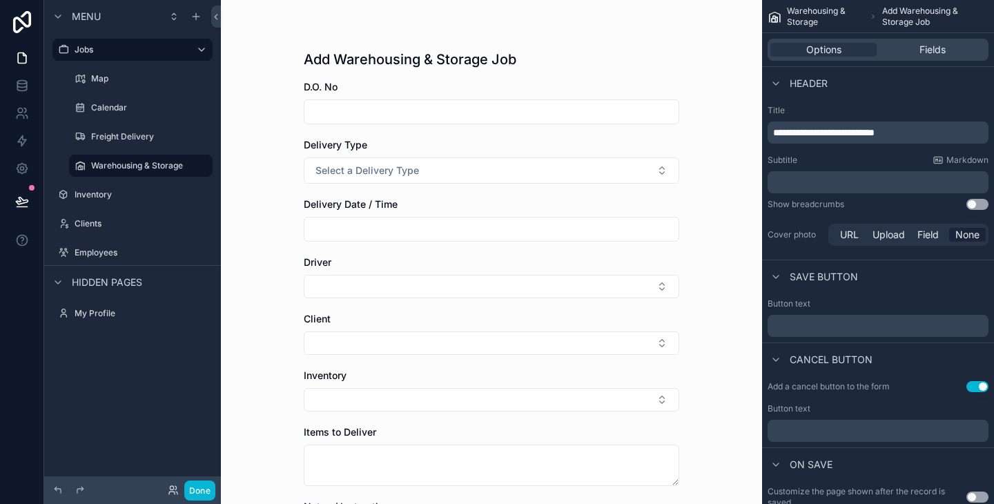
click at [941, 101] on div "**********" at bounding box center [878, 176] width 232 height 155
click at [941, 135] on p "**********" at bounding box center [879, 133] width 213 height 14
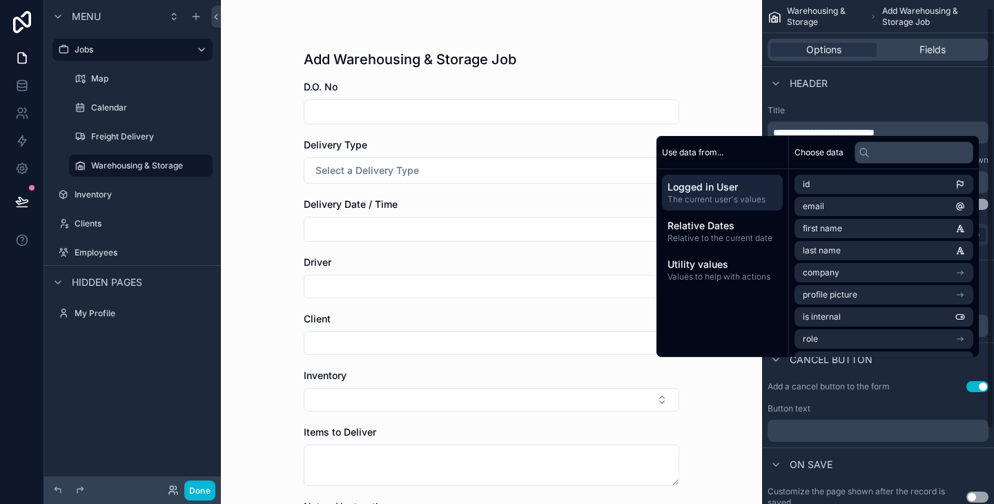
scroll to position [14, 0]
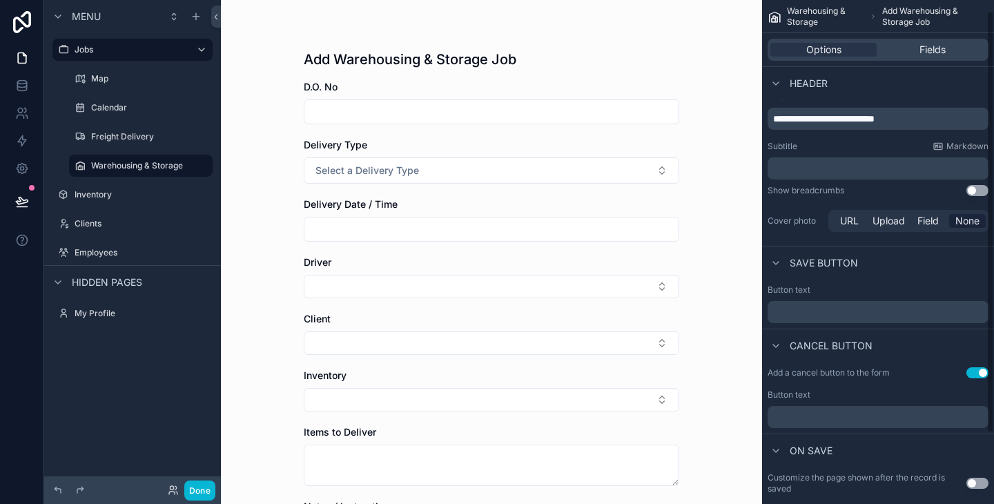
click at [953, 101] on label "Title" at bounding box center [877, 96] width 221 height 11
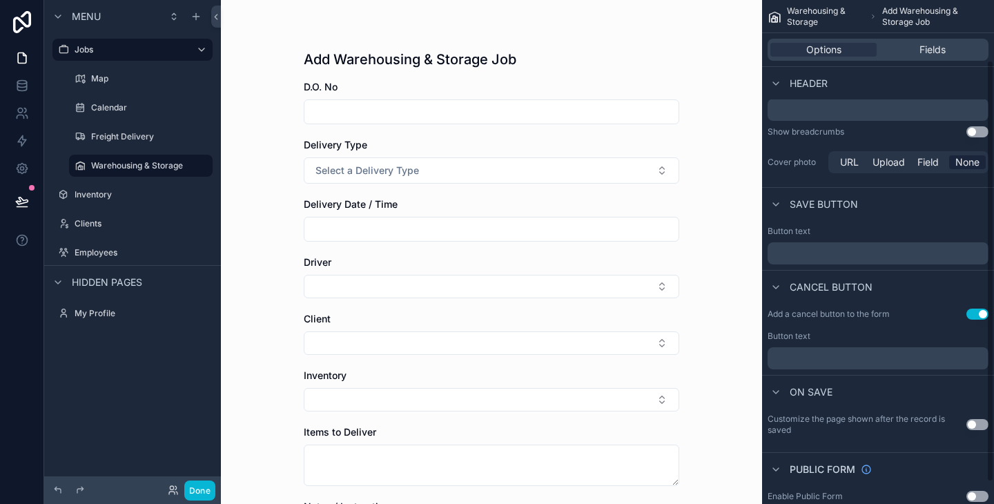
scroll to position [0, 0]
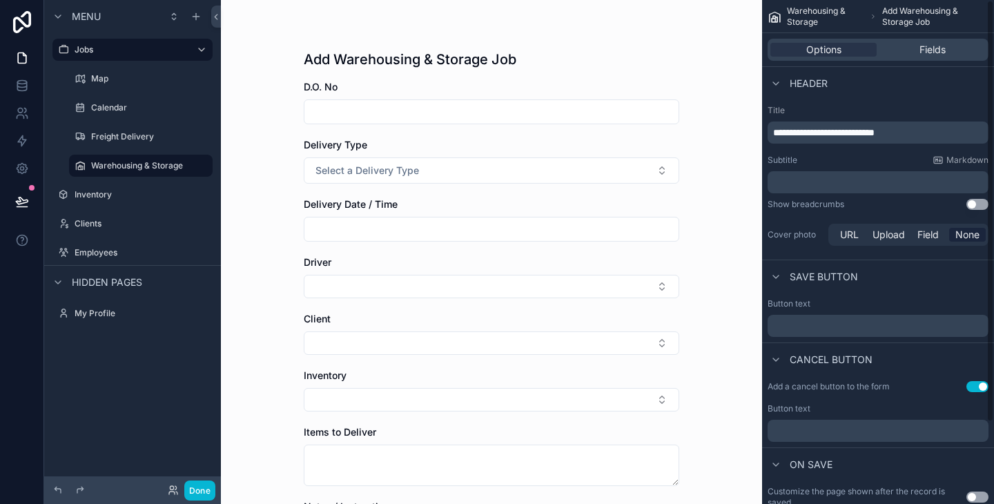
click at [895, 152] on div "**********" at bounding box center [878, 176] width 232 height 155
click at [942, 135] on p "**********" at bounding box center [879, 133] width 213 height 14
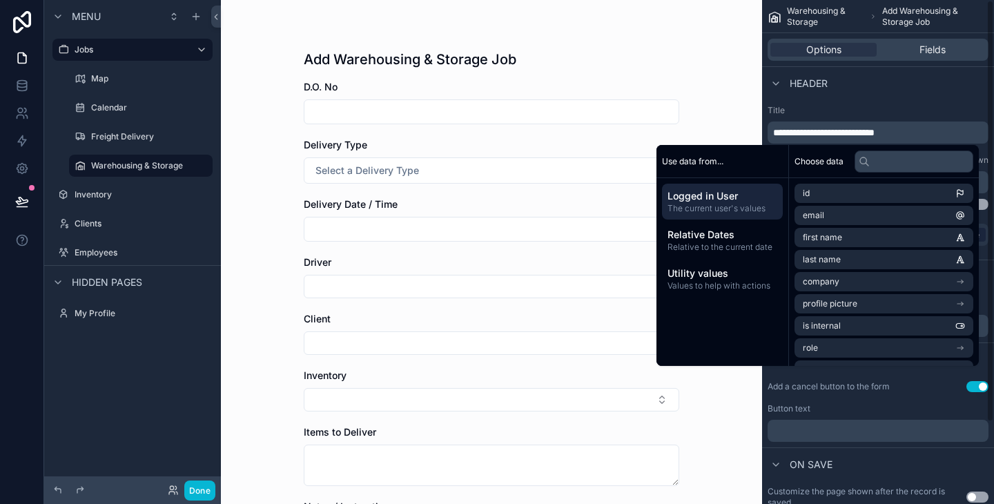
click at [865, 106] on label "Title" at bounding box center [877, 110] width 221 height 11
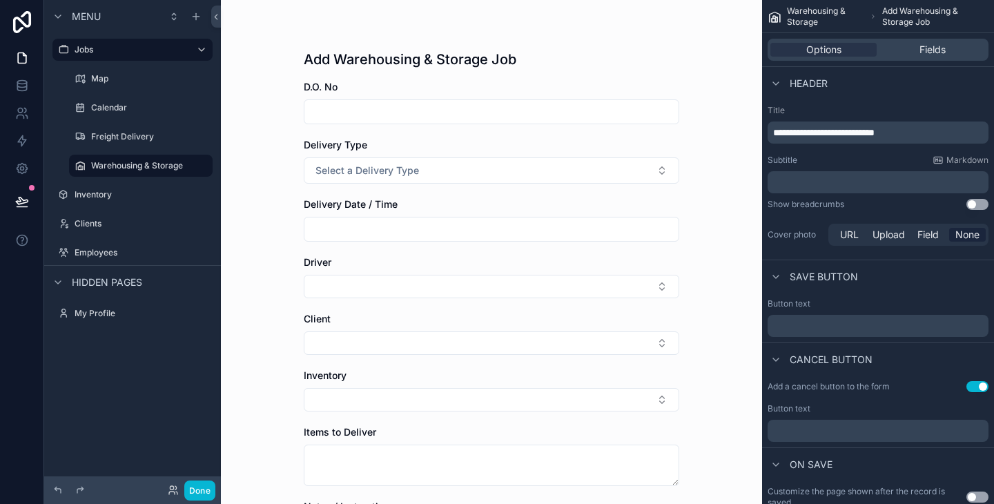
click at [870, 152] on div "**********" at bounding box center [878, 176] width 232 height 155
click at [871, 155] on div "Subtitle Markdown" at bounding box center [877, 160] width 221 height 11
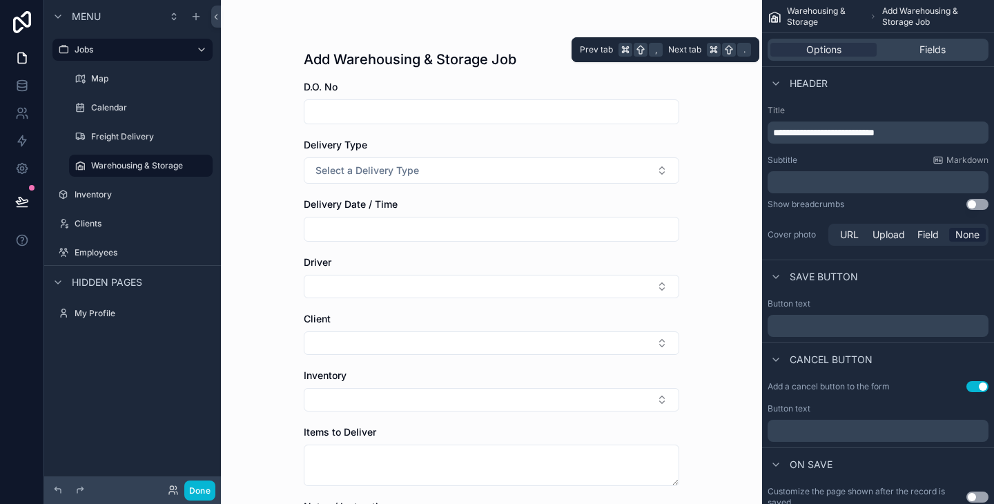
click at [920, 57] on div "Options Fields" at bounding box center [877, 50] width 221 height 22
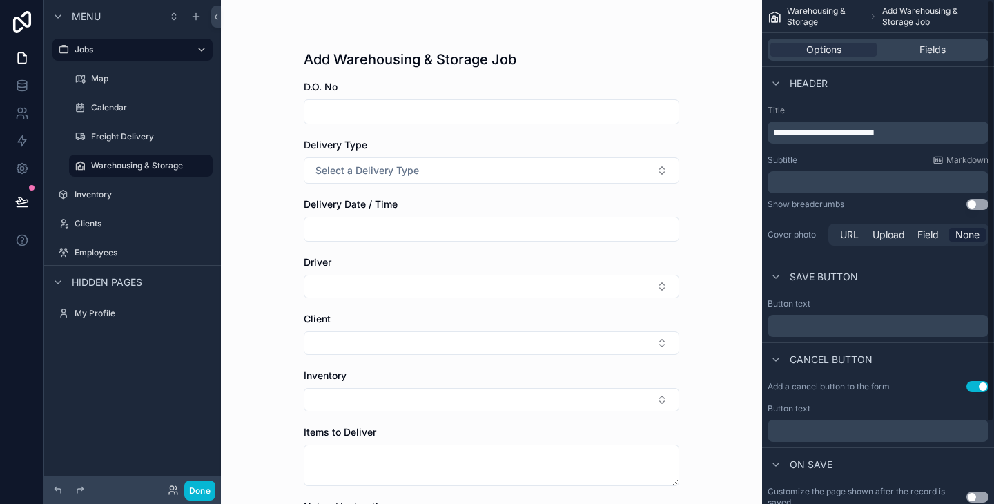
click at [937, 58] on div "Options Fields" at bounding box center [877, 50] width 221 height 22
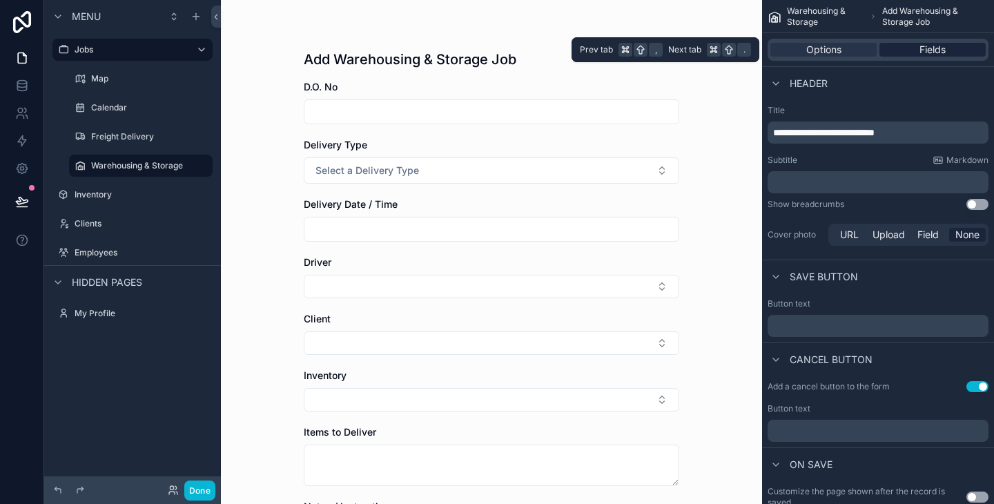
click at [939, 44] on span "Fields" at bounding box center [932, 50] width 26 height 14
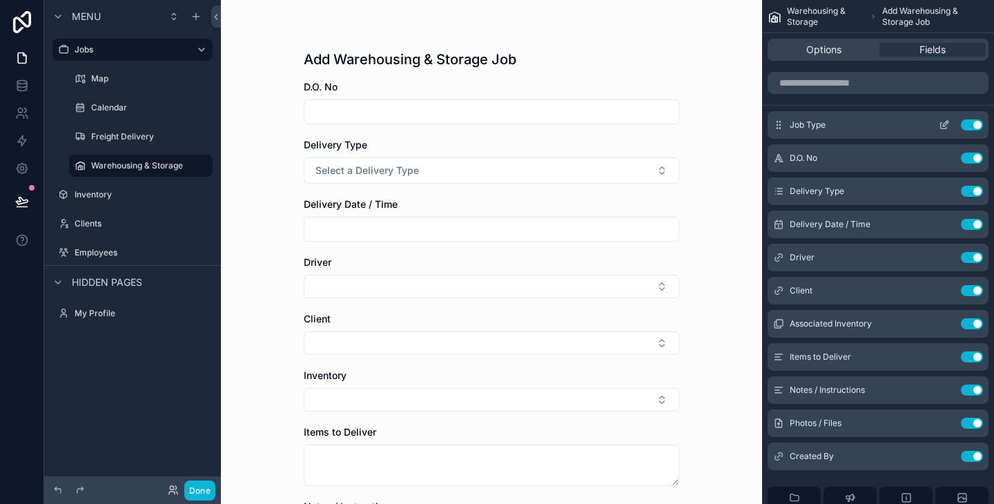
click at [942, 125] on icon "scrollable content" at bounding box center [945, 124] width 6 height 6
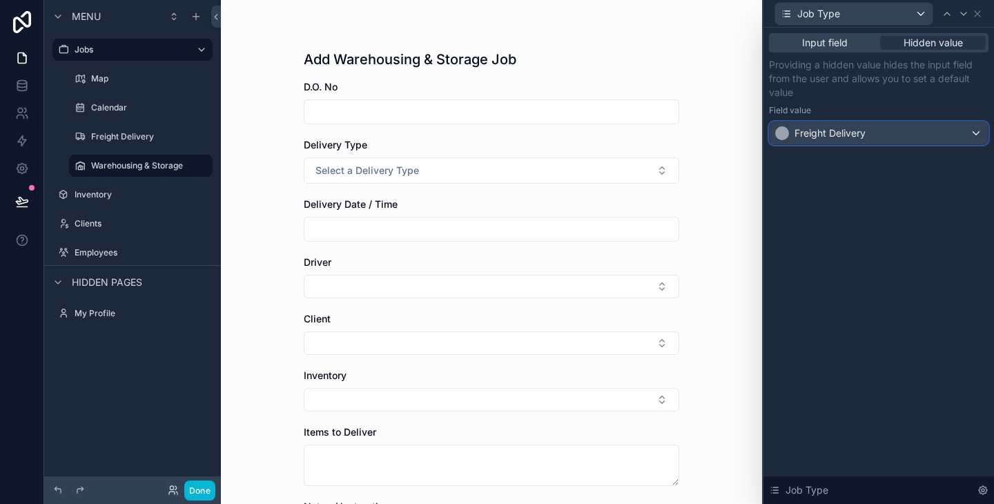
click at [956, 133] on div "Freight Delivery" at bounding box center [878, 133] width 218 height 22
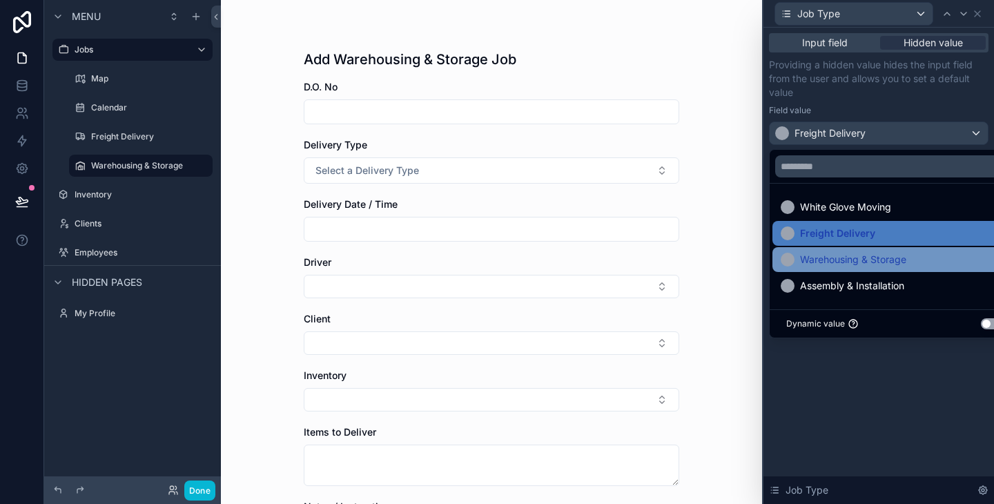
click at [845, 251] on span "Warehousing & Storage" at bounding box center [853, 259] width 106 height 17
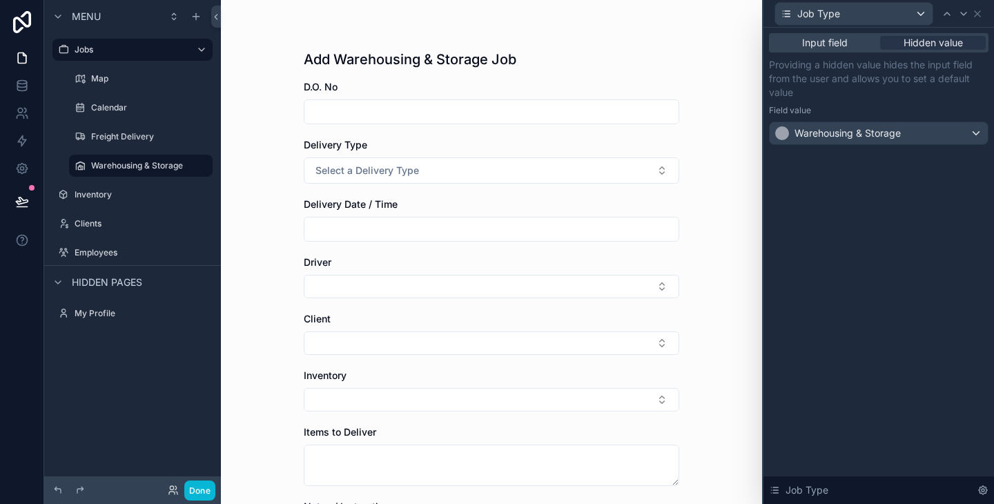
click at [858, 324] on div "Input field Hidden value Providing a hidden value hides the input field from th…" at bounding box center [878, 266] width 230 height 476
click at [980, 17] on icon at bounding box center [976, 13] width 11 height 11
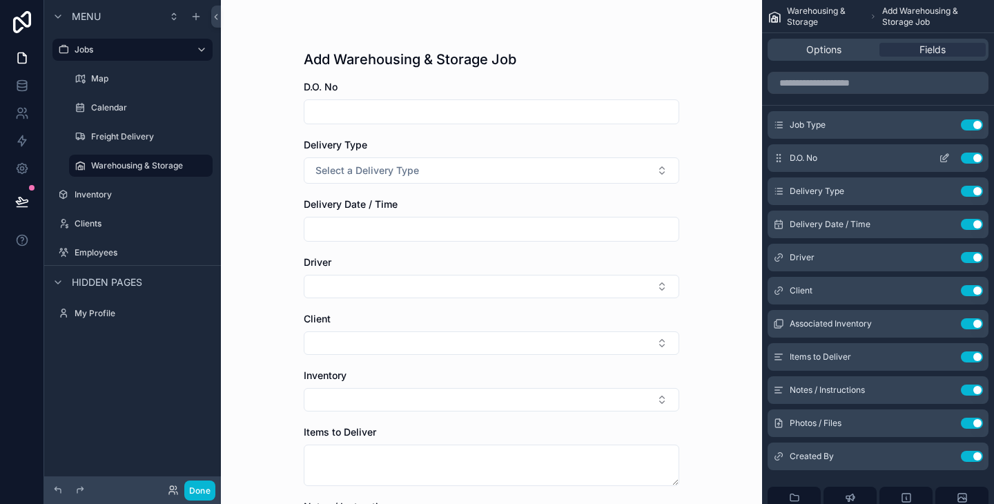
click at [965, 166] on div "D.O. No Use setting" at bounding box center [877, 158] width 221 height 28
click at [971, 159] on button "Use setting" at bounding box center [971, 157] width 22 height 11
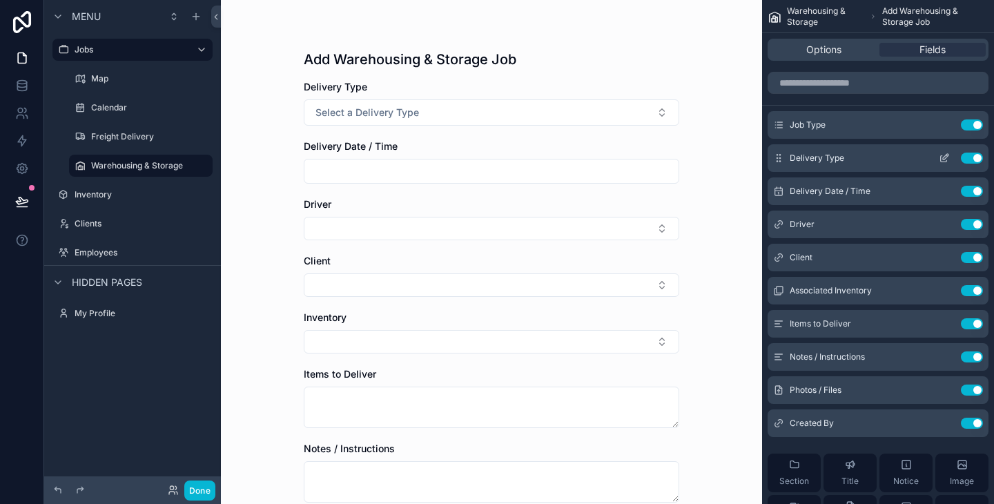
click at [971, 159] on button "Use setting" at bounding box center [971, 157] width 22 height 11
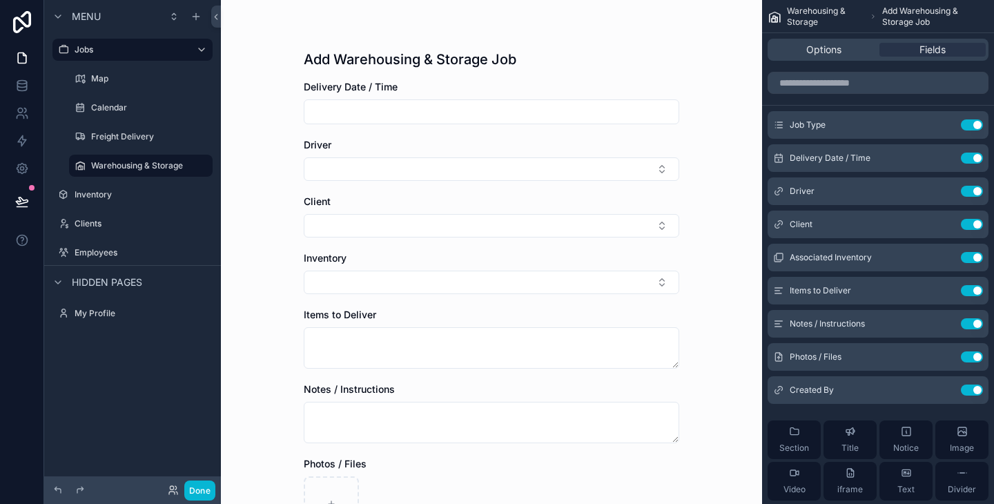
click at [971, 159] on button "Use setting" at bounding box center [971, 157] width 22 height 11
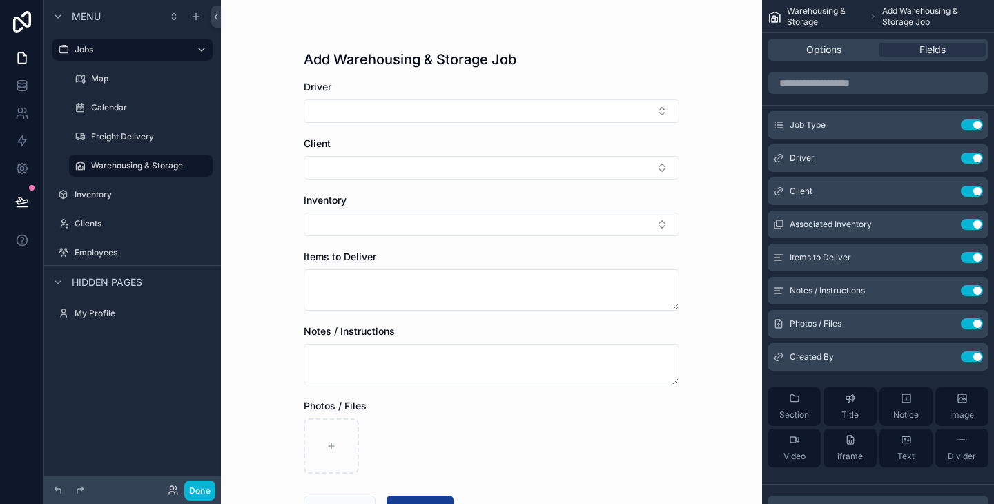
click at [971, 159] on button "Use setting" at bounding box center [971, 157] width 22 height 11
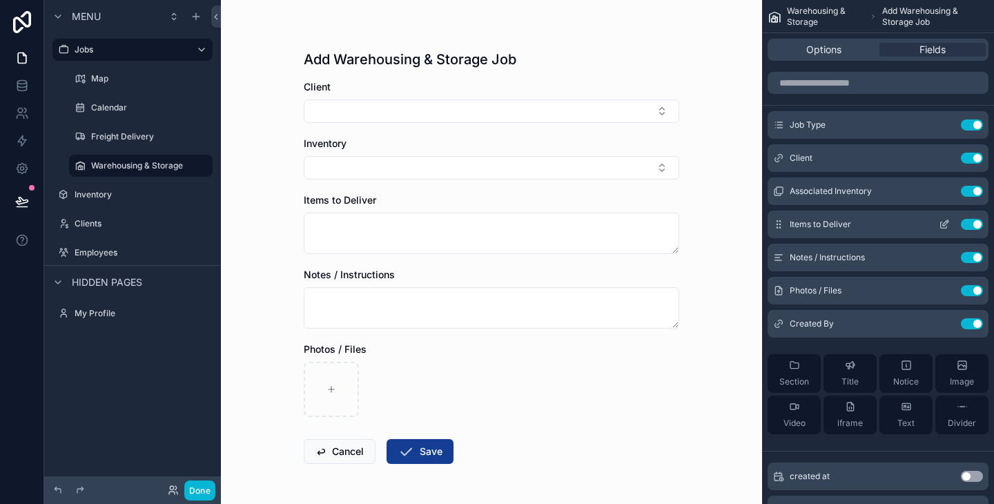
click at [974, 222] on button "Use setting" at bounding box center [971, 224] width 22 height 11
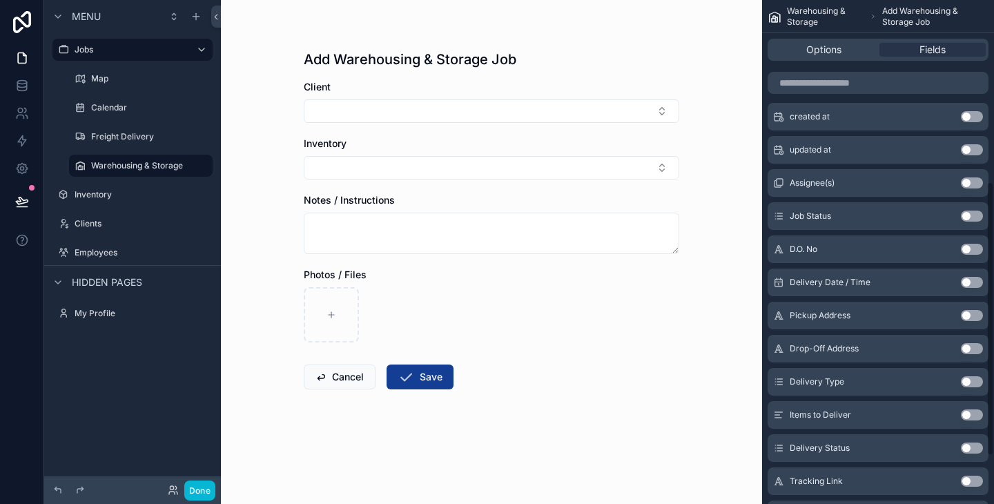
scroll to position [334, 0]
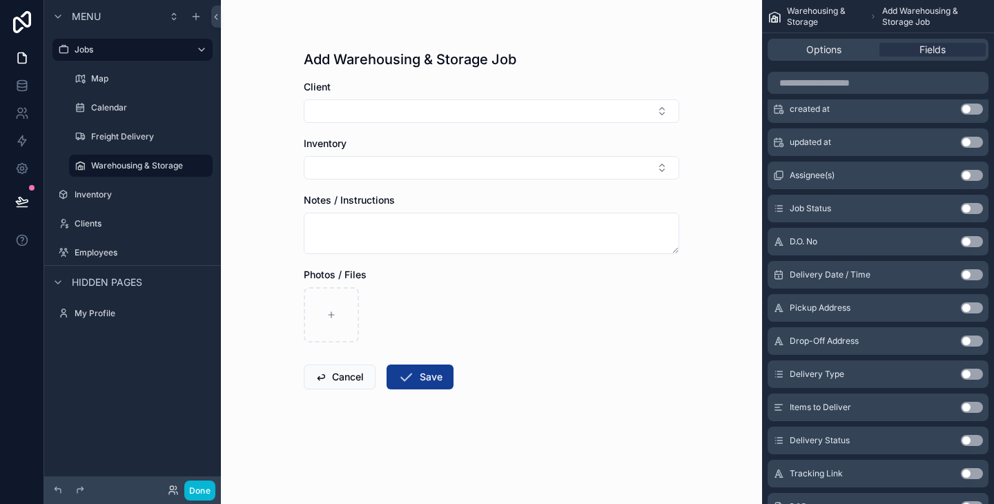
click at [937, 275] on div "Delivery Date / Time Use setting" at bounding box center [877, 275] width 221 height 28
click at [978, 273] on button "Use setting" at bounding box center [971, 274] width 22 height 11
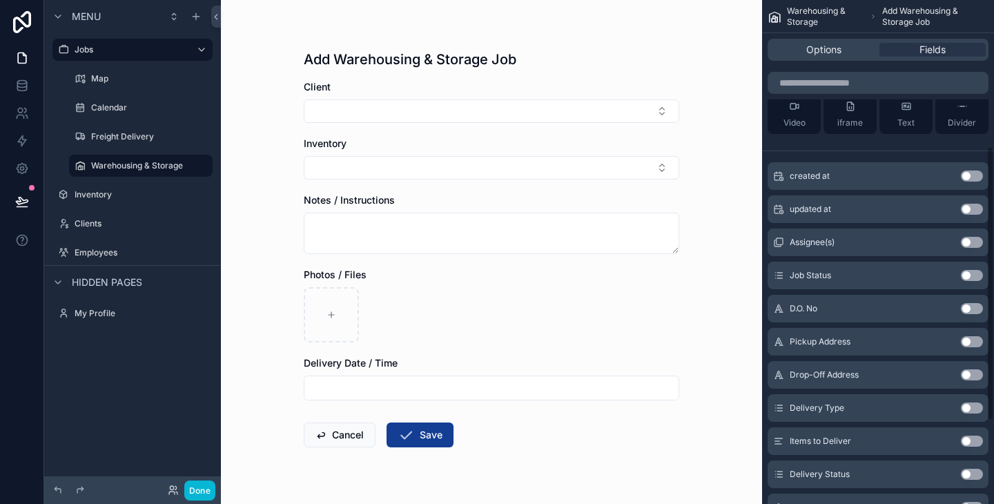
scroll to position [302, 0]
click at [780, 408] on icon "scrollable content" at bounding box center [778, 406] width 11 height 11
click at [780, 404] on icon "scrollable content" at bounding box center [779, 404] width 5 height 0
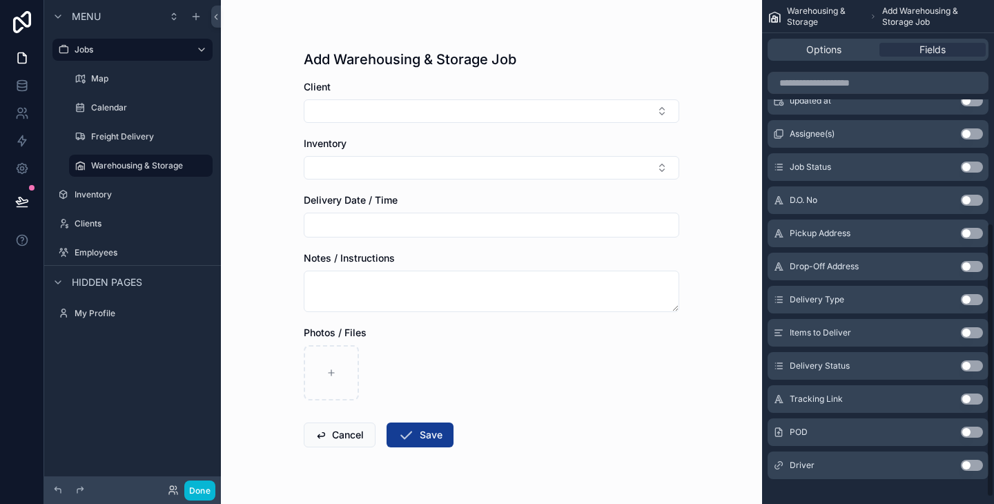
scroll to position [422, 0]
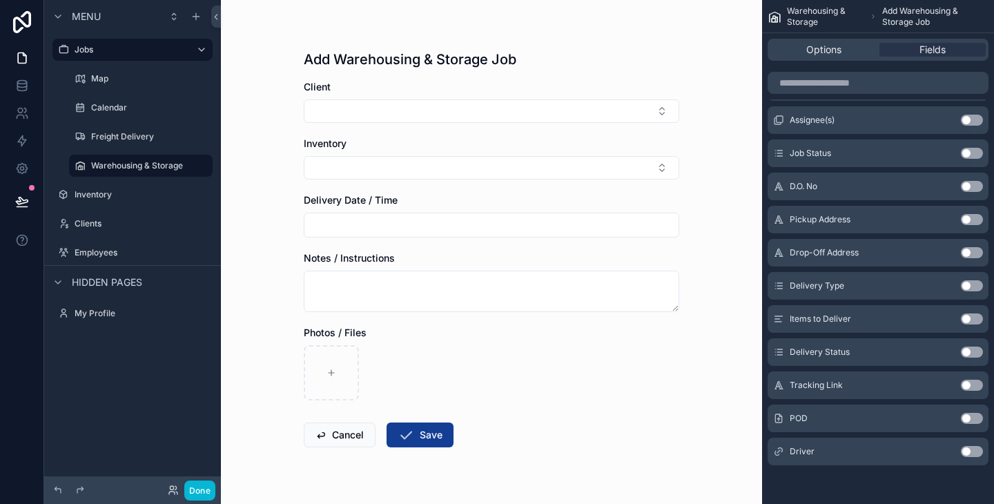
click at [873, 335] on div "created at Use setting updated at Use setting Assignee(s) Use setting Job Statu…" at bounding box center [878, 249] width 232 height 431
click at [874, 336] on div "created at Use setting updated at Use setting Assignee(s) Use setting Job Statu…" at bounding box center [878, 249] width 232 height 431
click at [989, 313] on div "Warehousing & Storage Add Warehousing & Storage Job Options Fields Job Type Use…" at bounding box center [878, 252] width 232 height 504
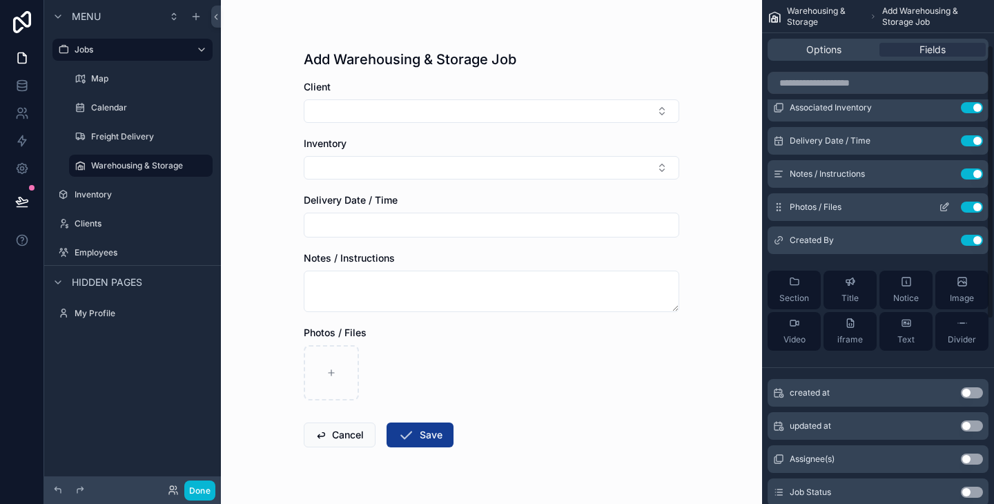
scroll to position [0, 0]
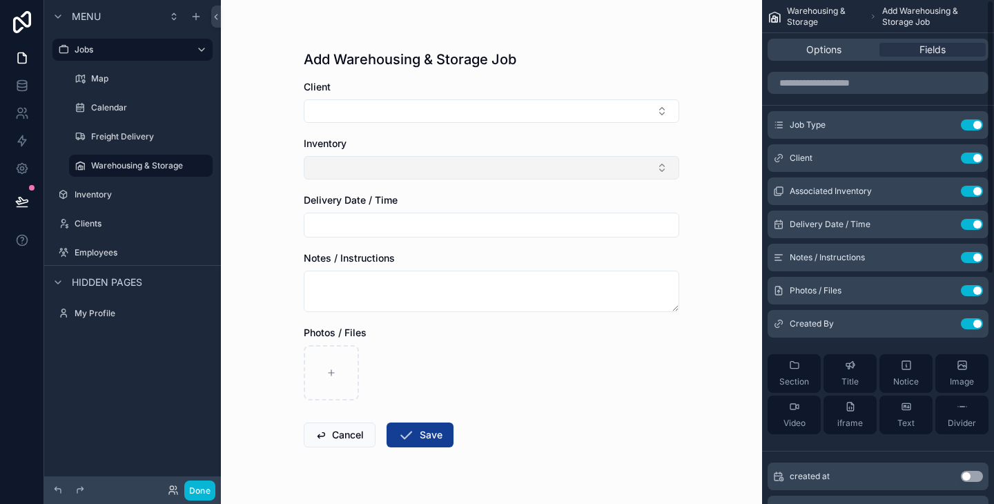
click at [428, 173] on button "Select Button" at bounding box center [491, 167] width 375 height 23
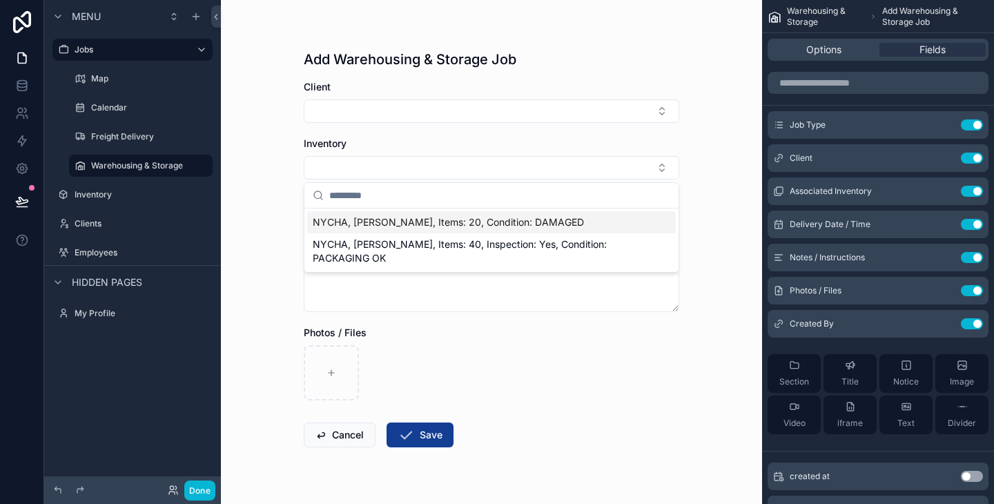
click at [708, 86] on div "Add Warehousing & Storage Job Client Inventory Delivery Date / Time Notes / Ins…" at bounding box center [491, 252] width 541 height 504
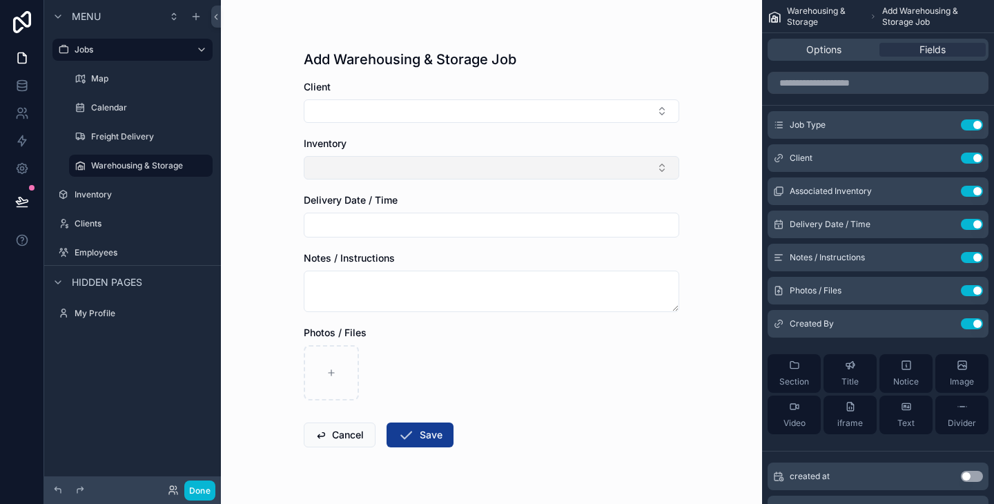
click at [497, 172] on button "Select Button" at bounding box center [491, 167] width 375 height 23
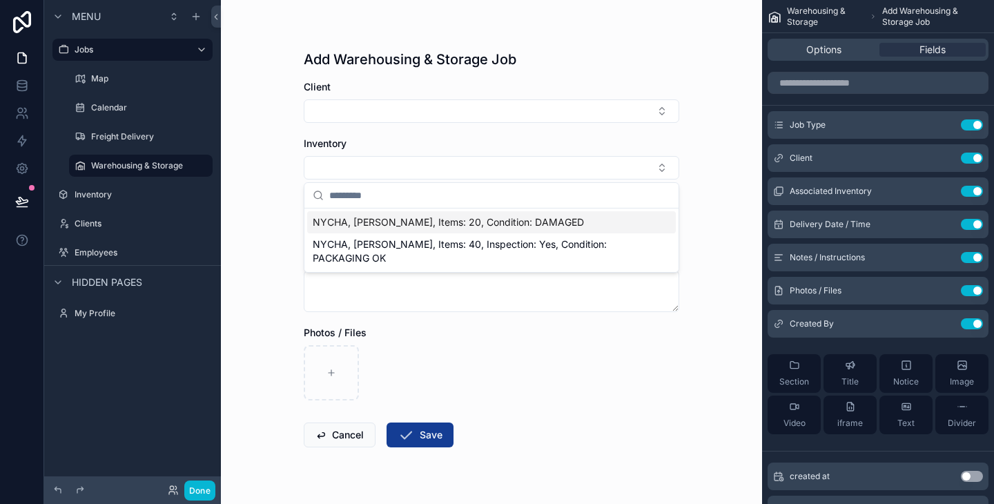
click at [725, 185] on div "Add Warehousing & Storage Job Client Inventory Delivery Date / Time Notes / Ins…" at bounding box center [491, 252] width 541 height 504
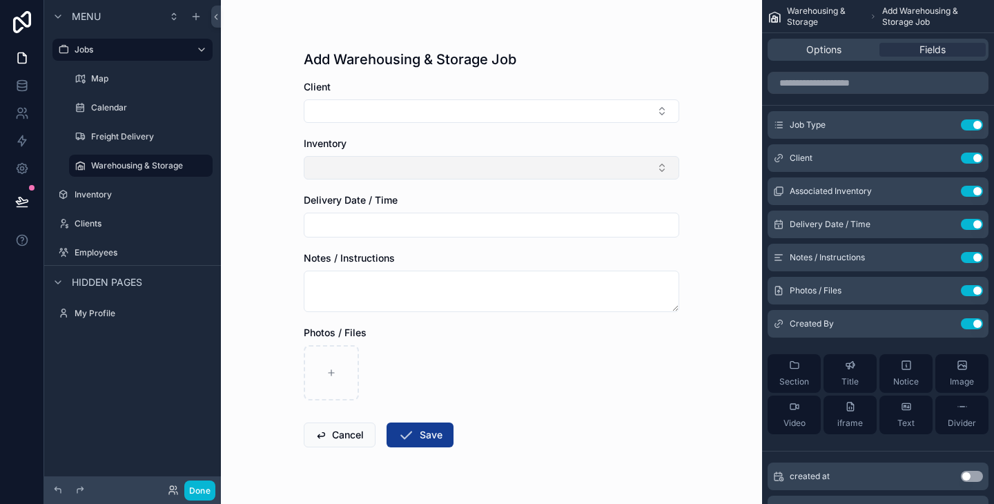
click at [602, 161] on button "Select Button" at bounding box center [491, 167] width 375 height 23
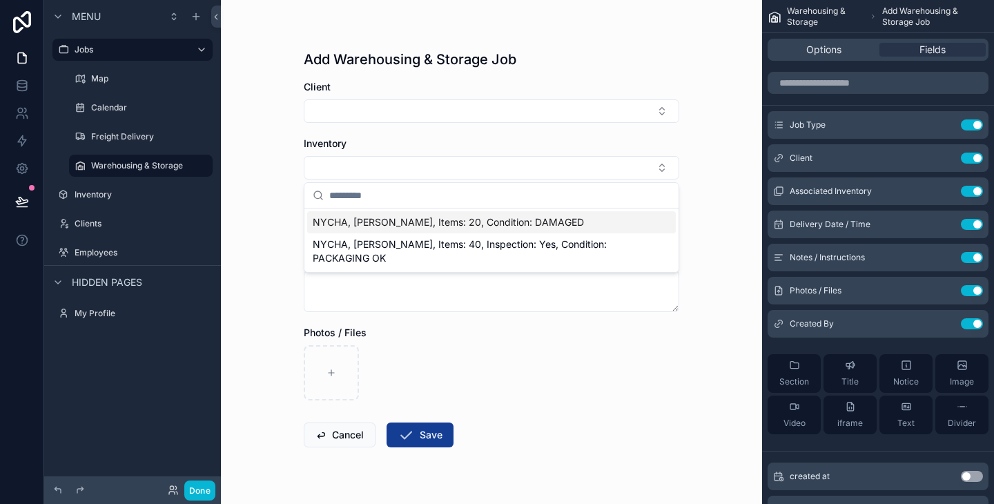
click at [559, 137] on div "Inventory" at bounding box center [491, 144] width 375 height 14
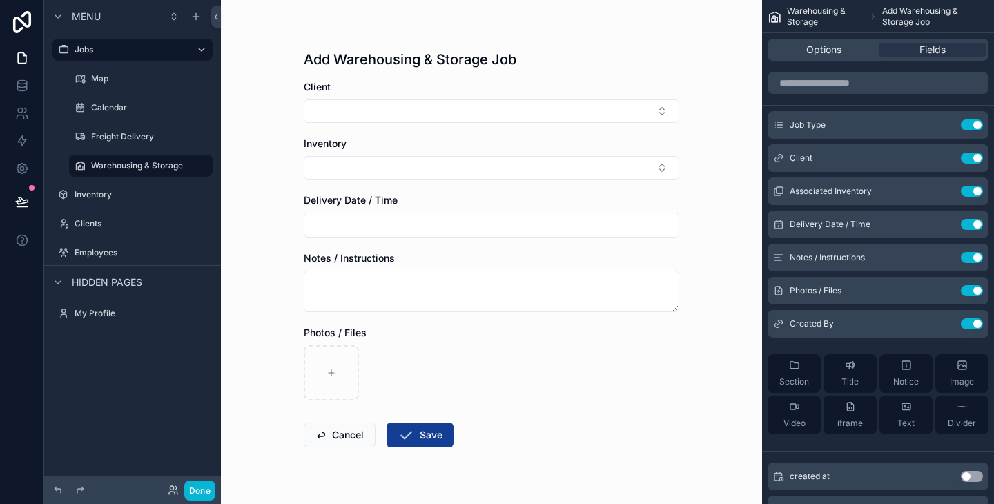
click at [559, 137] on div "Inventory" at bounding box center [491, 144] width 375 height 14
click at [864, 56] on div "Options" at bounding box center [823, 50] width 106 height 14
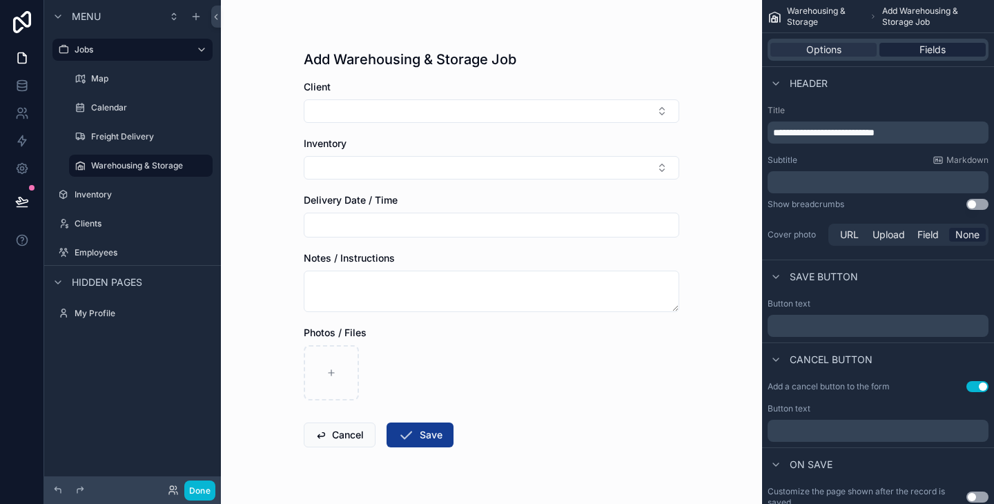
click at [924, 52] on span "Fields" at bounding box center [932, 50] width 26 height 14
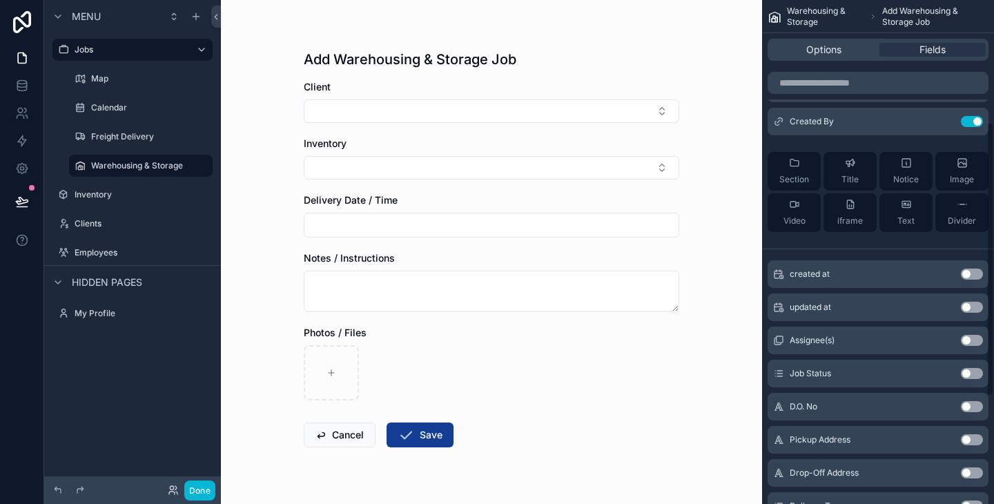
scroll to position [55, 0]
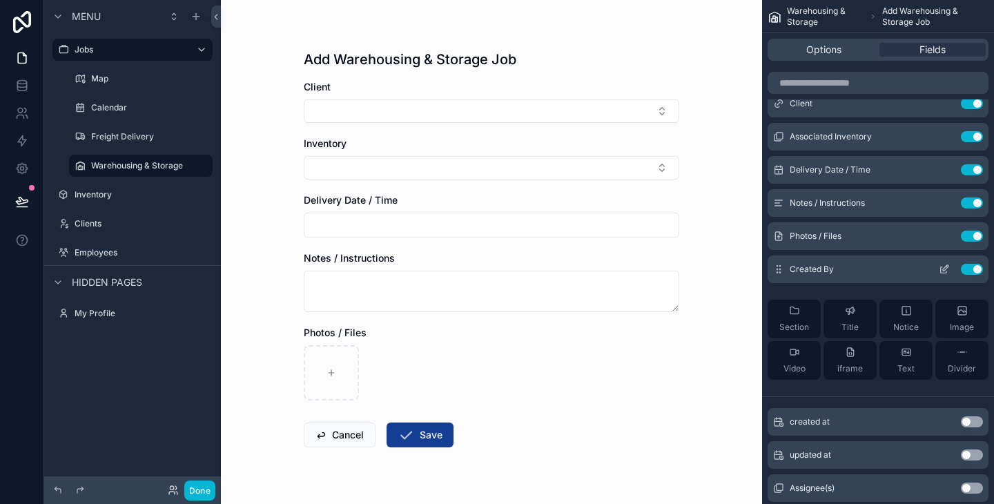
click at [969, 268] on button "Use setting" at bounding box center [971, 269] width 22 height 11
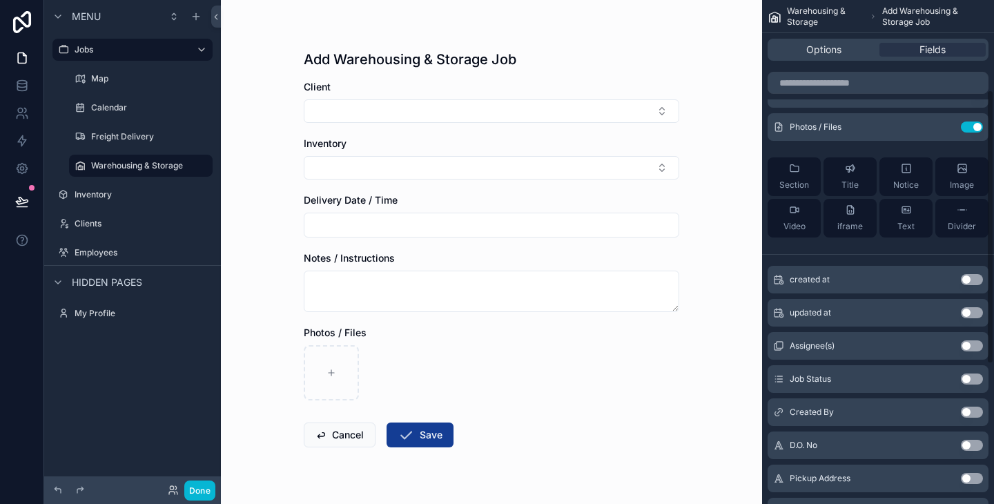
scroll to position [172, 0]
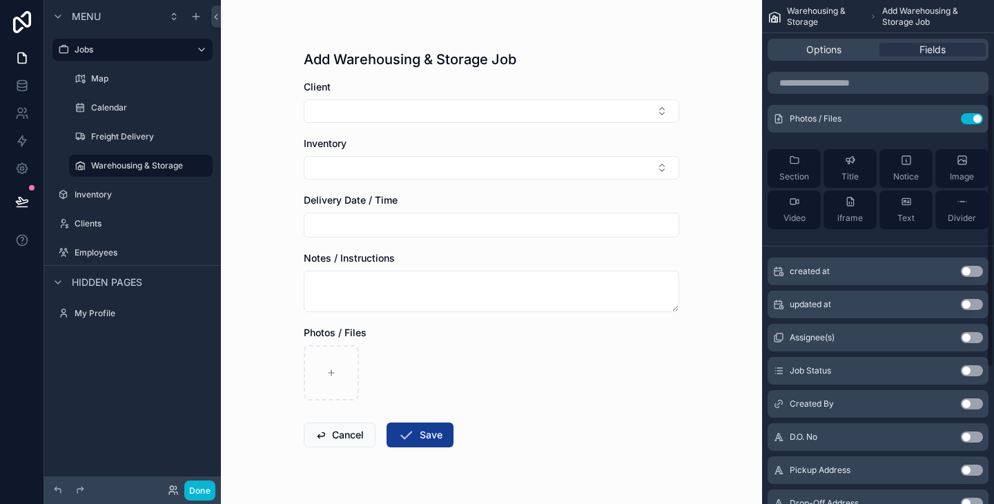
click at [969, 400] on button "Use setting" at bounding box center [971, 403] width 22 height 11
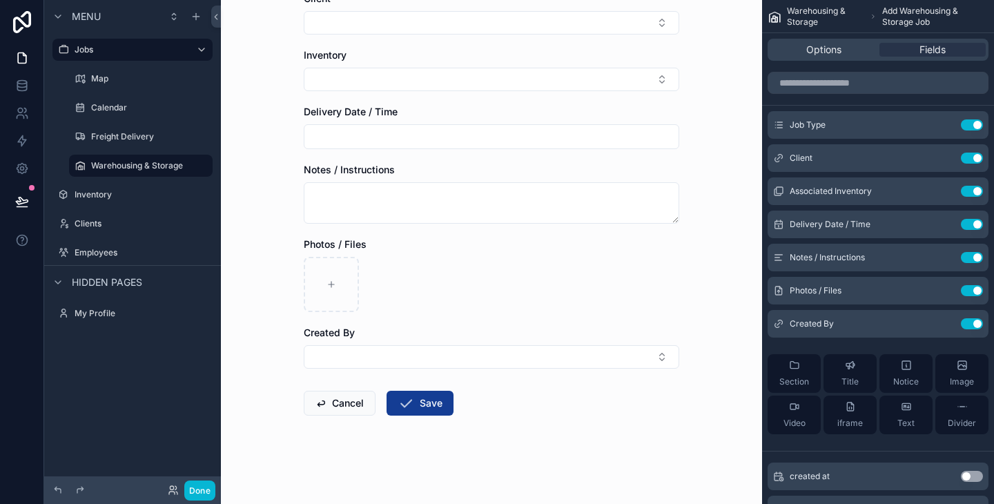
scroll to position [0, 0]
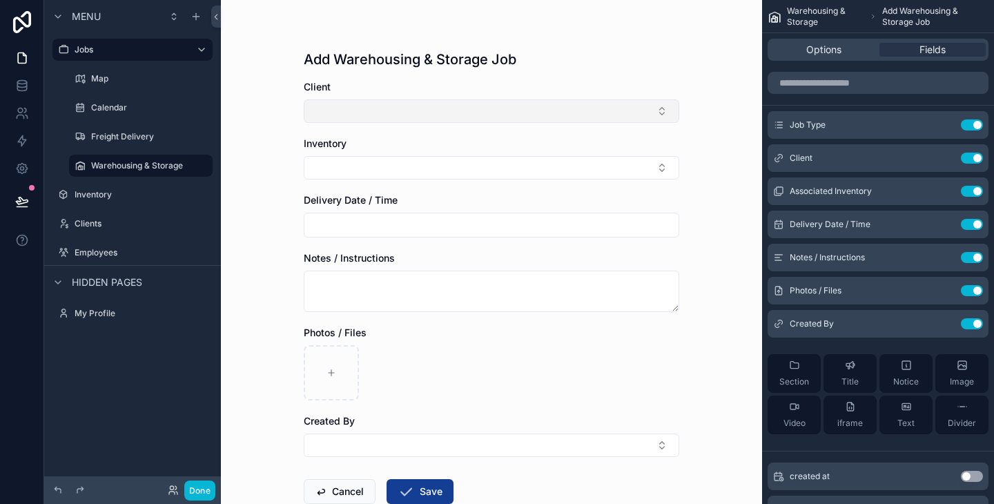
click at [617, 110] on button "Select Button" at bounding box center [491, 110] width 375 height 23
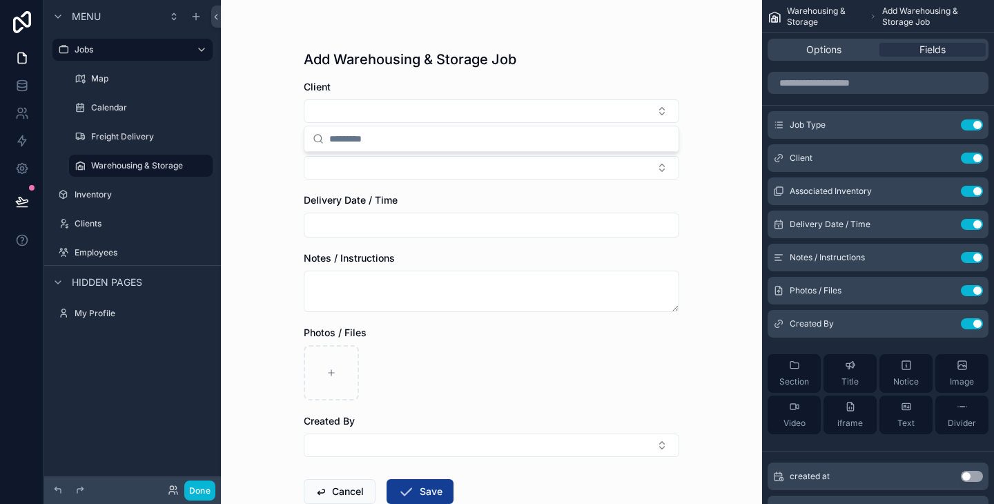
click at [633, 58] on div "Add Warehousing & Storage Job" at bounding box center [491, 59] width 375 height 19
click at [510, 172] on button "Select Button" at bounding box center [491, 167] width 375 height 23
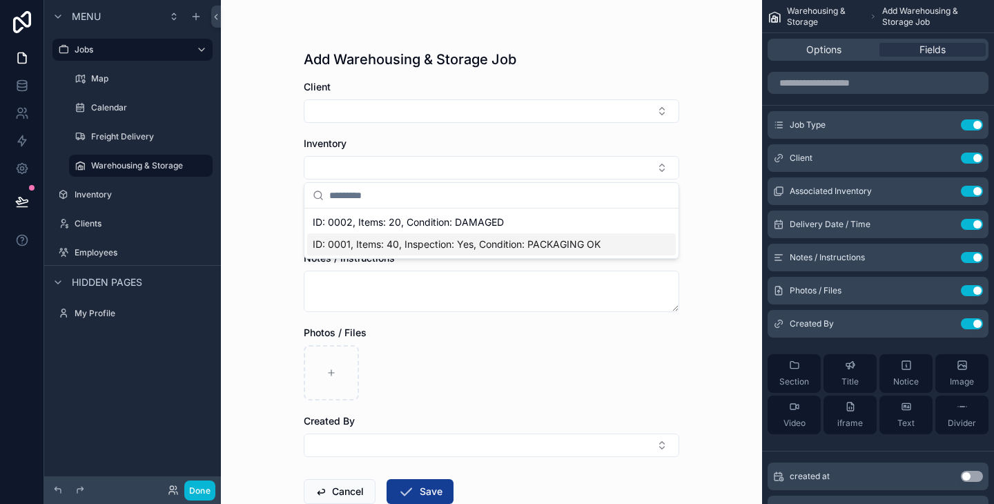
click at [721, 187] on div "Add Warehousing & Storage Job Client Inventory Delivery Date / Time Notes / Ins…" at bounding box center [491, 252] width 541 height 504
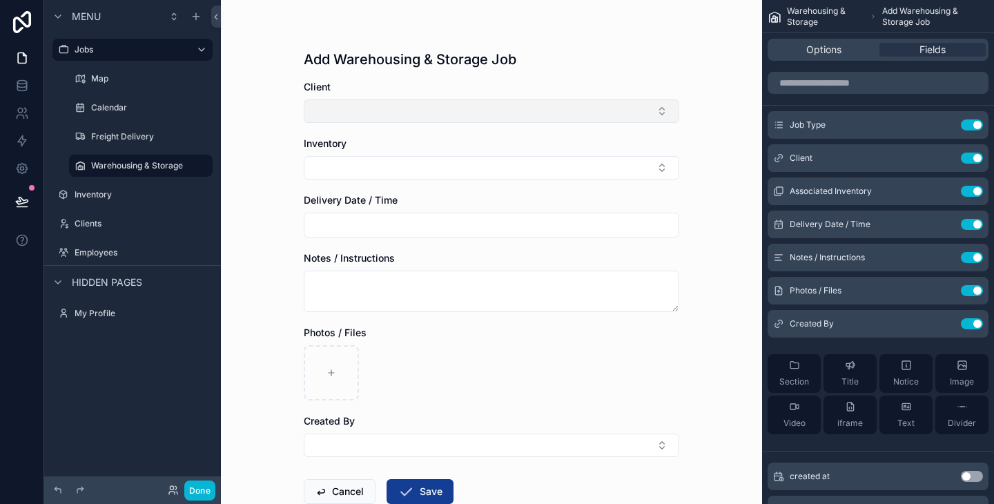
click at [568, 117] on button "Select Button" at bounding box center [491, 110] width 375 height 23
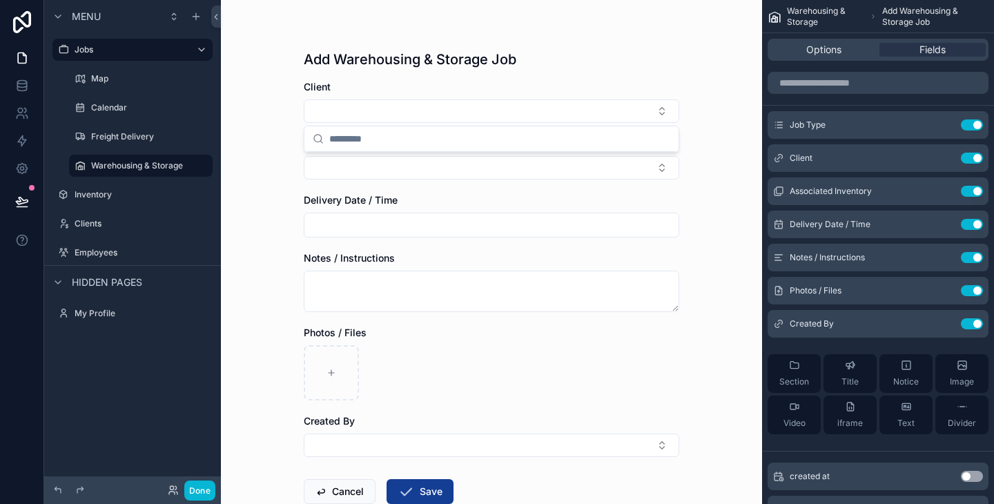
click at [739, 65] on div "Add Warehousing & Storage Job Client Inventory Delivery Date / Time Notes / Ins…" at bounding box center [491, 252] width 541 height 504
click at [945, 193] on icon "scrollable content" at bounding box center [943, 191] width 11 height 11
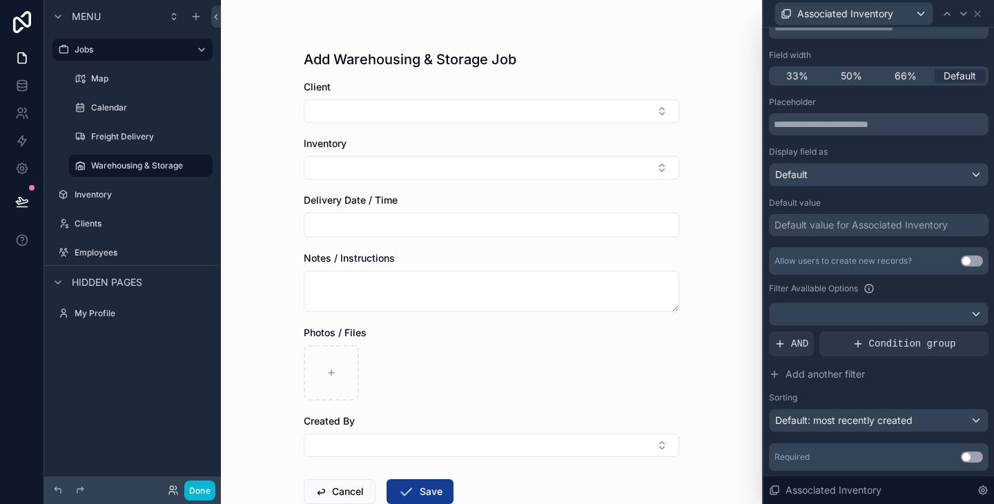
scroll to position [121, 0]
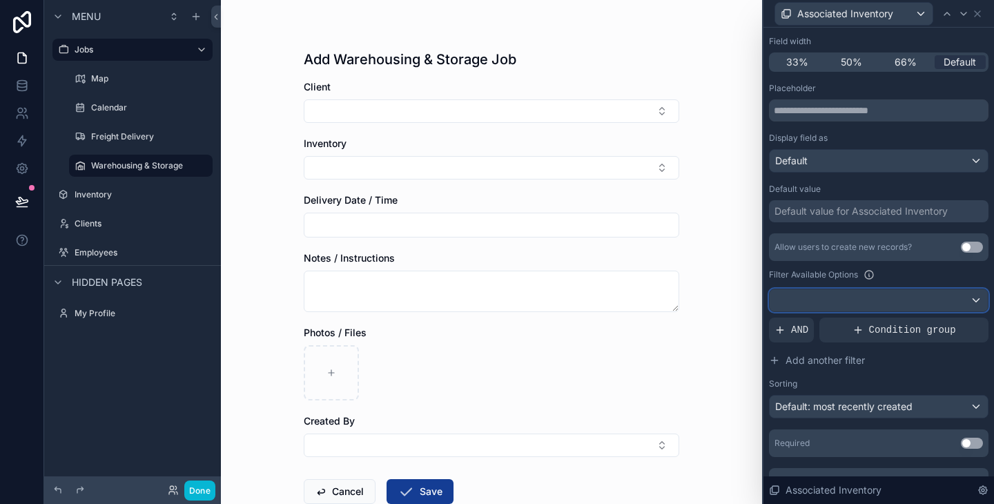
click at [845, 299] on div at bounding box center [878, 300] width 218 height 22
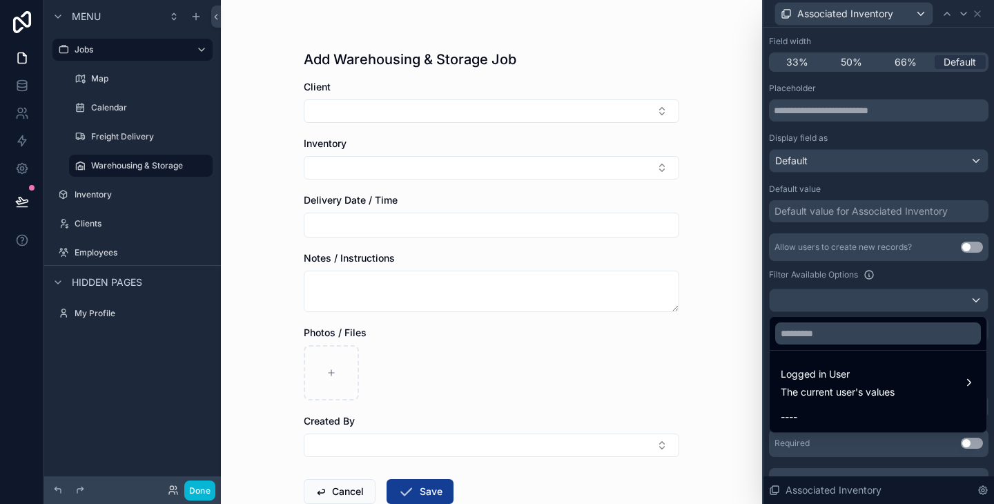
click at [883, 277] on div at bounding box center [878, 252] width 230 height 504
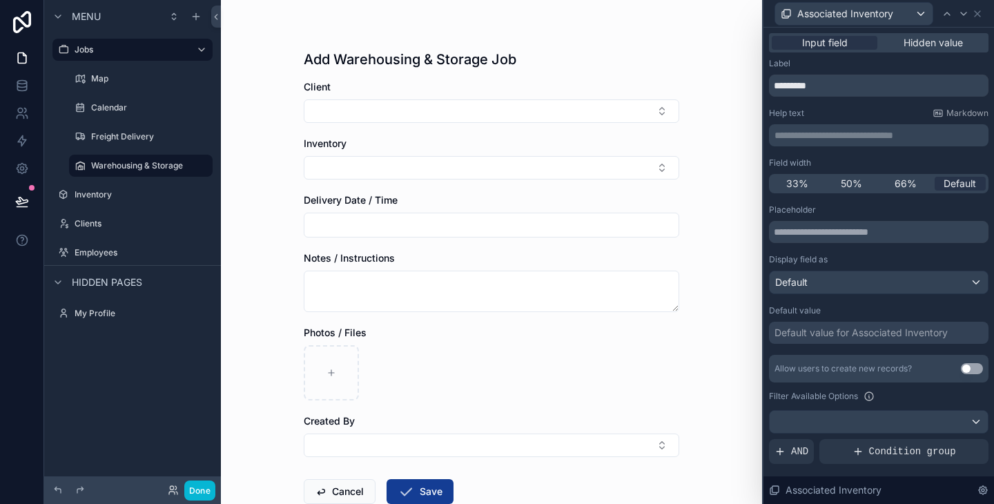
scroll to position [146, 0]
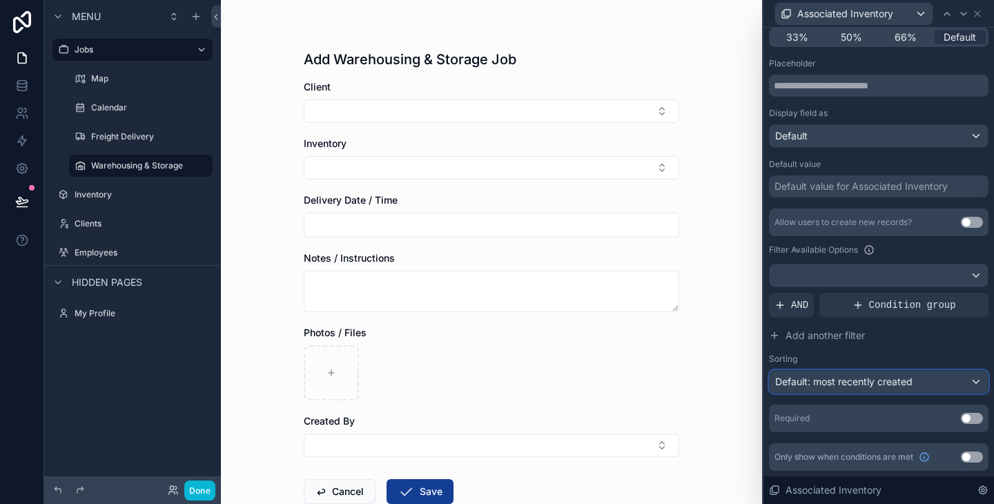
click at [864, 377] on span "Default: most recently created" at bounding box center [843, 381] width 137 height 12
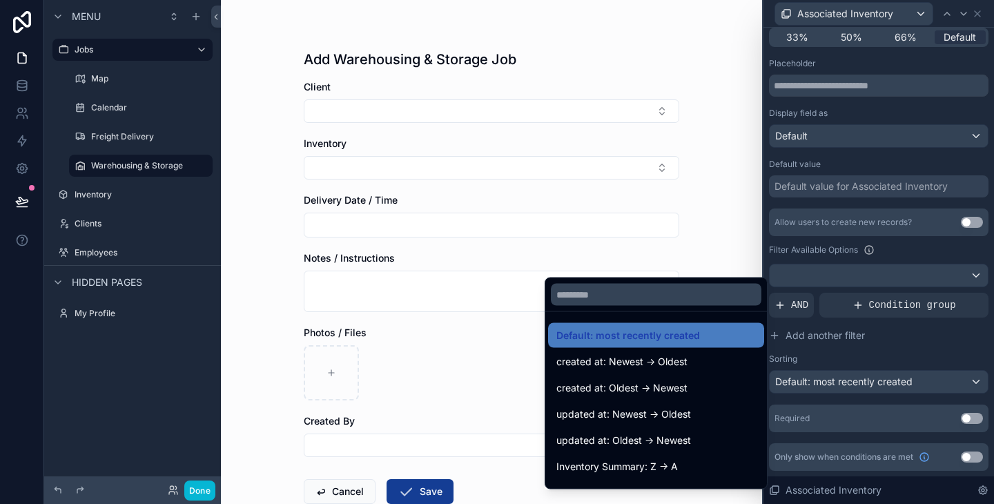
click at [898, 348] on div at bounding box center [878, 252] width 230 height 504
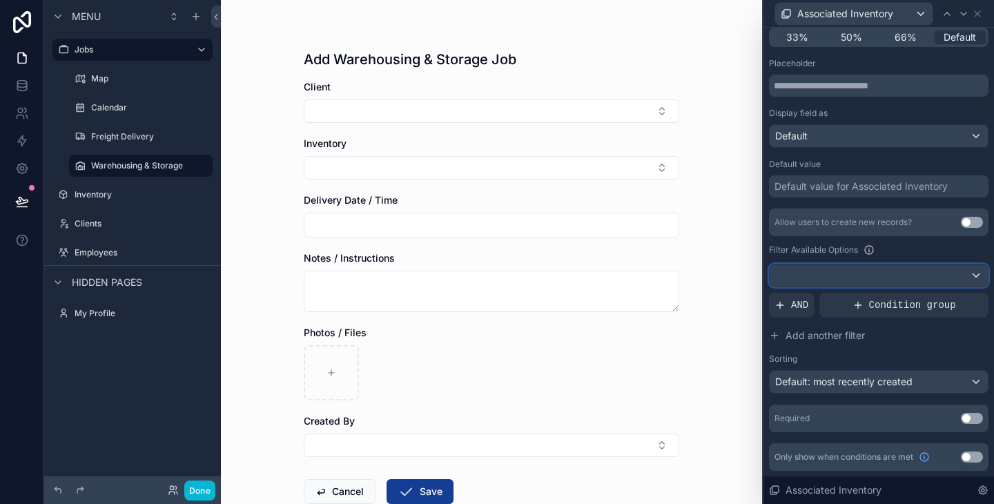
click at [871, 266] on div at bounding box center [878, 275] width 218 height 22
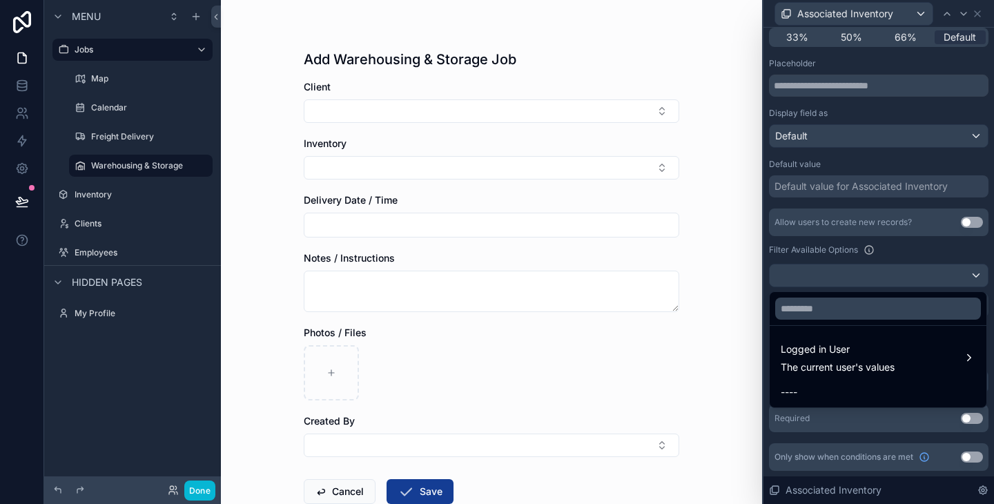
click at [885, 241] on div at bounding box center [878, 252] width 230 height 504
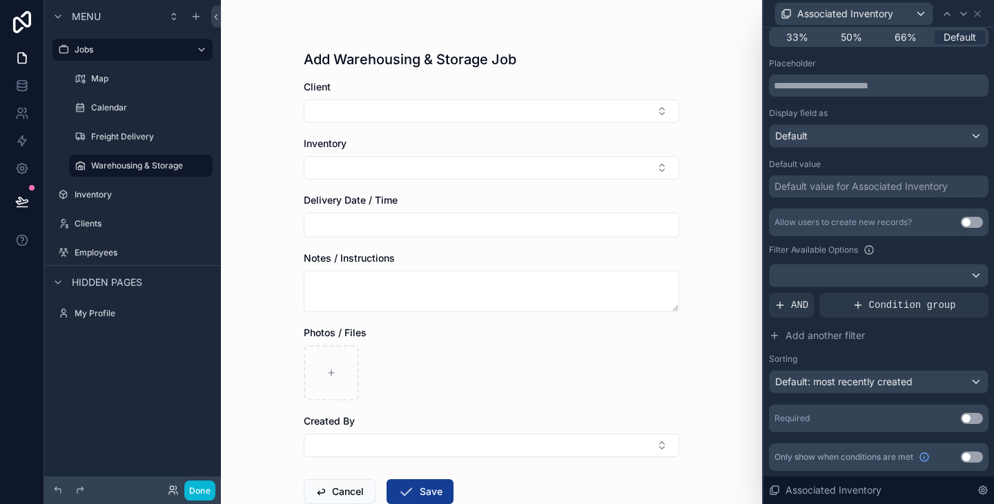
click at [903, 241] on div "Filter Available Options" at bounding box center [878, 249] width 219 height 17
click at [932, 161] on div "Default value" at bounding box center [878, 164] width 219 height 11
click at [876, 267] on div at bounding box center [878, 275] width 218 height 22
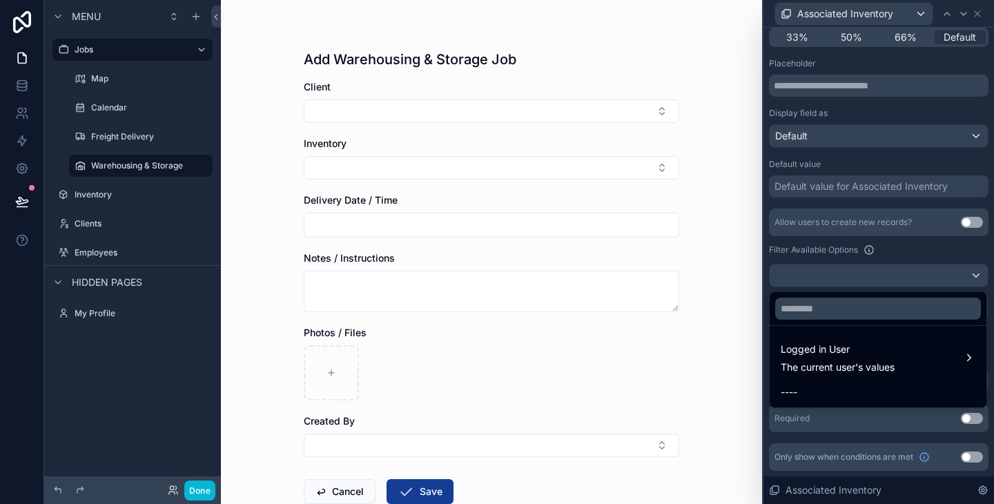
click at [926, 255] on div at bounding box center [878, 252] width 230 height 504
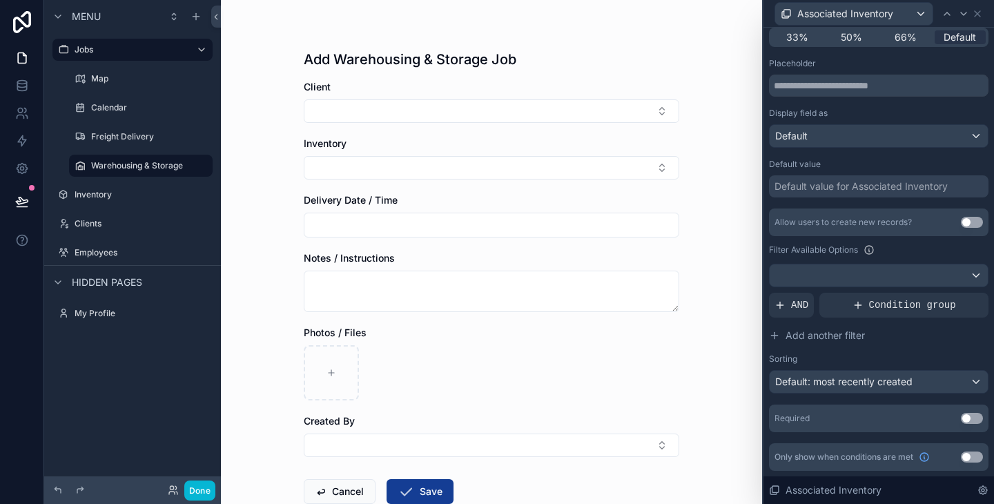
click at [931, 248] on div "Filter Available Options" at bounding box center [878, 249] width 219 height 17
click at [910, 208] on div "Allow users to create new records? Use setting" at bounding box center [878, 222] width 219 height 28
click at [911, 199] on div "Placeholder Display field as Default Default value Default value for Associated…" at bounding box center [878, 245] width 219 height 374
click at [900, 249] on div "Filter Available Options" at bounding box center [878, 249] width 219 height 17
click at [909, 246] on div "Filter Available Options" at bounding box center [878, 249] width 219 height 17
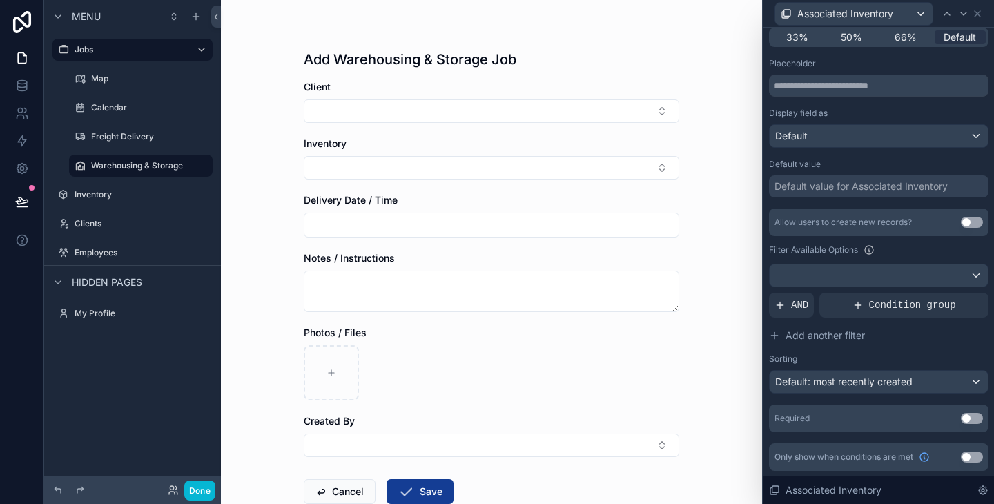
click at [909, 246] on div "Filter Available Options" at bounding box center [878, 249] width 219 height 17
click at [807, 304] on span "AND" at bounding box center [799, 305] width 17 height 14
click at [807, 304] on span "Add a filter" at bounding box center [809, 305] width 70 height 14
click at [851, 303] on div "Add a filter" at bounding box center [878, 305] width 219 height 25
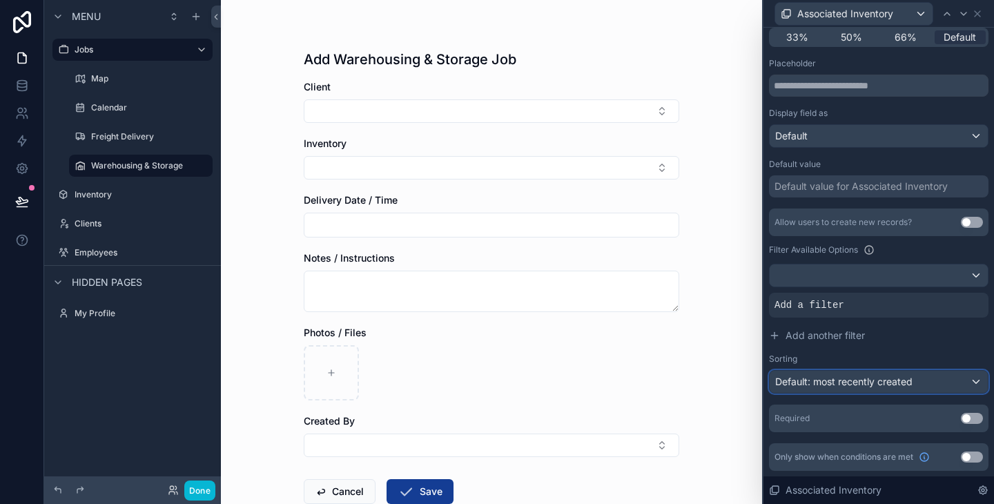
click at [805, 375] on span "Default: most recently created" at bounding box center [843, 382] width 137 height 14
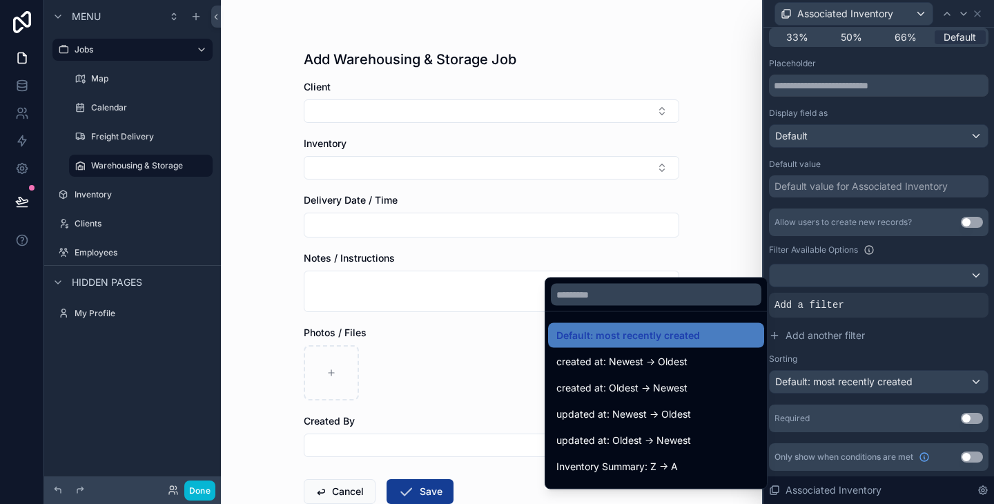
click at [805, 375] on div at bounding box center [878, 252] width 230 height 504
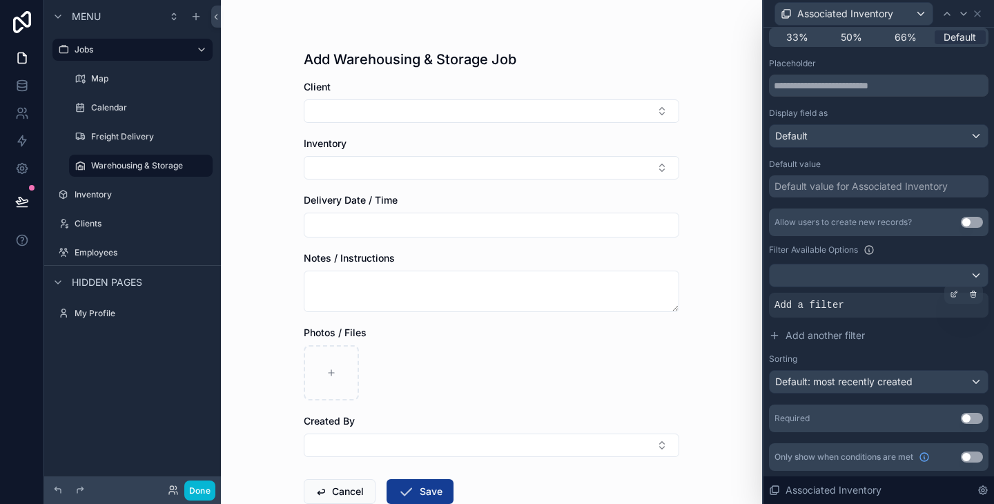
click at [811, 313] on div "Add a filter" at bounding box center [878, 305] width 219 height 25
click at [957, 297] on icon at bounding box center [953, 294] width 8 height 8
click at [953, 293] on div "Add a filter" at bounding box center [878, 305] width 219 height 25
click at [952, 279] on div at bounding box center [878, 275] width 218 height 22
click at [888, 276] on div at bounding box center [878, 275] width 218 height 22
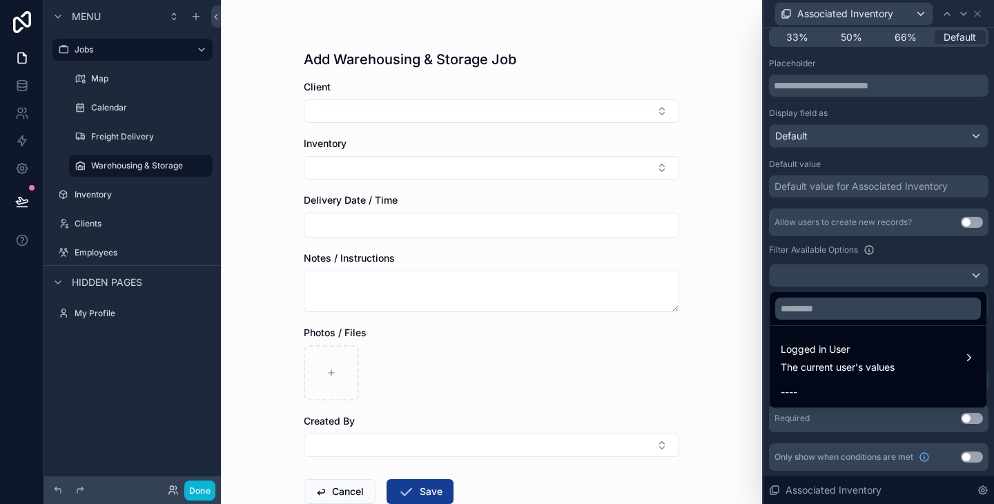
click at [912, 248] on div at bounding box center [878, 252] width 230 height 504
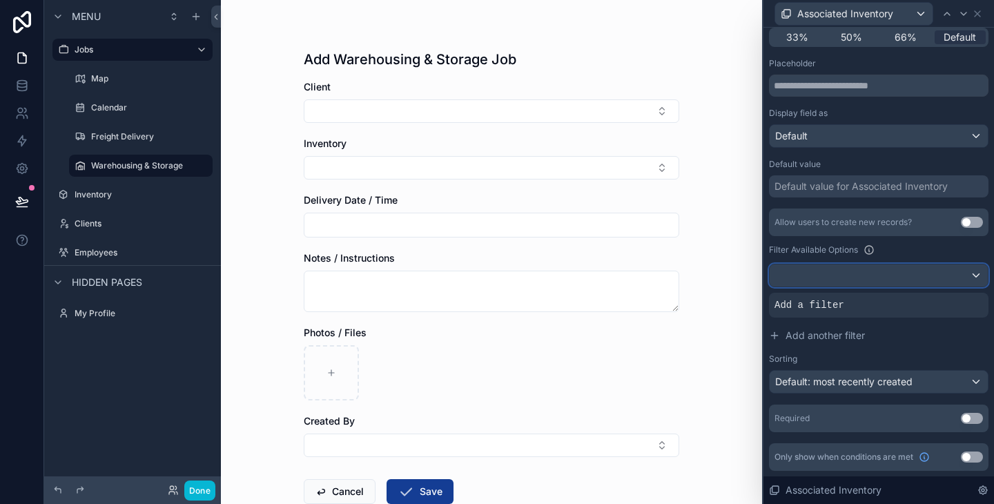
click at [902, 276] on div at bounding box center [878, 275] width 218 height 22
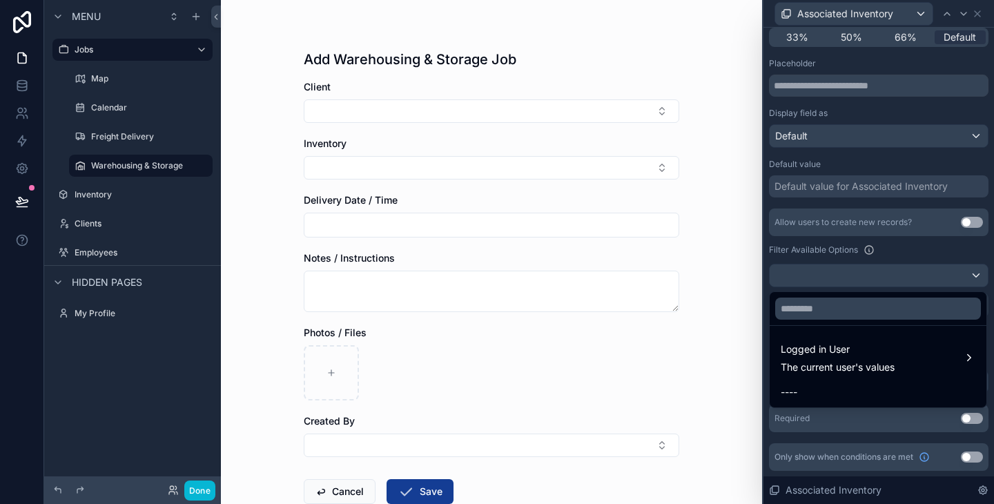
click at [907, 287] on div at bounding box center [878, 252] width 230 height 504
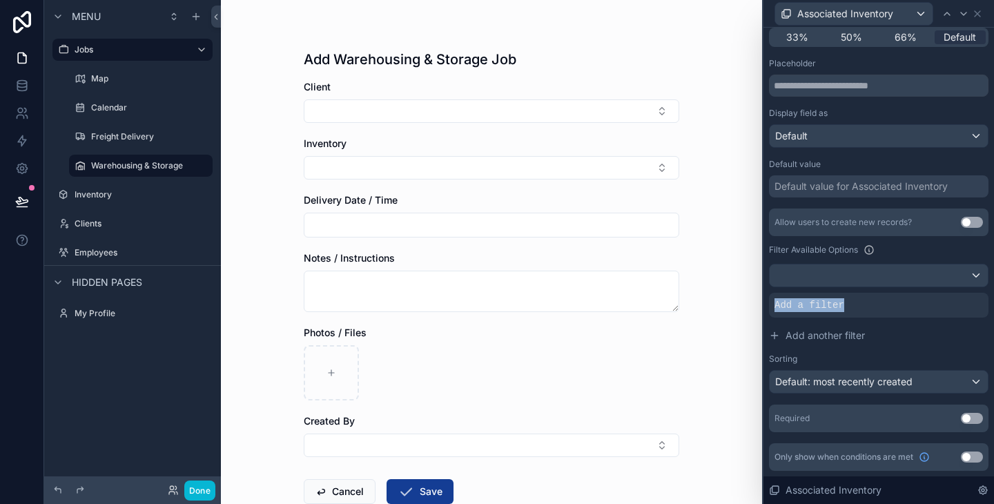
drag, startPoint x: 849, startPoint y: 308, endPoint x: 993, endPoint y: 291, distance: 145.2
click at [993, 291] on div "**********" at bounding box center [878, 192] width 230 height 622
click at [979, 295] on div at bounding box center [972, 293] width 19 height 19
click at [930, 246] on div "Filter Available Options" at bounding box center [878, 249] width 219 height 17
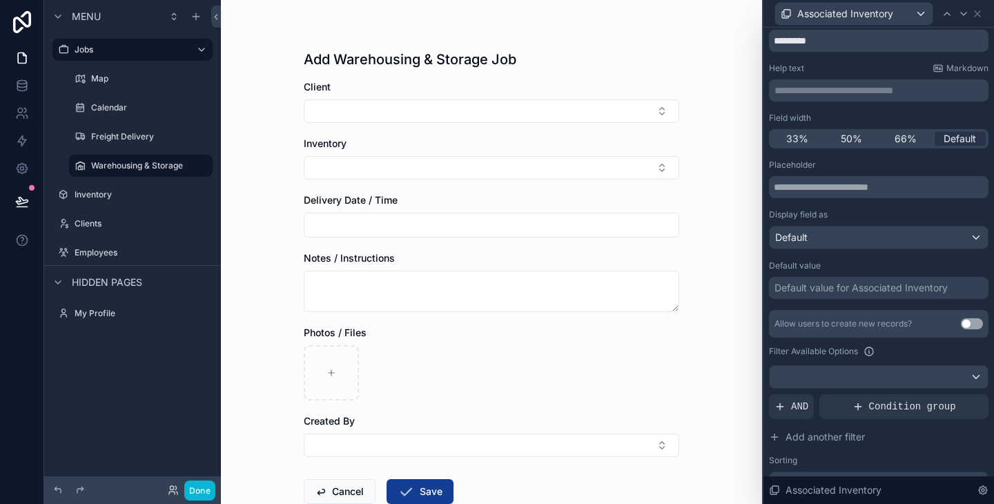
scroll to position [0, 0]
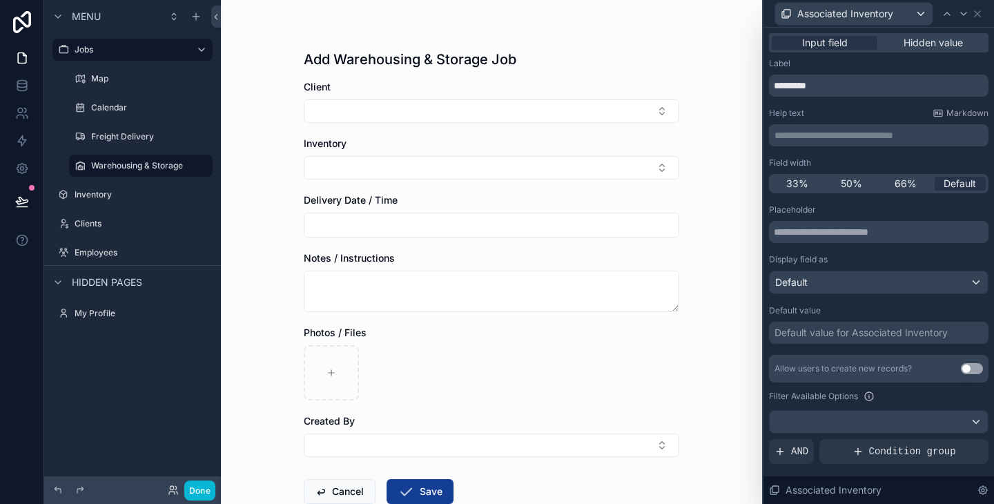
click at [738, 50] on div "Add Warehousing & Storage Job Client Inventory Delivery Date / Time Notes / Ins…" at bounding box center [491, 252] width 541 height 504
click at [549, 68] on div "Add Warehousing & Storage Job" at bounding box center [491, 59] width 375 height 19
